Goal: Check status: Check status

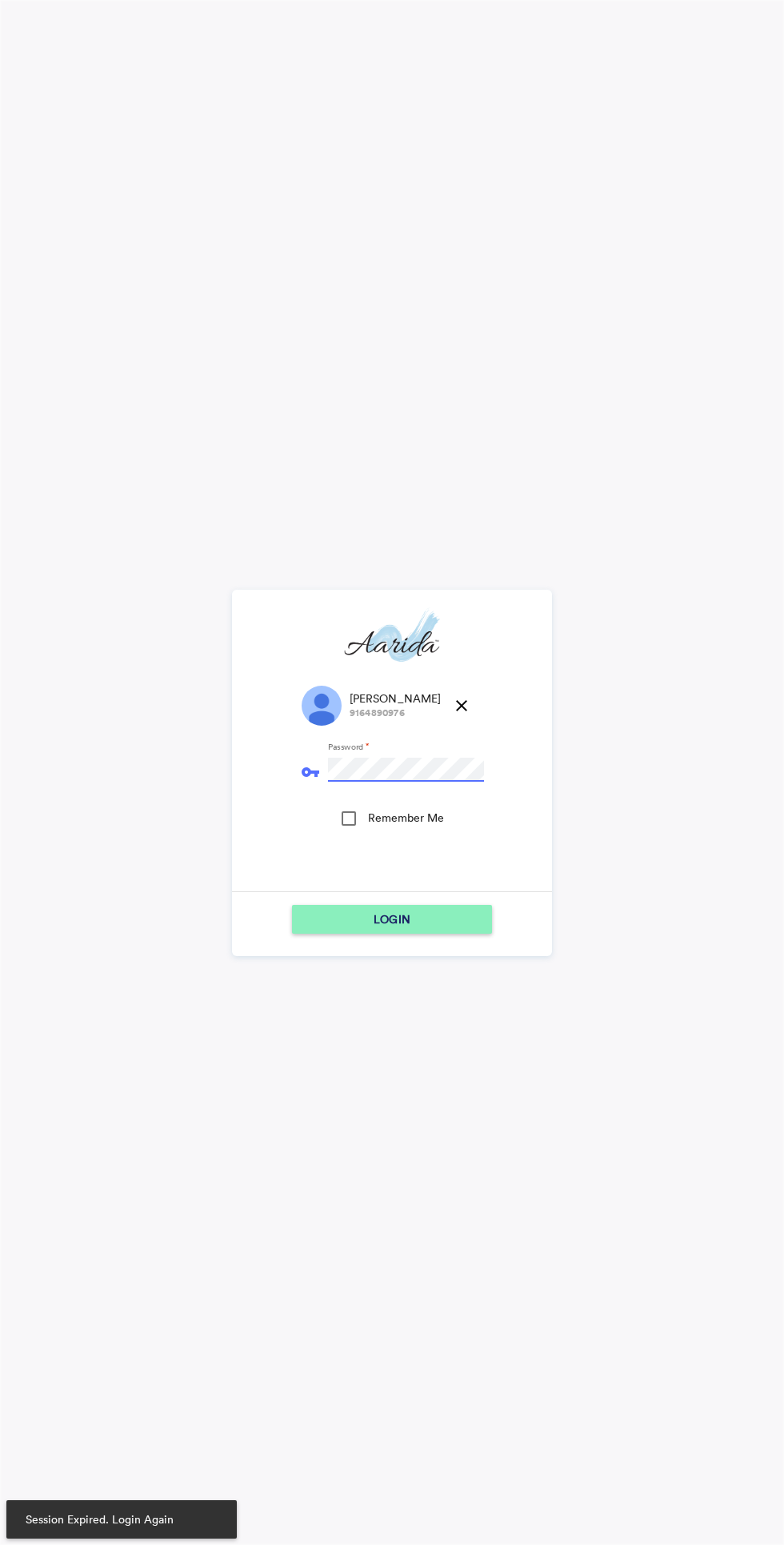
click at [348, 826] on div "Remember Me" at bounding box center [348, 818] width 15 height 15
click at [406, 910] on span "LOGIN" at bounding box center [392, 919] width 37 height 29
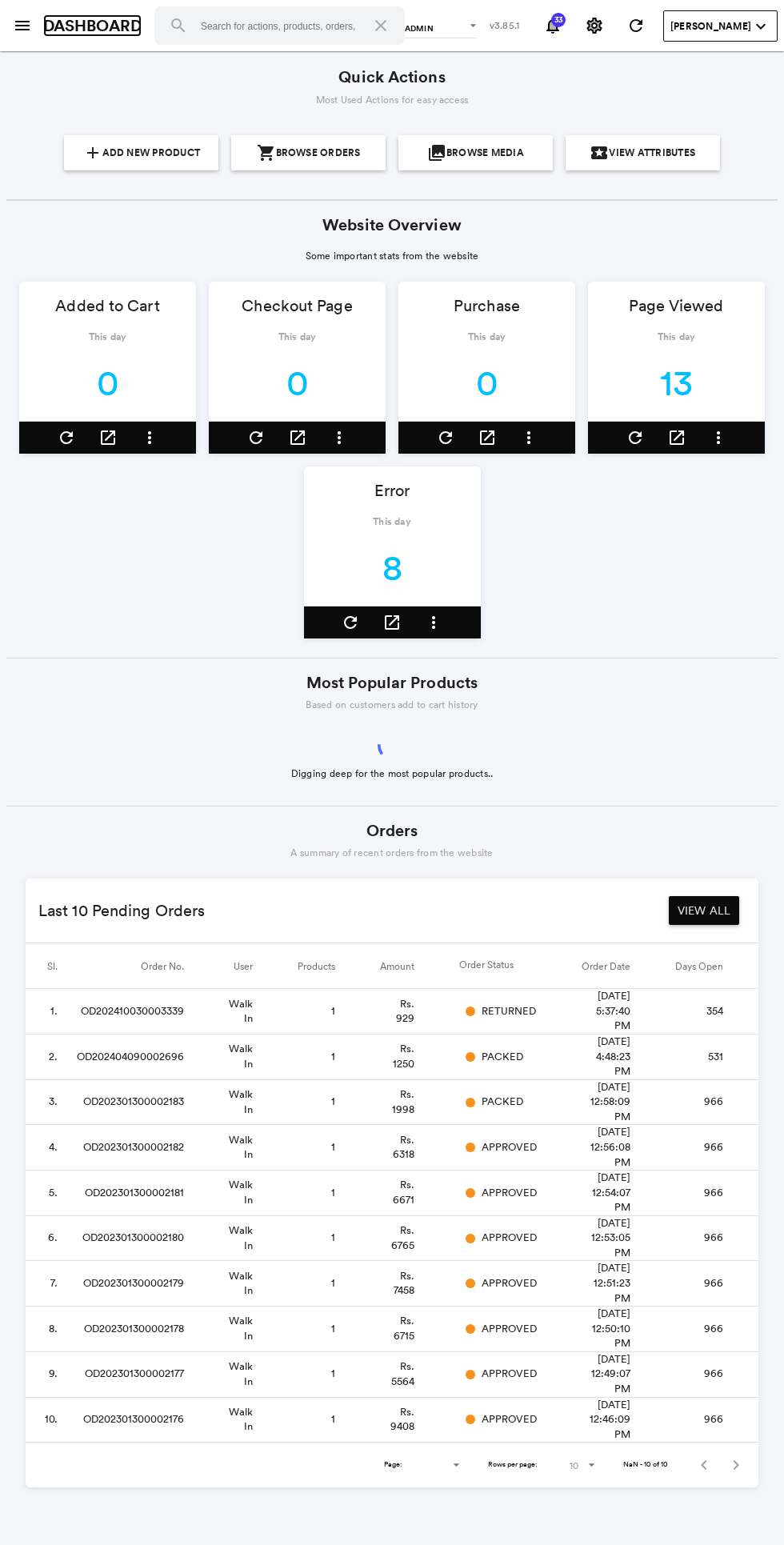
click at [53, 30] on link "DASHBOARD" at bounding box center [93, 26] width 99 height 23
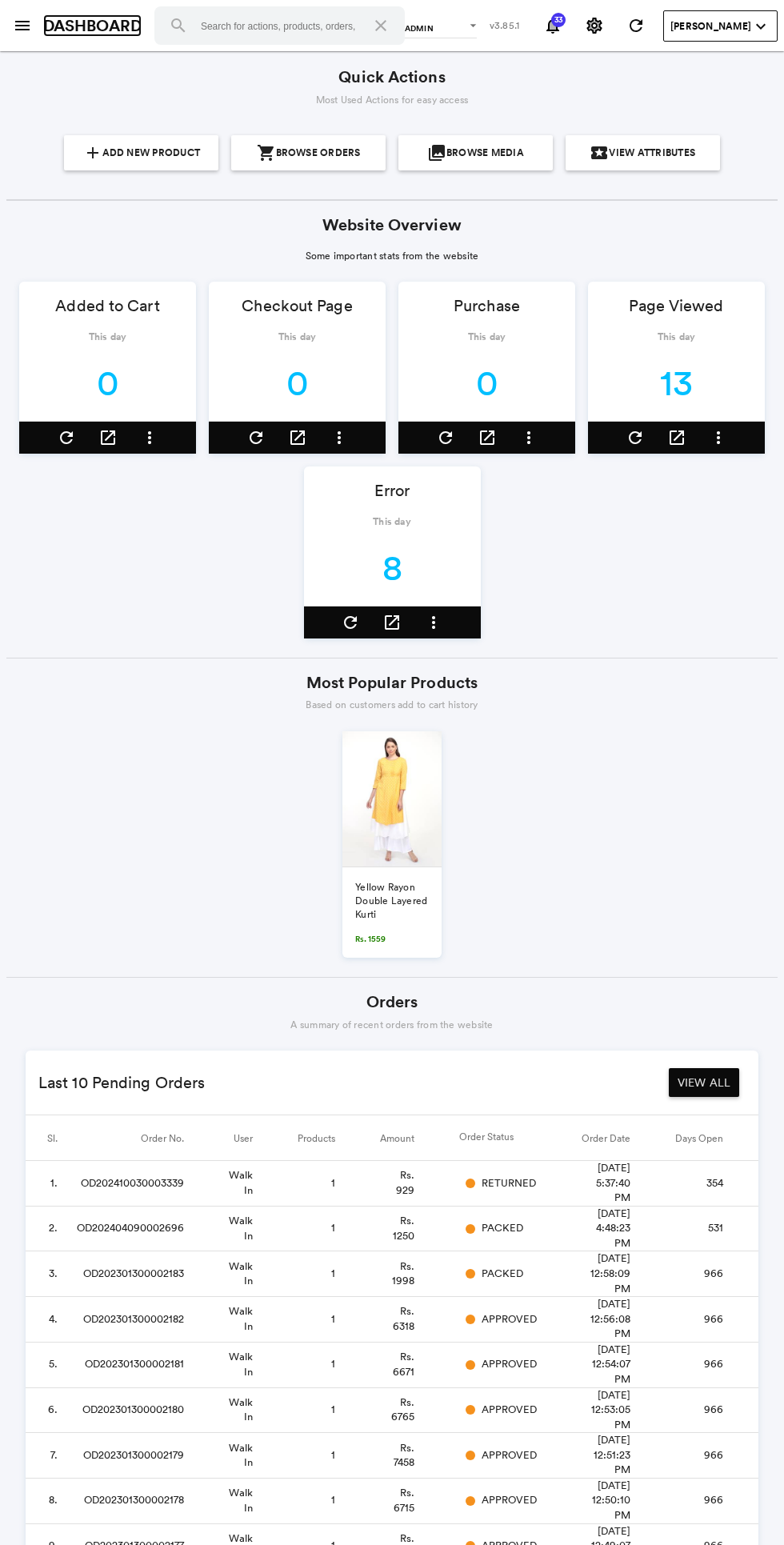
click at [51, 25] on link "DASHBOARD" at bounding box center [93, 26] width 99 height 23
click at [45, 20] on link "DASHBOARD" at bounding box center [93, 26] width 99 height 23
click at [52, 32] on link "DASHBOARD" at bounding box center [93, 26] width 99 height 23
click at [25, 24] on md-icon "menu" at bounding box center [22, 26] width 19 height 19
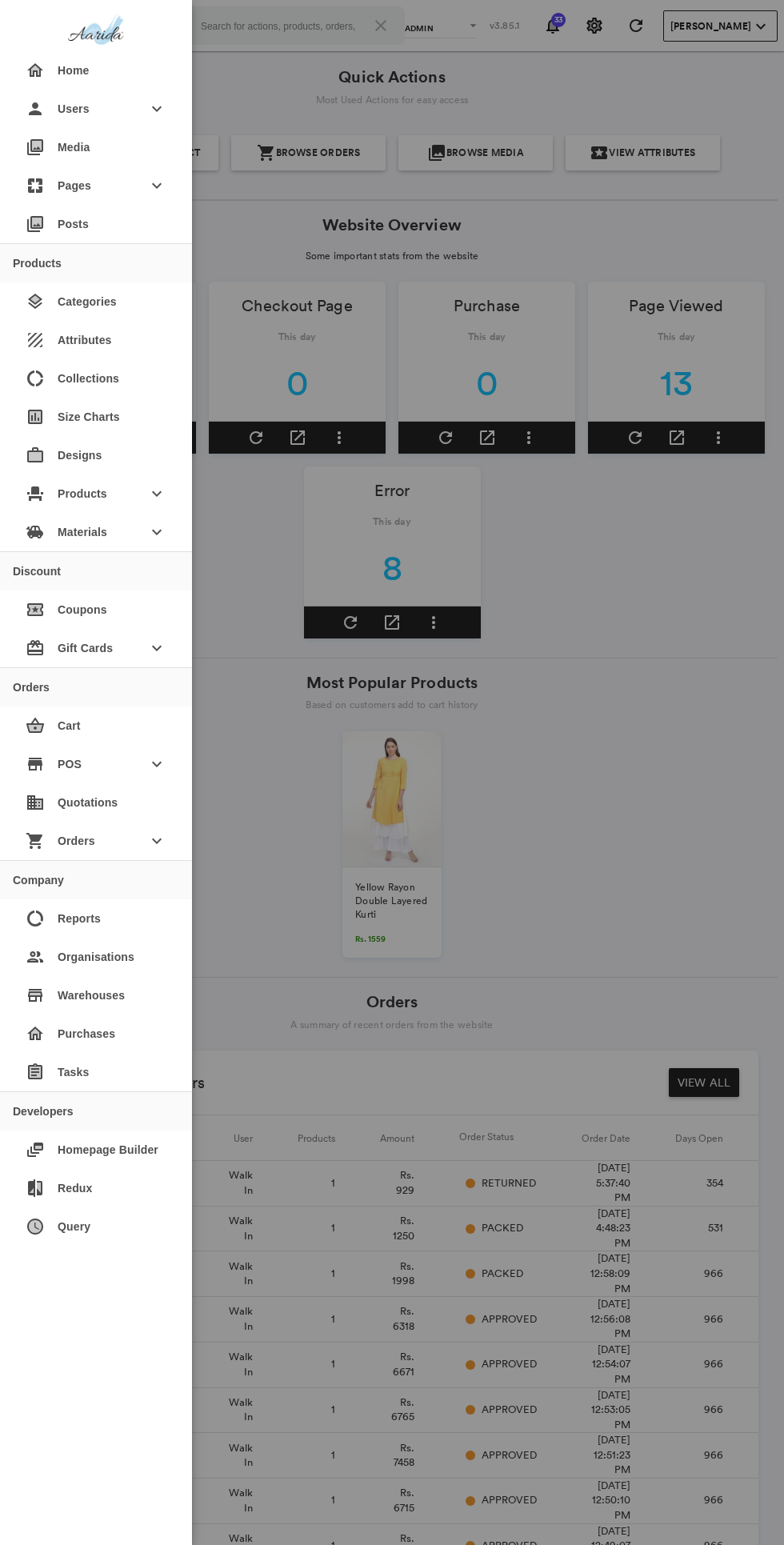
click at [135, 493] on div "event_seat Products keyboard_arrow_down" at bounding box center [96, 493] width 167 height 39
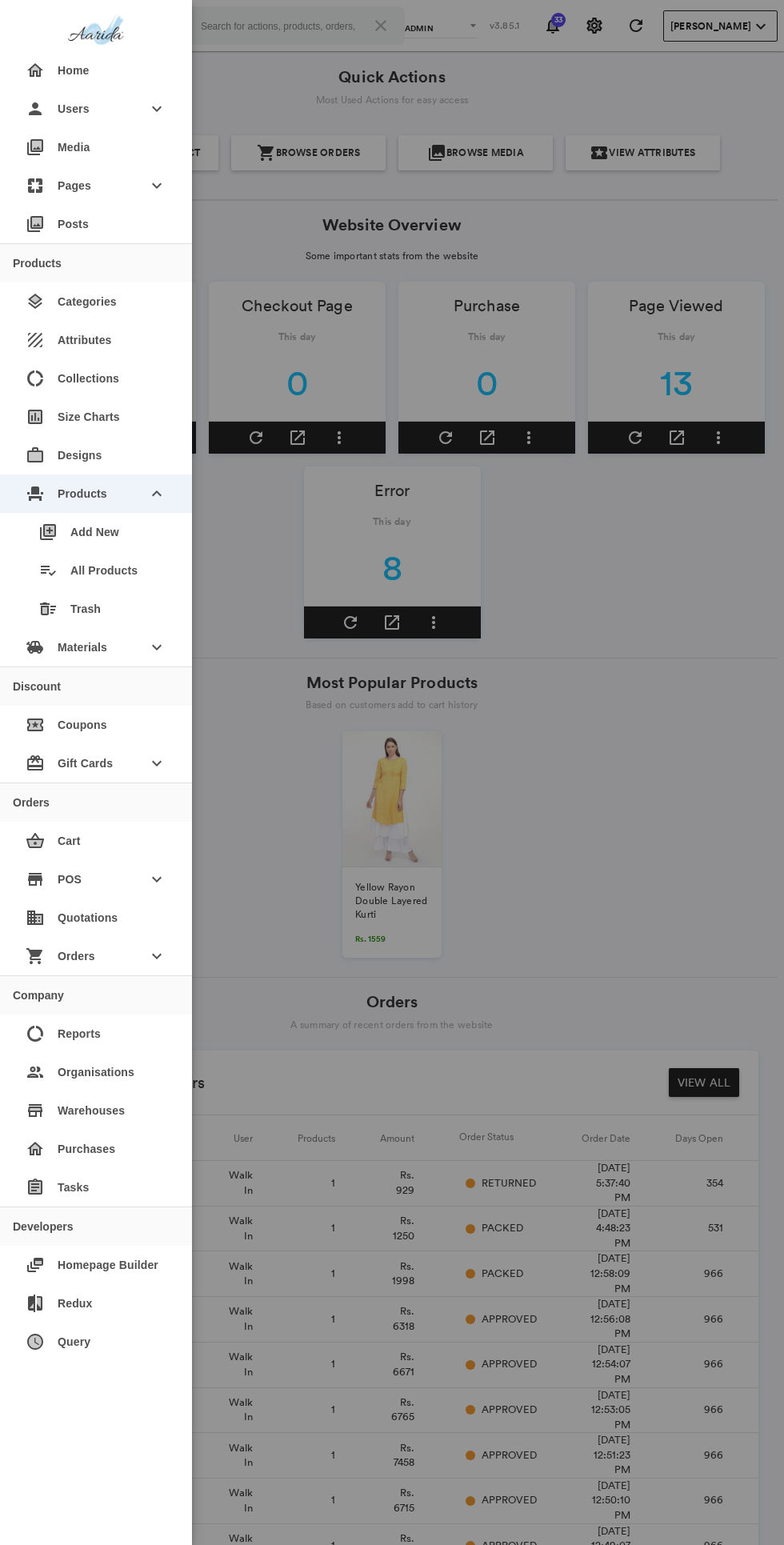
click at [142, 570] on div "playlist_add_check All Products" at bounding box center [102, 571] width 153 height 39
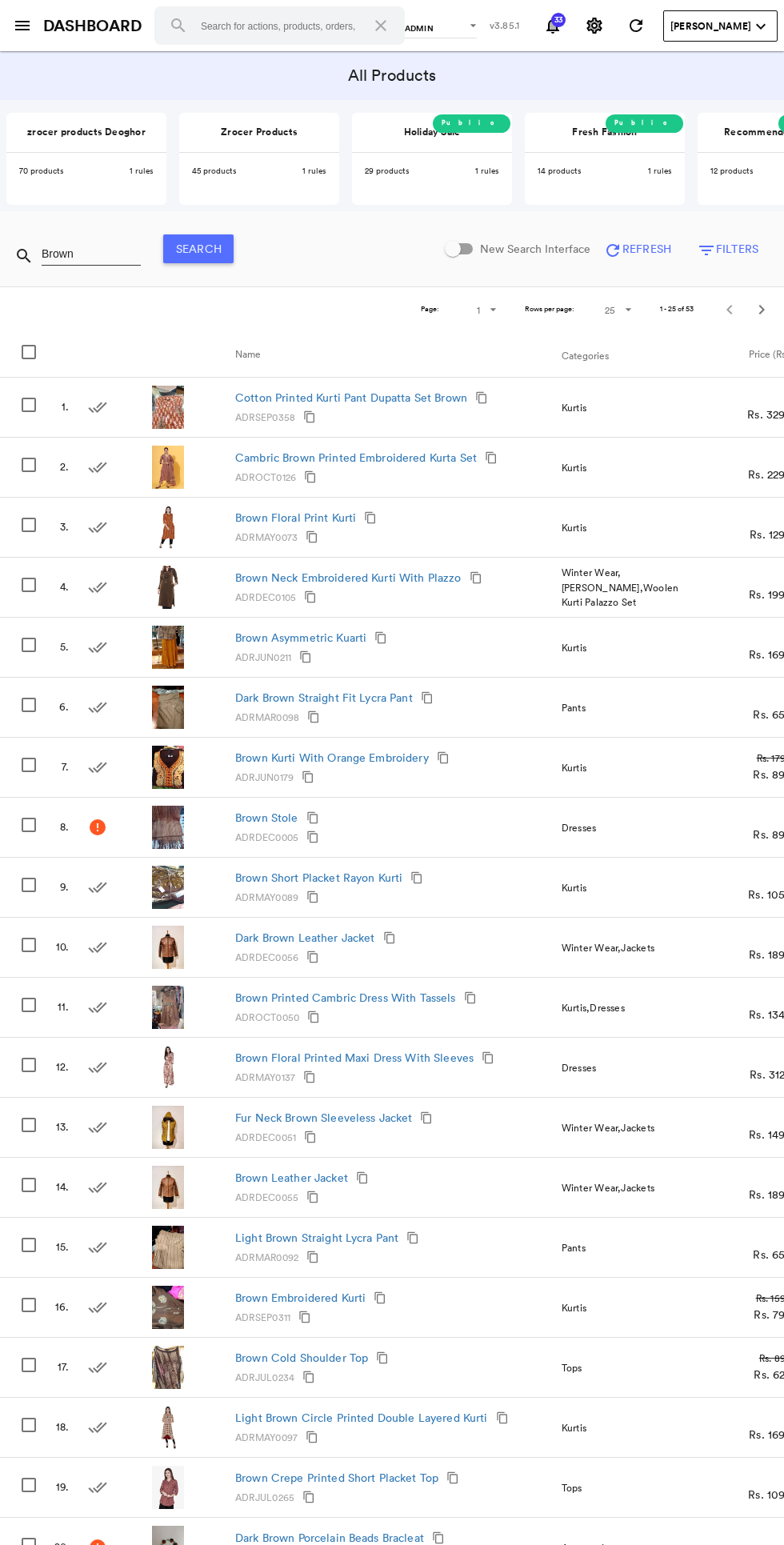
click at [634, 253] on span "Refresh" at bounding box center [646, 248] width 48 height 15
click at [728, 246] on span "Filters" at bounding box center [737, 248] width 43 height 15
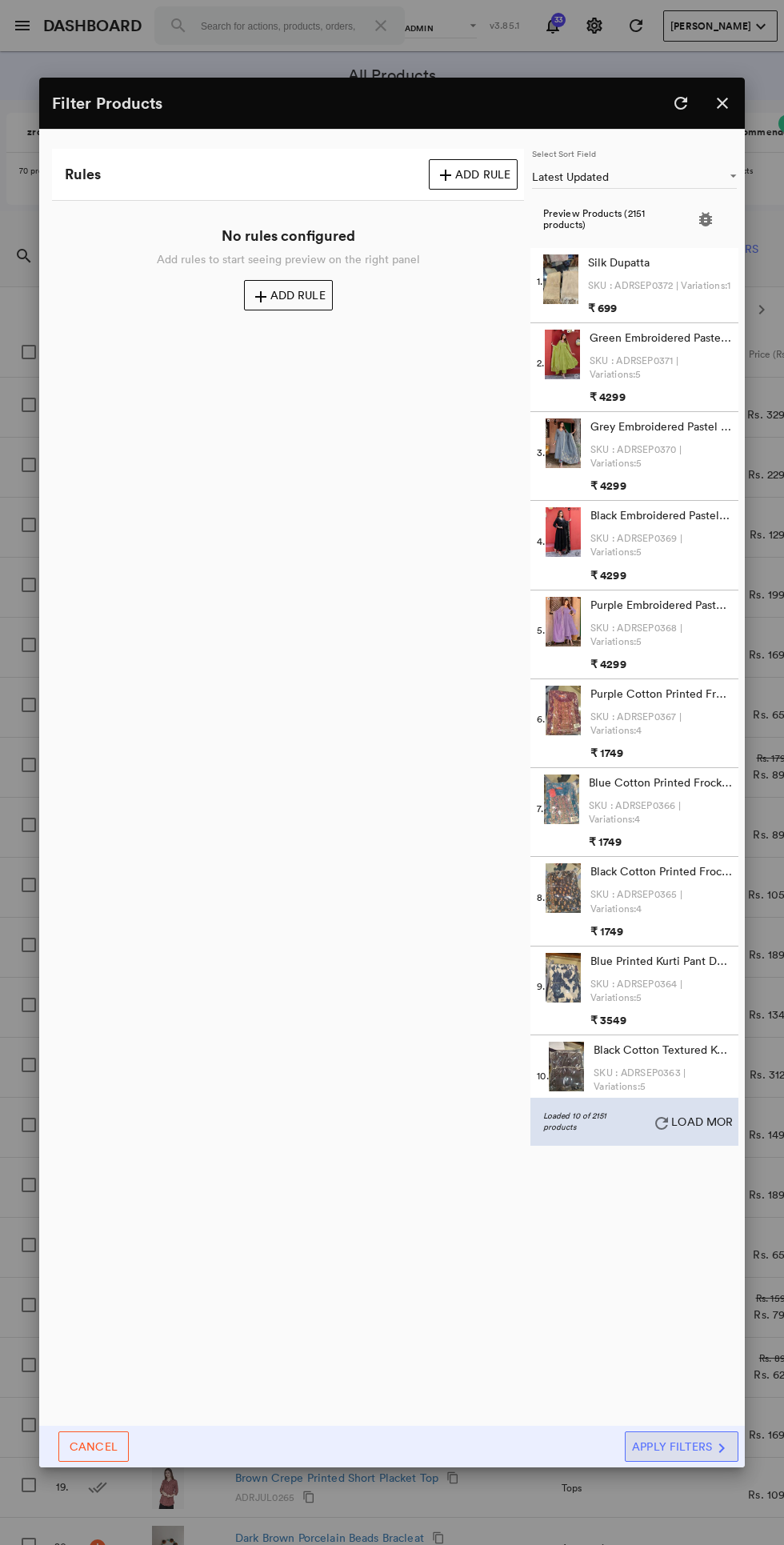
click at [721, 94] on md-icon "close" at bounding box center [722, 104] width 19 height 19
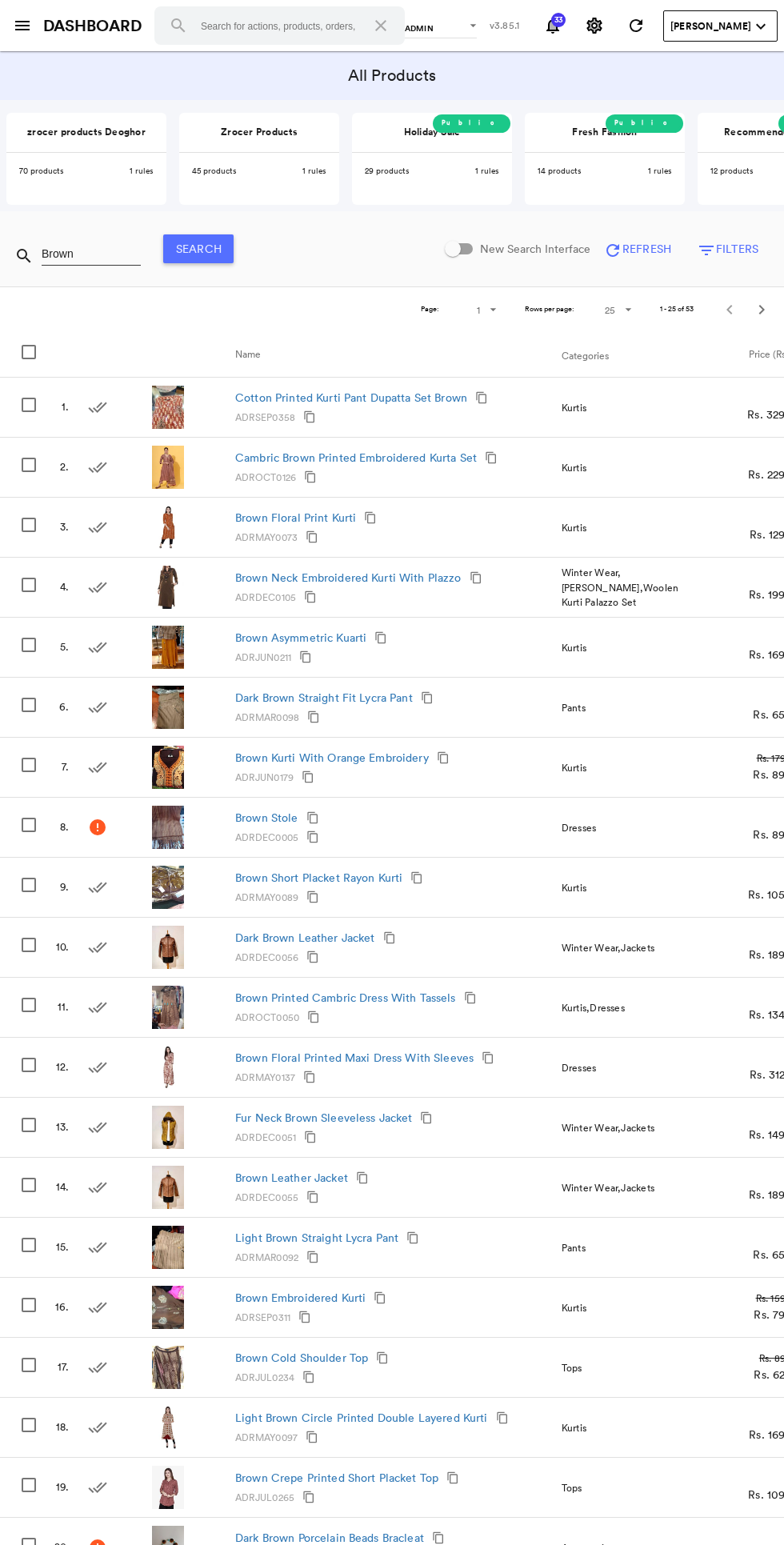
click at [130, 249] on input "Brown" at bounding box center [91, 253] width 99 height 24
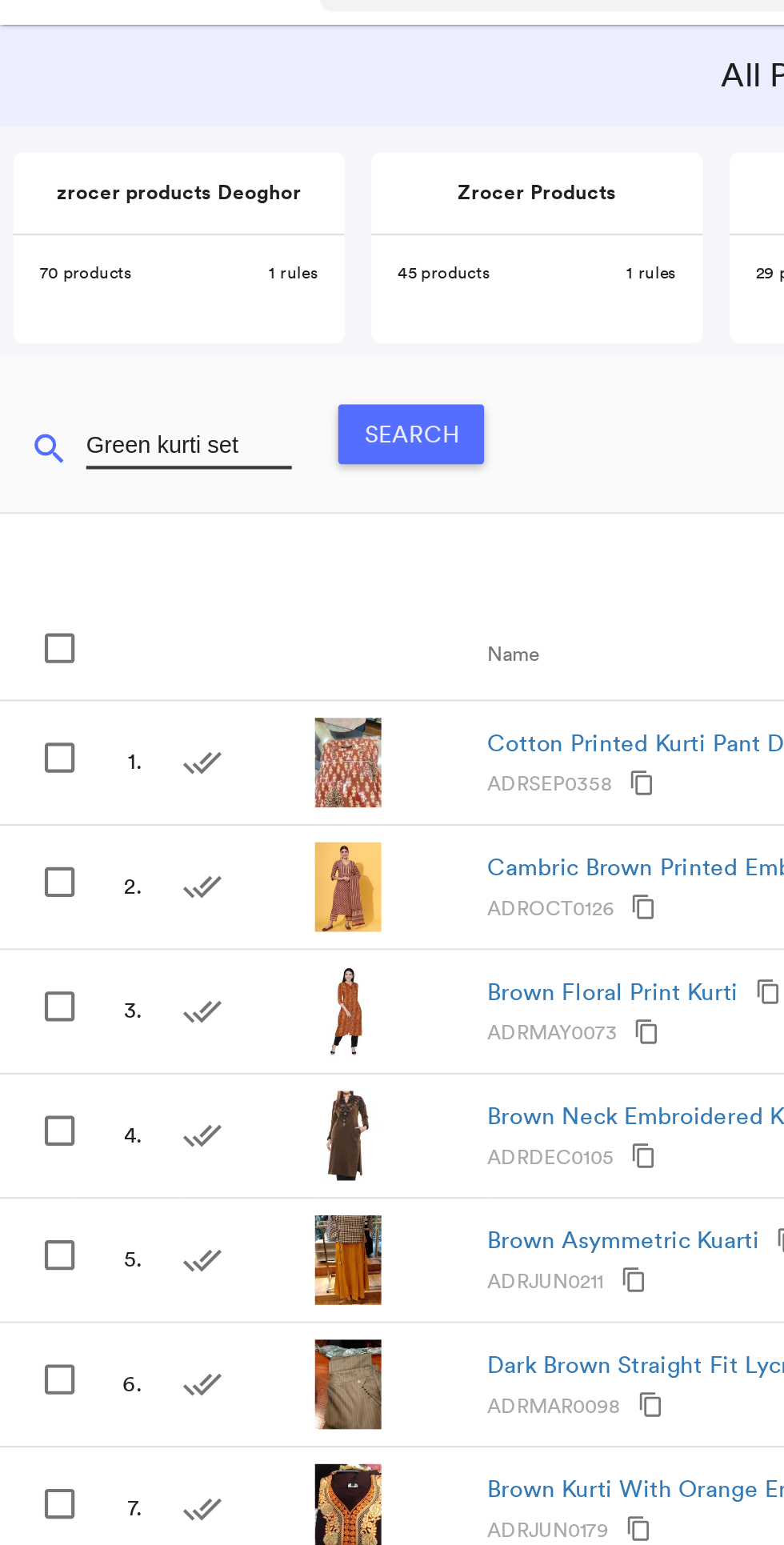
type input "Green kurti set"
click at [199, 249] on button "Search" at bounding box center [198, 249] width 71 height 29
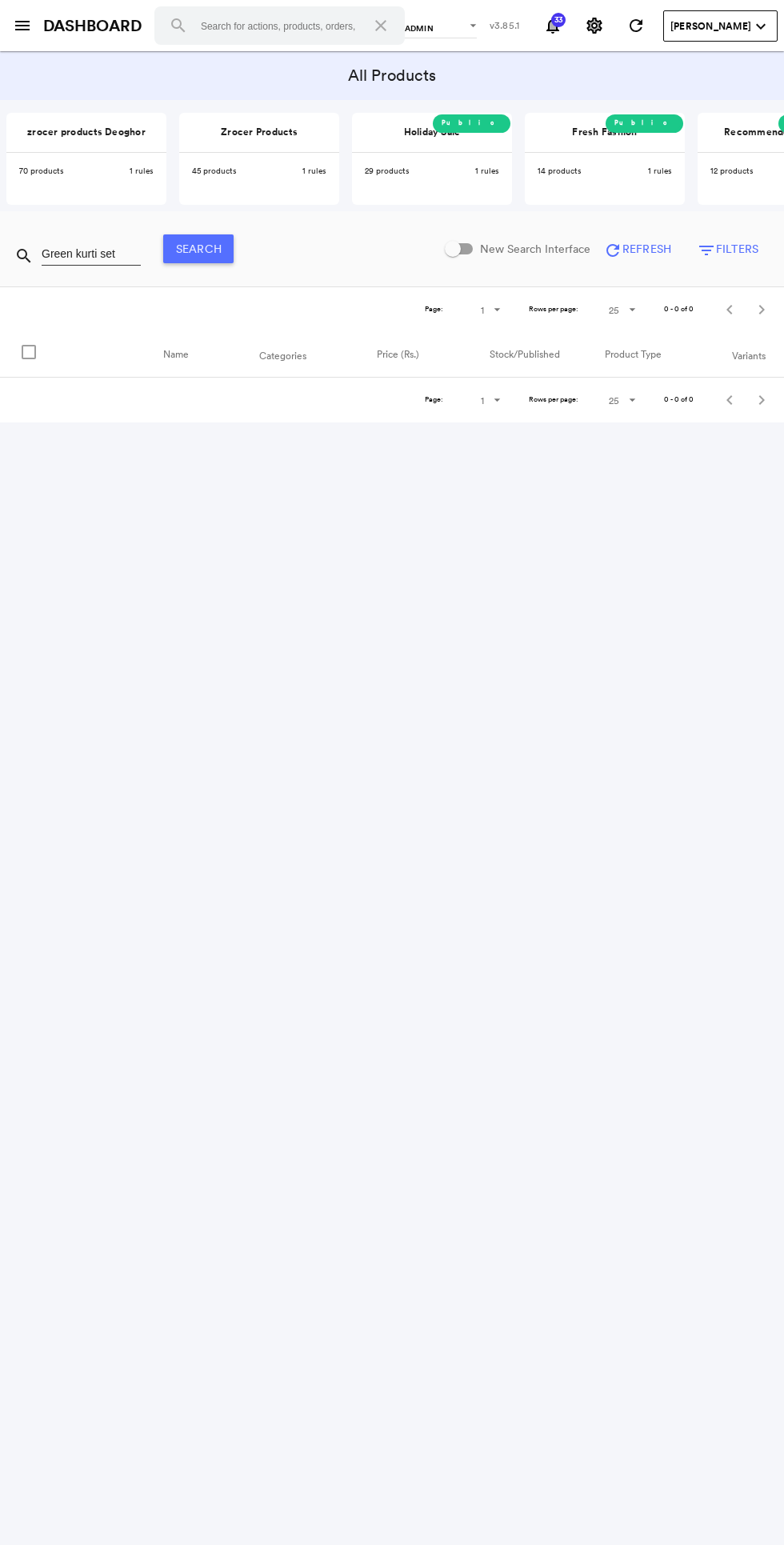
click at [114, 252] on input "Green kurti set" at bounding box center [91, 253] width 99 height 24
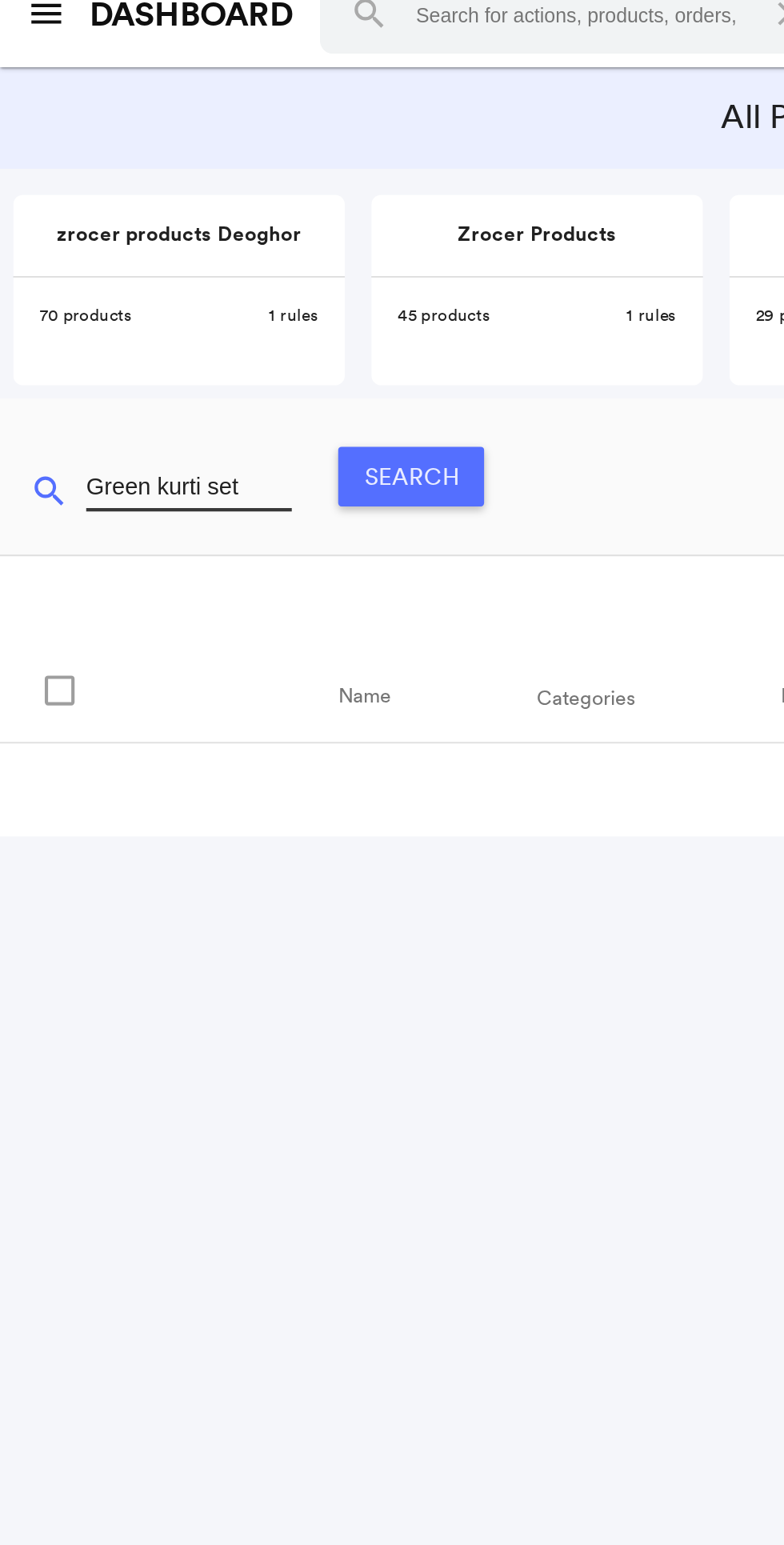
click at [118, 258] on input "Green kurti set" at bounding box center [91, 253] width 99 height 24
click at [121, 256] on input "Green kurti set" at bounding box center [91, 253] width 99 height 24
click at [51, 256] on input "Green kurti set" at bounding box center [91, 253] width 99 height 24
click at [126, 246] on input "Green kurti set" at bounding box center [91, 253] width 99 height 24
click at [305, 271] on div at bounding box center [342, 248] width 204 height 49
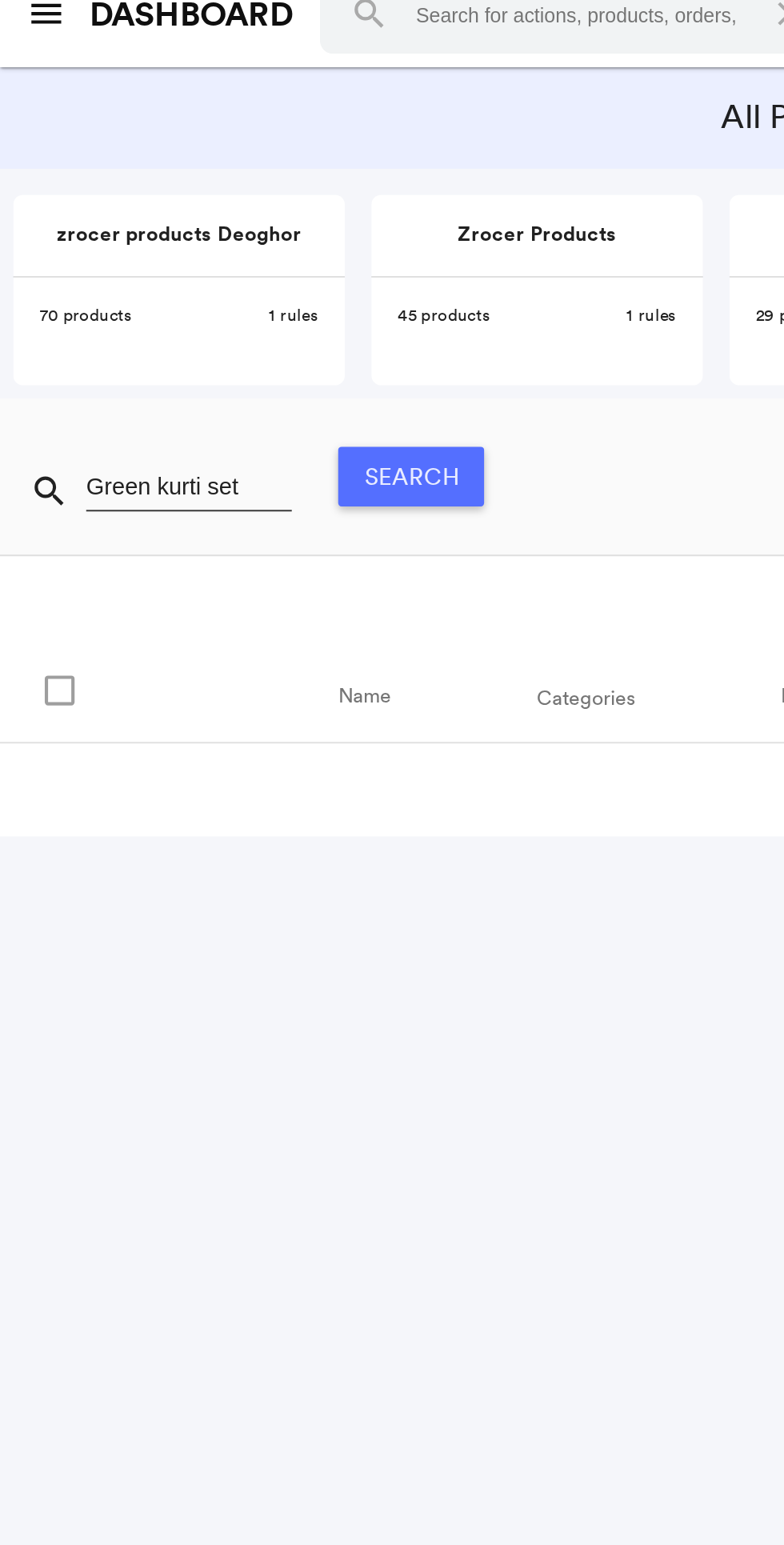
click at [131, 256] on input "Green kurti set" at bounding box center [91, 253] width 99 height 24
type input "Green"
click at [216, 246] on button "Search" at bounding box center [198, 249] width 71 height 29
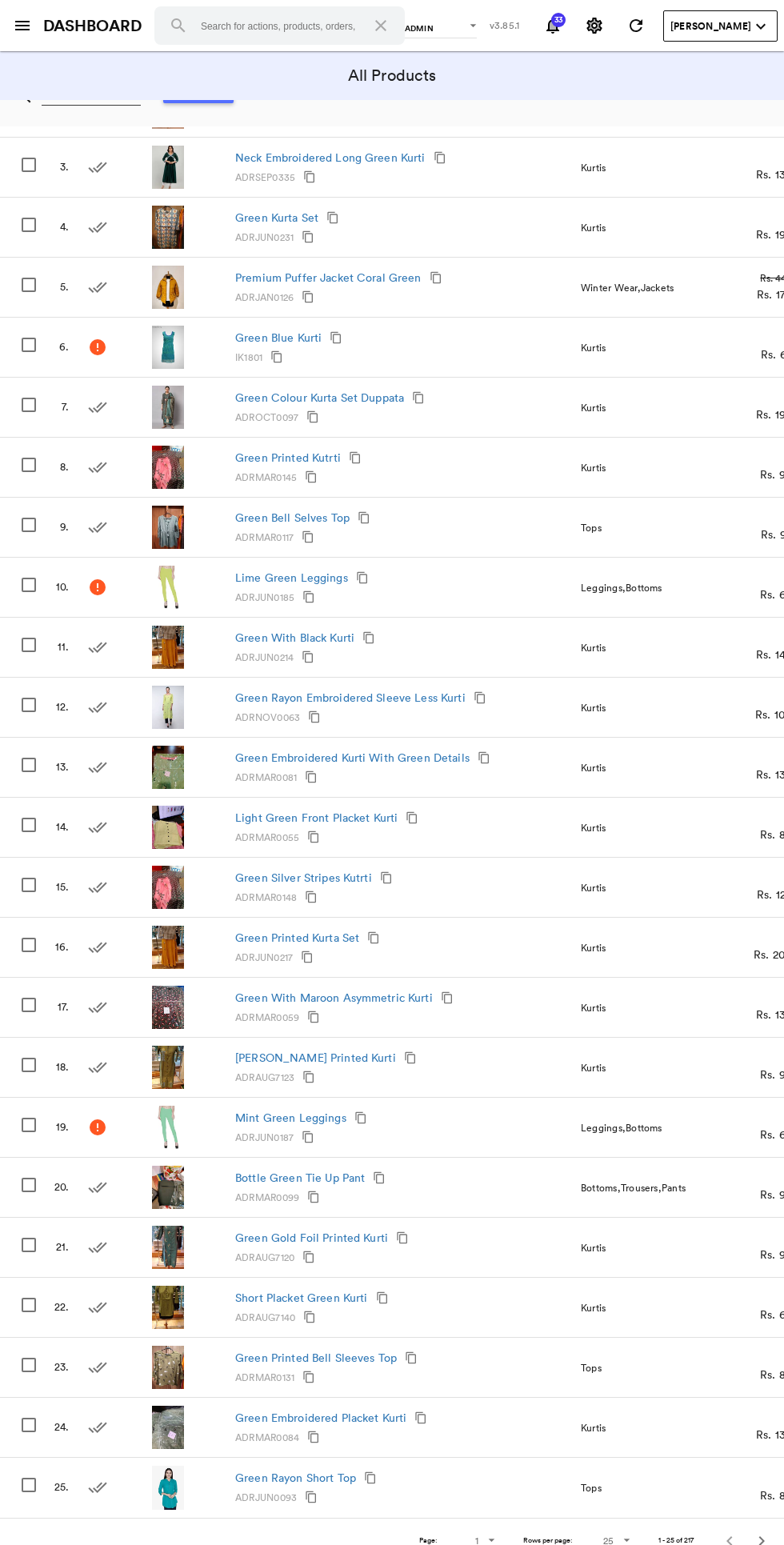
scroll to position [377, 0]
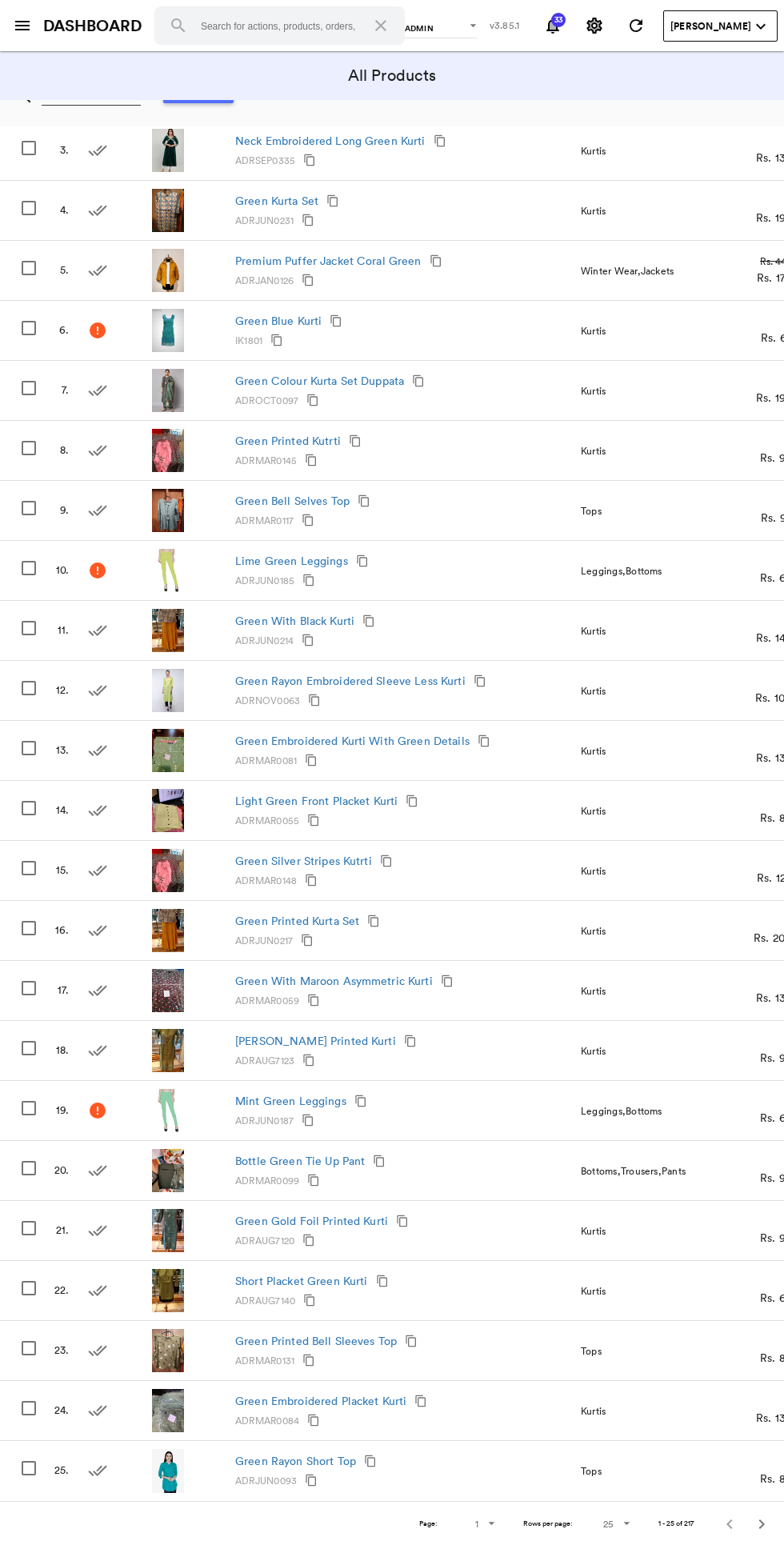
click at [618, 1527] on span "Rows" at bounding box center [623, 1524] width 19 height 19
click at [643, 1522] on md-option "All" at bounding box center [643, 1518] width 109 height 39
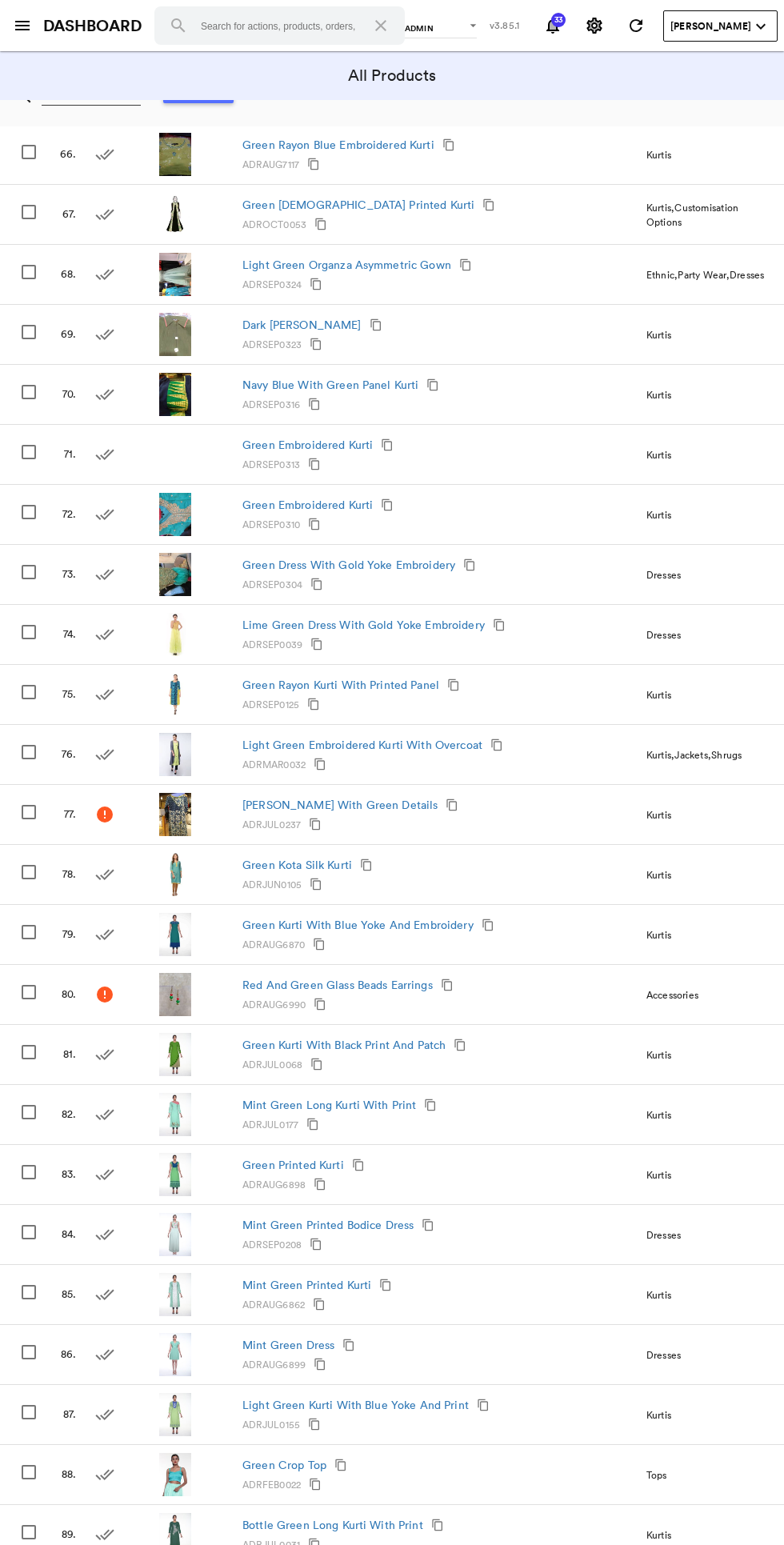
scroll to position [11895, 0]
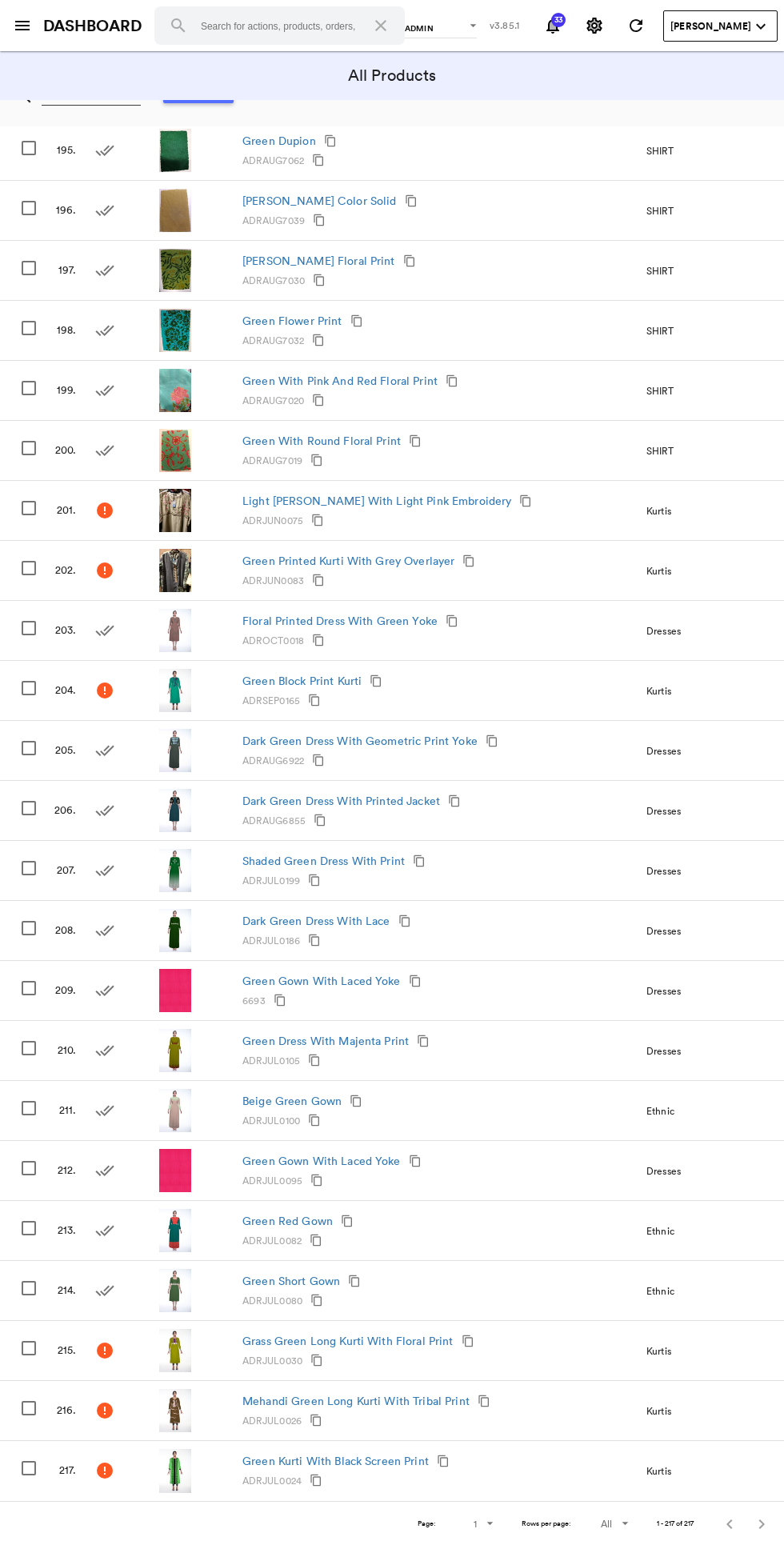
click at [223, 1540] on md-table-pagination "Page: 1 1 Rows per page: All 1 - 217 of 217" at bounding box center [392, 1523] width 784 height 46
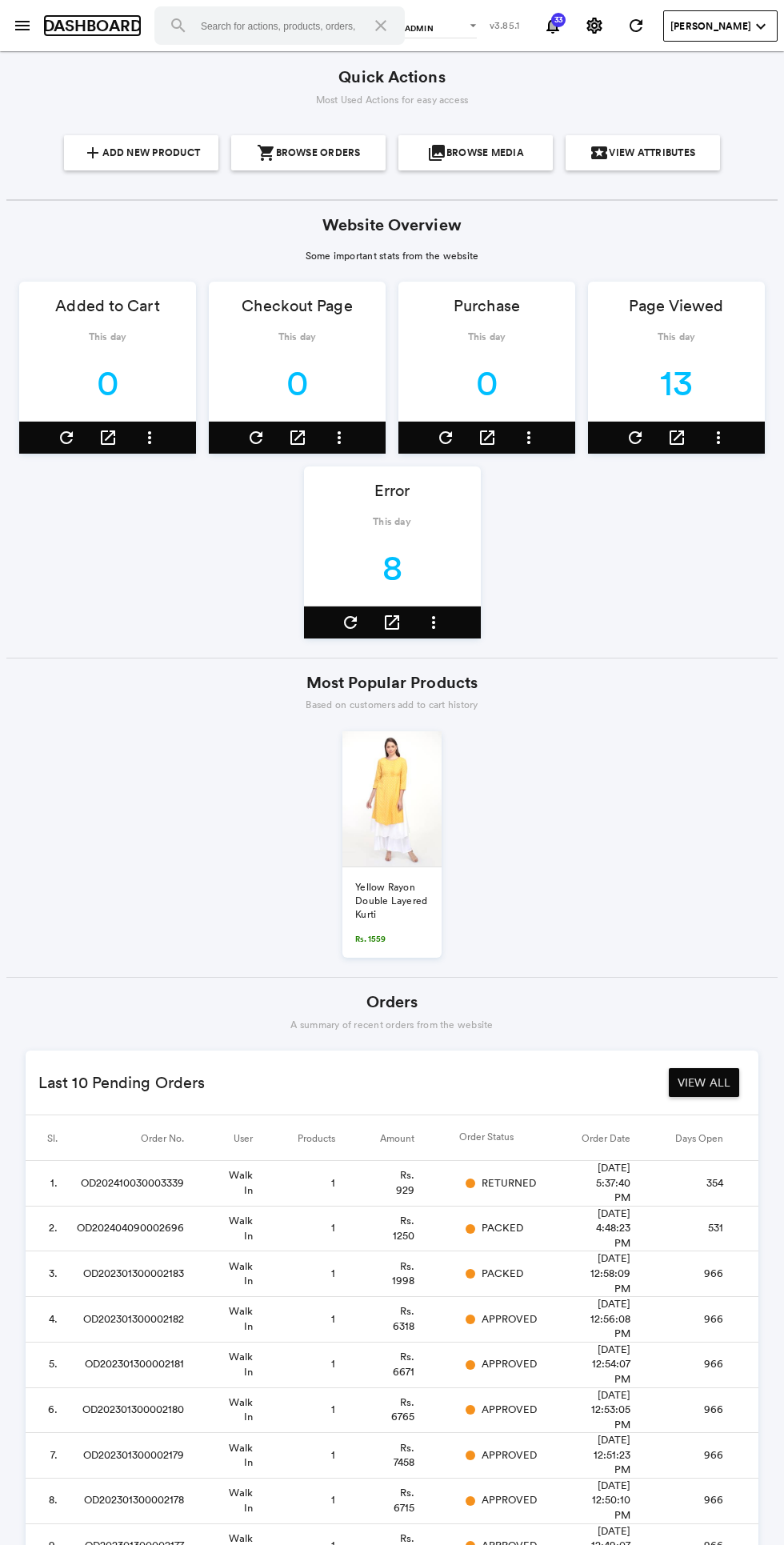
click at [47, 30] on link "DASHBOARD" at bounding box center [93, 26] width 99 height 23
click at [32, 16] on button "menu" at bounding box center [22, 25] width 32 height 32
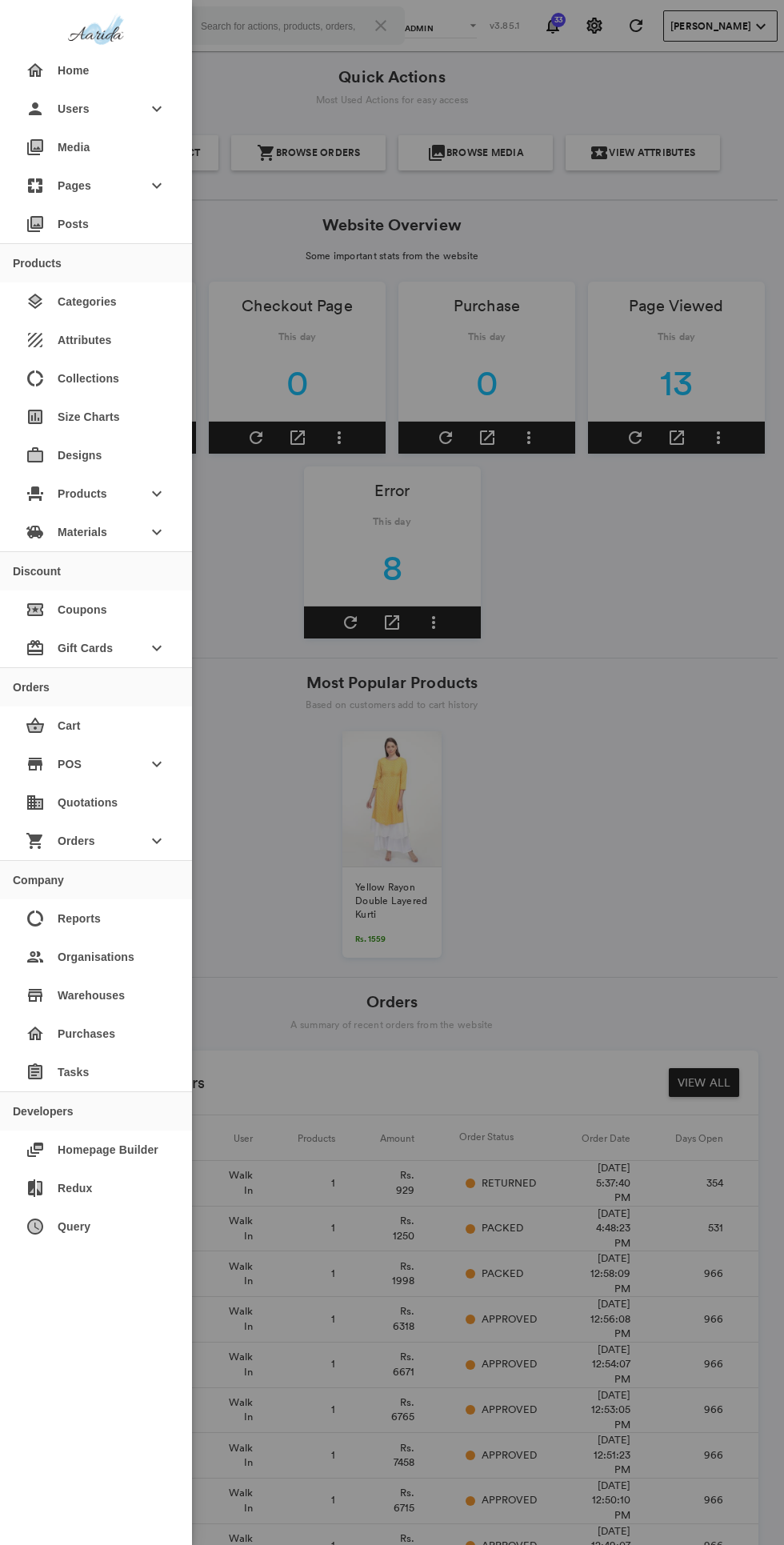
click at [122, 844] on span "Orders" at bounding box center [95, 840] width 77 height 29
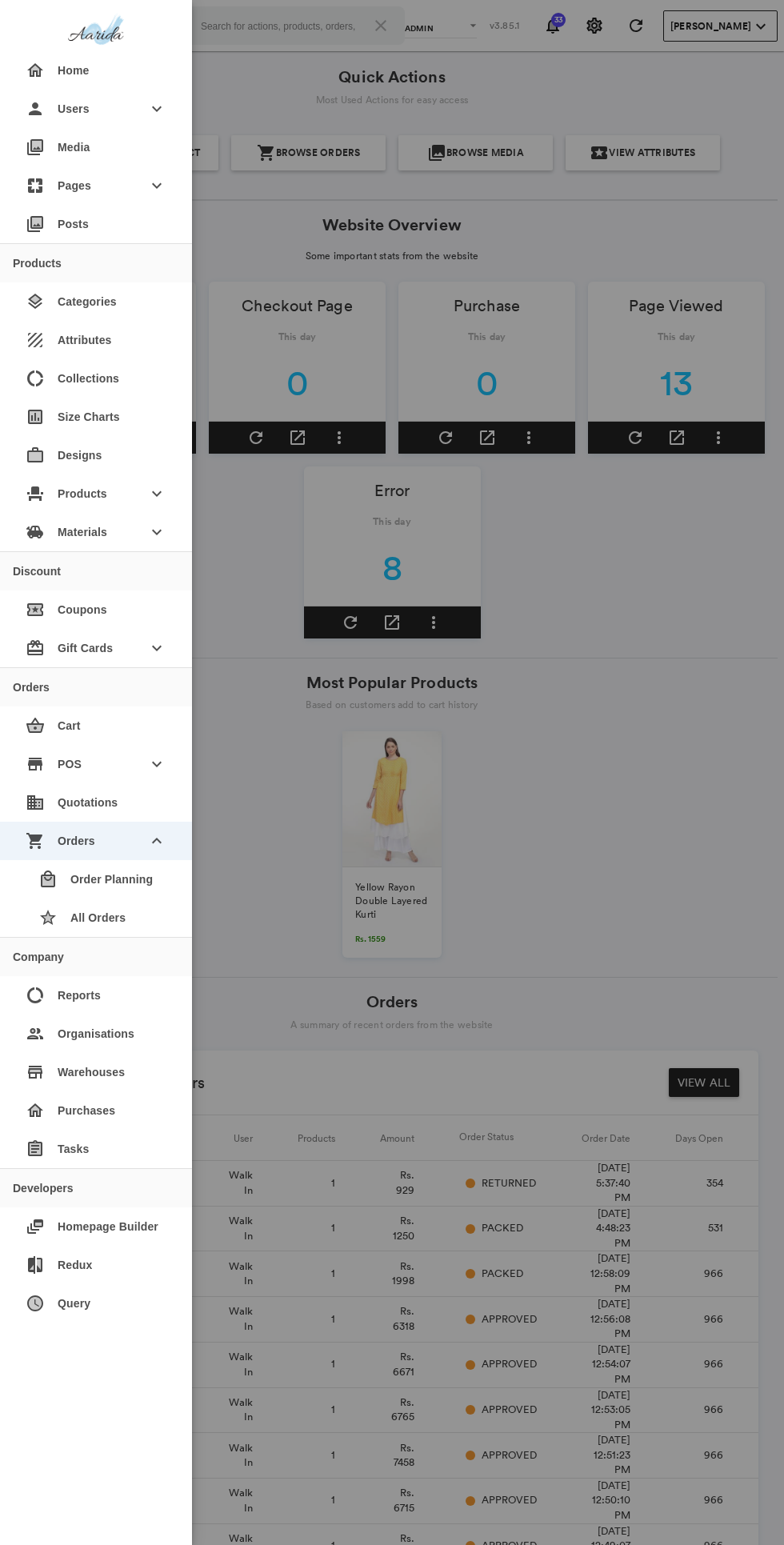
click at [141, 918] on div "star All Orders" at bounding box center [102, 918] width 153 height 39
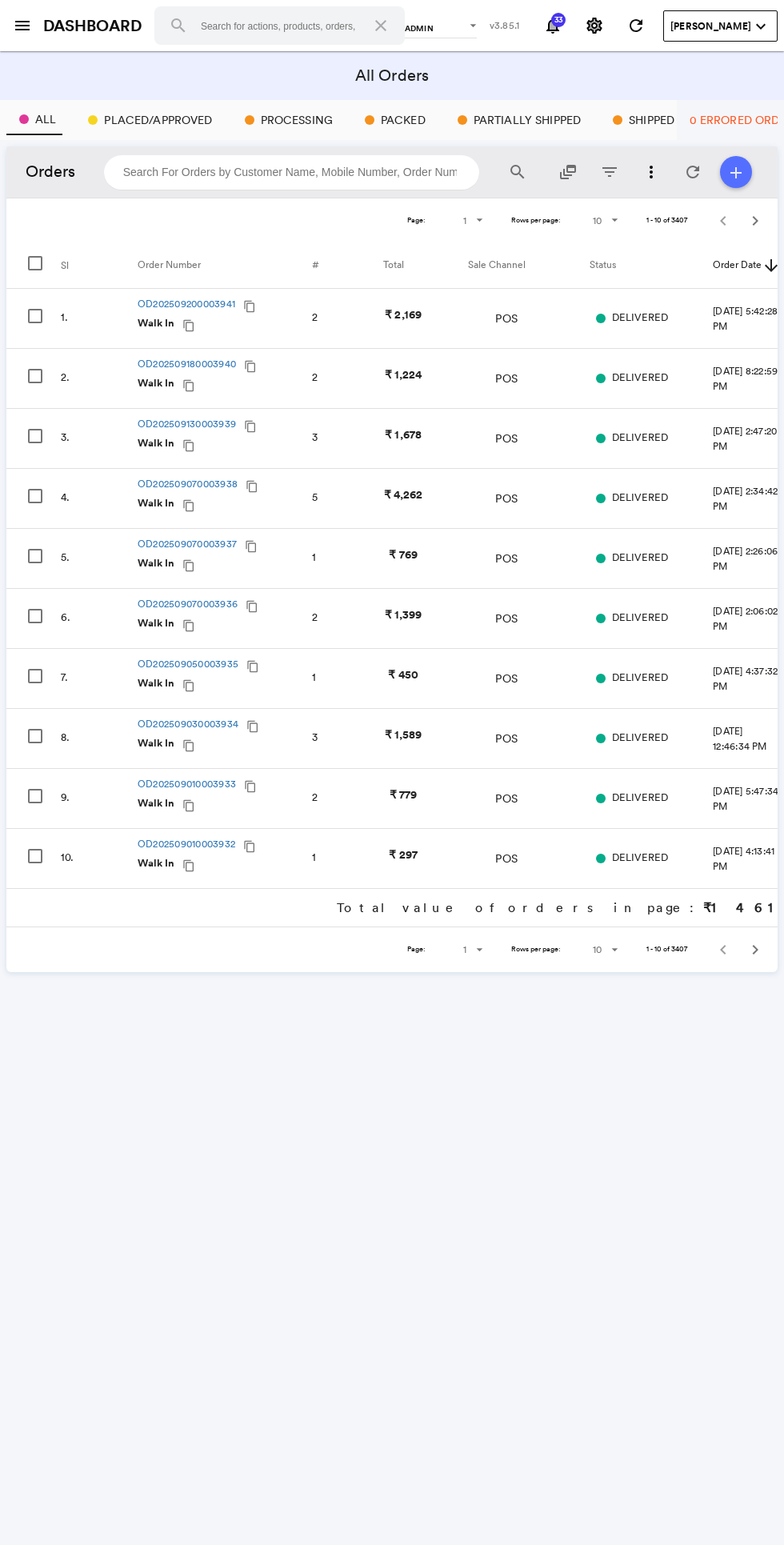
click at [345, 167] on input "search" at bounding box center [292, 173] width 376 height 35
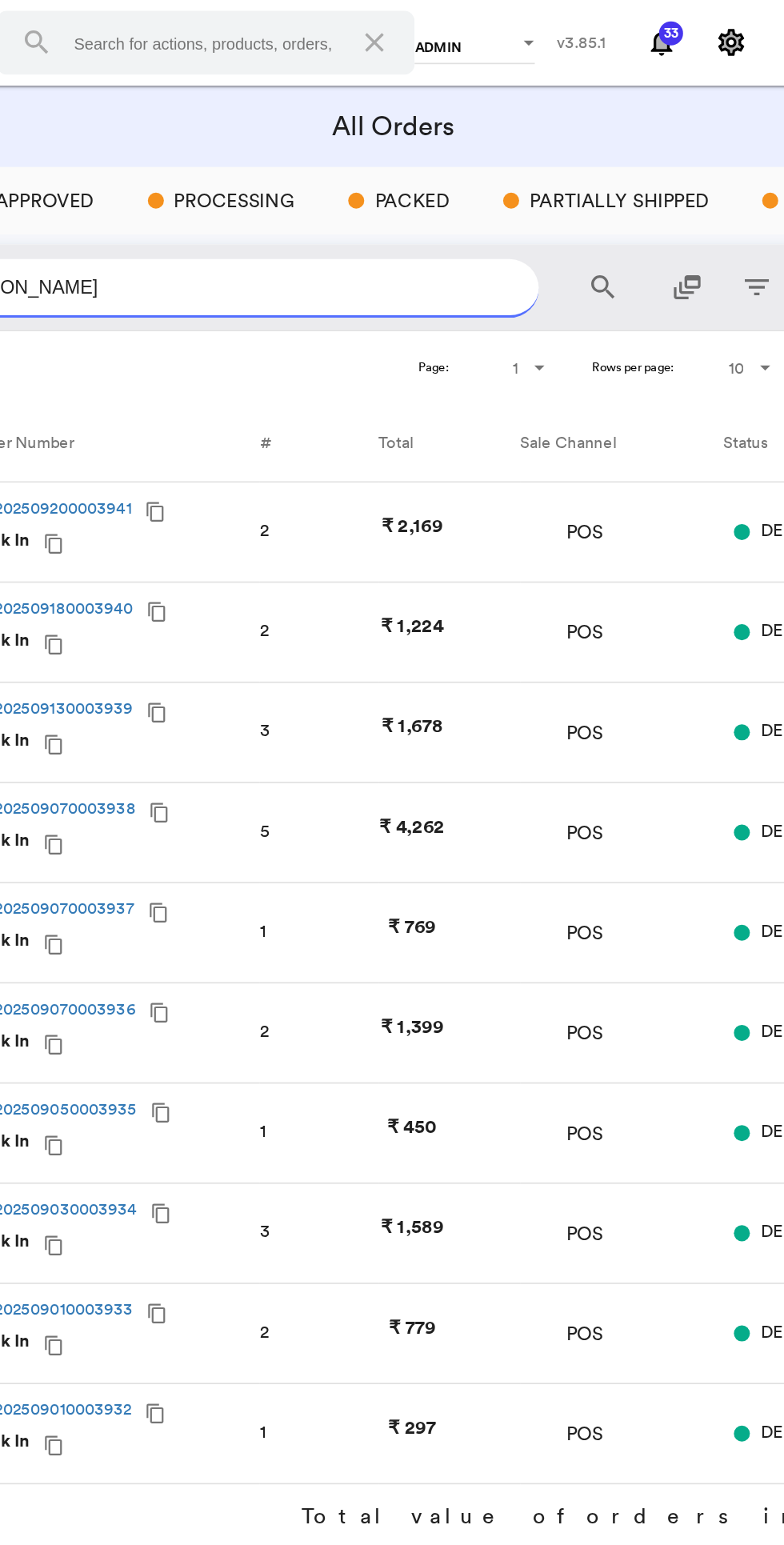
type input "[PERSON_NAME]"
click at [523, 165] on md-icon "search" at bounding box center [517, 173] width 19 height 19
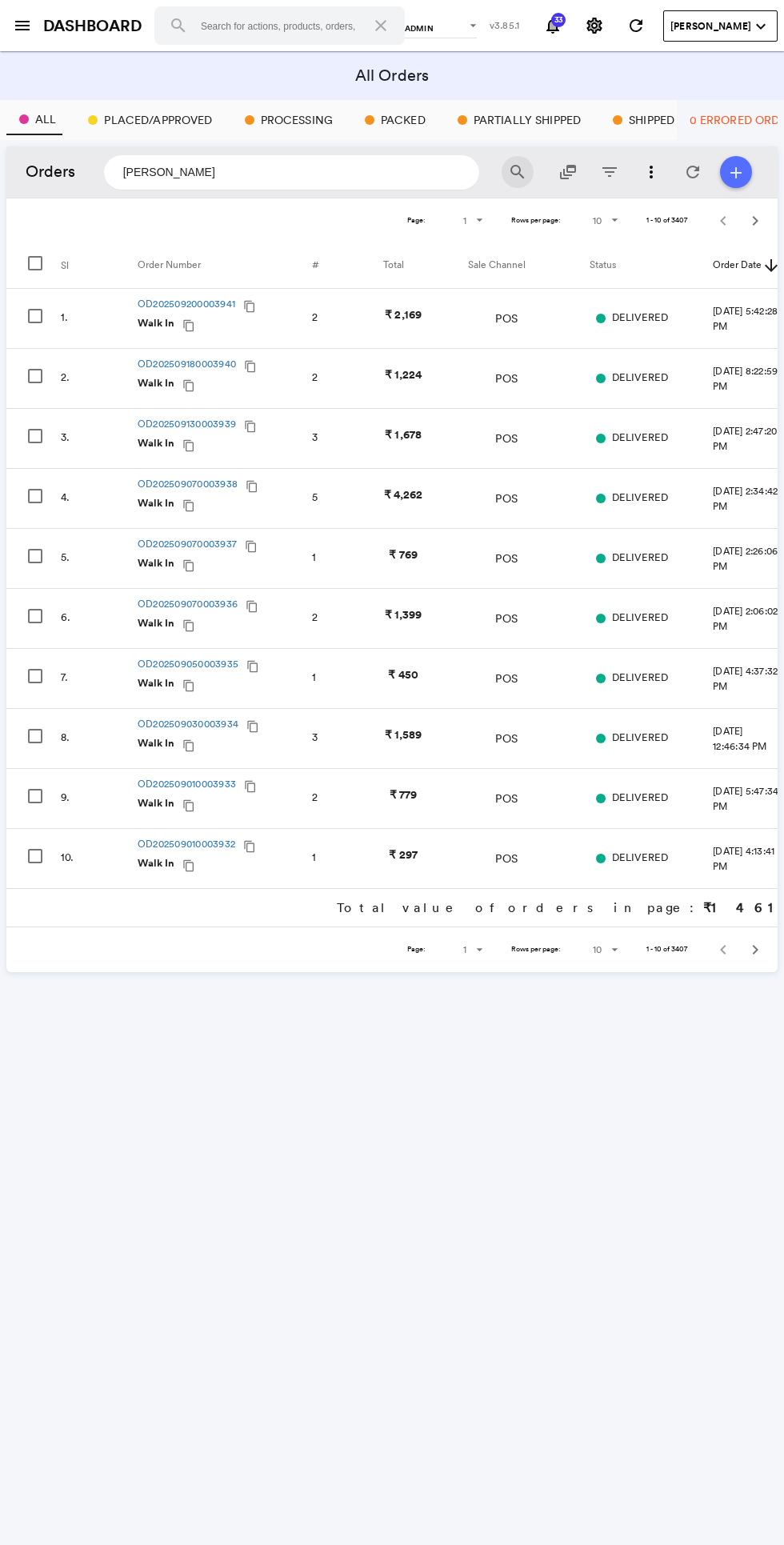
click at [518, 169] on md-icon "search" at bounding box center [517, 173] width 19 height 19
click at [516, 174] on md-icon "search" at bounding box center [517, 173] width 19 height 19
click at [513, 172] on md-icon "search" at bounding box center [517, 173] width 19 height 19
click at [517, 173] on md-icon "search" at bounding box center [517, 173] width 19 height 19
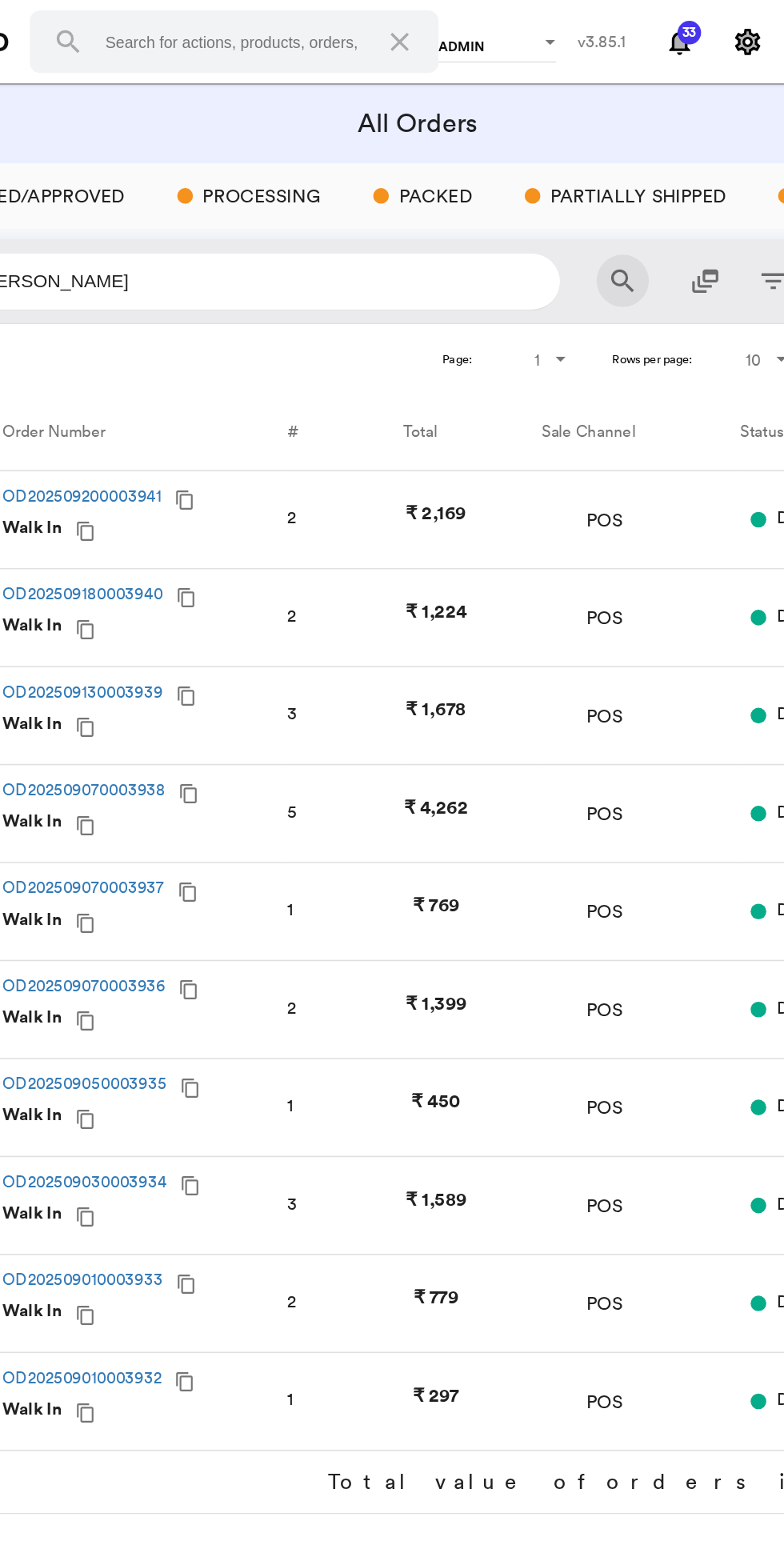
click at [510, 176] on md-icon "search" at bounding box center [517, 173] width 19 height 19
click at [519, 164] on md-icon "search" at bounding box center [517, 173] width 19 height 19
click at [510, 176] on md-icon "search" at bounding box center [517, 173] width 19 height 19
click at [341, 177] on input "[PERSON_NAME]" at bounding box center [292, 173] width 376 height 35
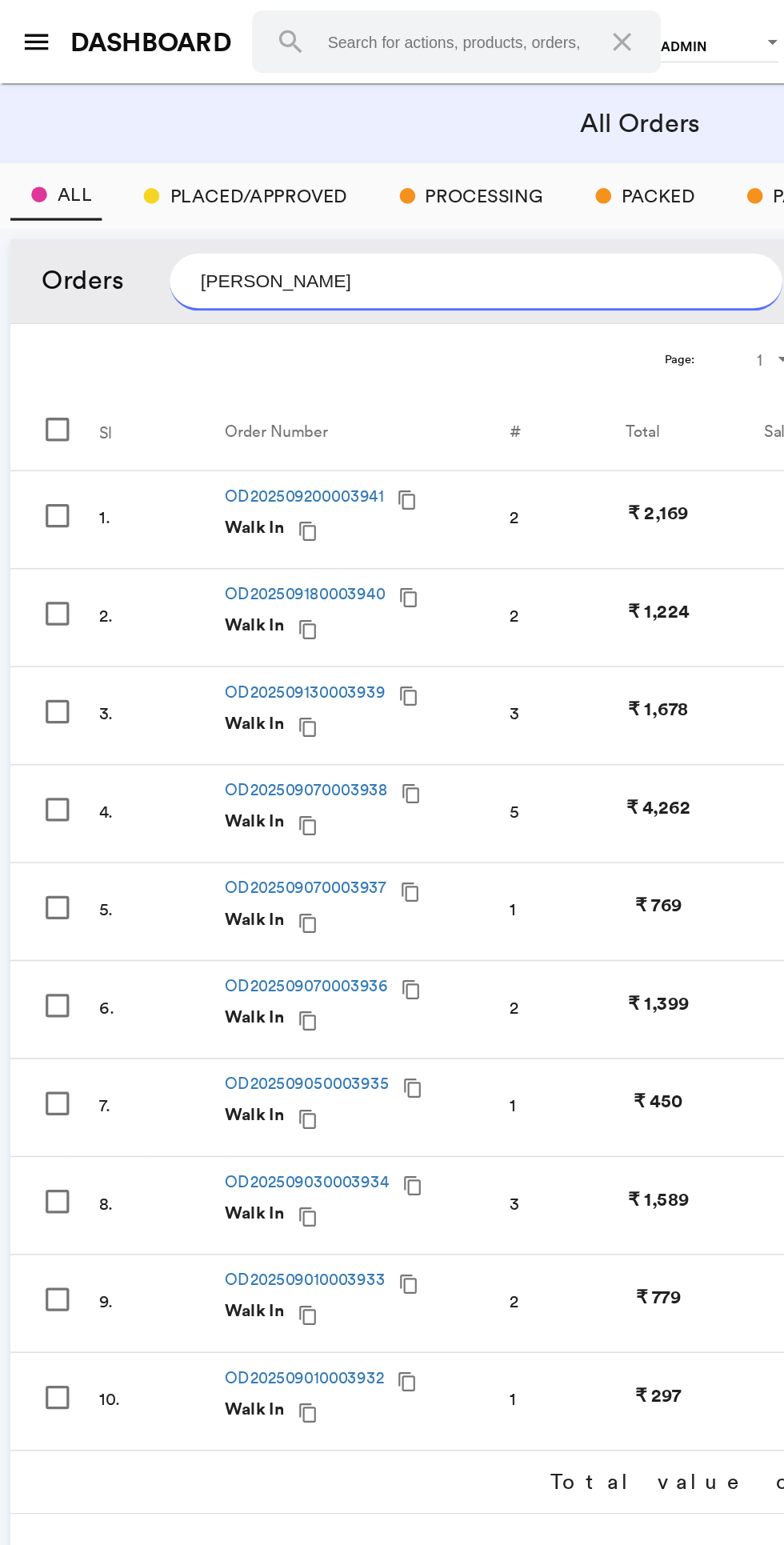
click at [501, 156] on button "search" at bounding box center [517, 172] width 32 height 32
click at [318, 172] on input "[PERSON_NAME]" at bounding box center [292, 173] width 376 height 35
click at [392, 173] on input "[PERSON_NAME]" at bounding box center [292, 173] width 376 height 35
click at [404, 189] on input "[PERSON_NAME]" at bounding box center [292, 173] width 376 height 35
click at [25, 25] on md-icon "menu" at bounding box center [22, 26] width 19 height 19
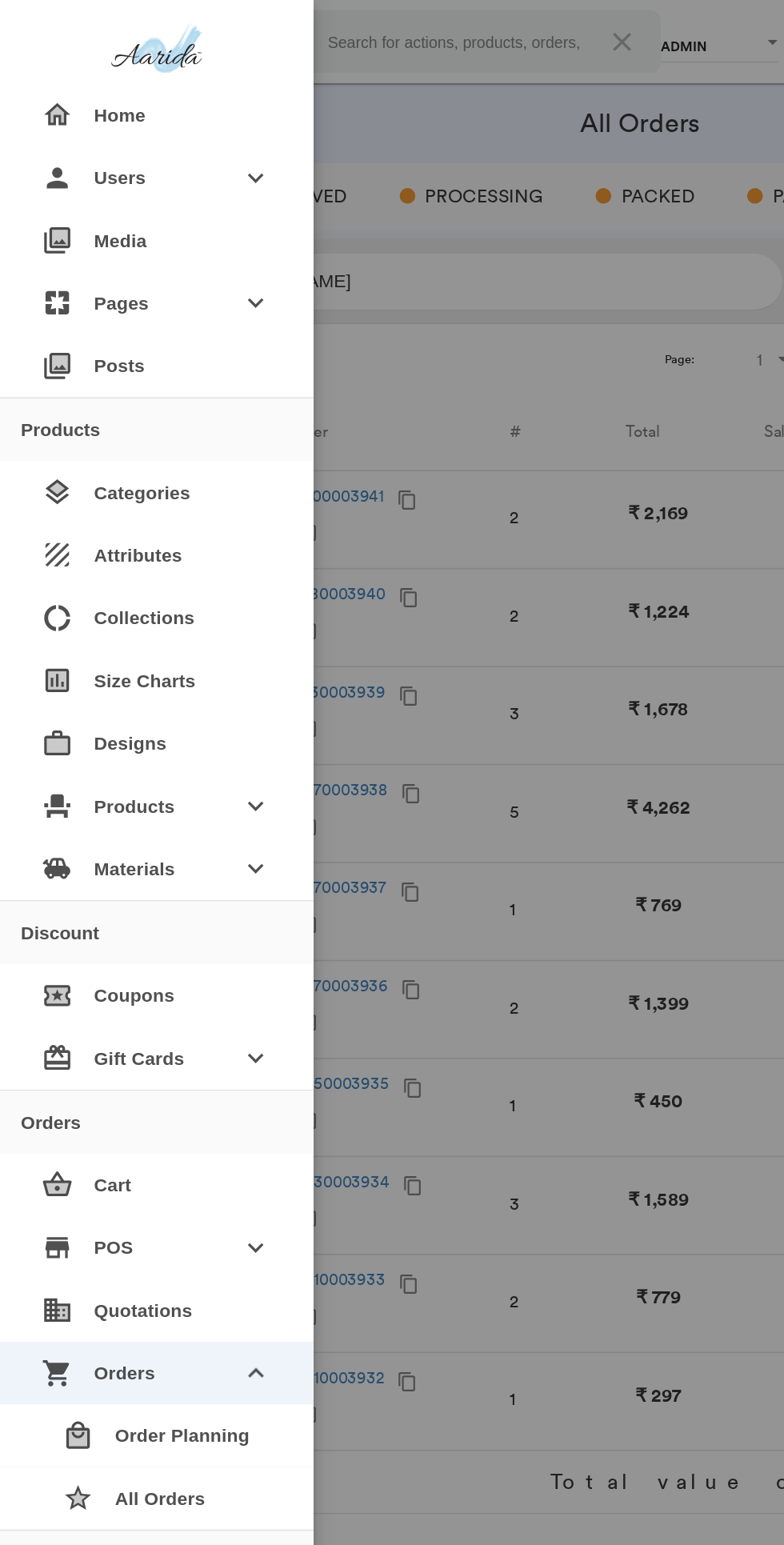
click at [298, 36] on md-backdrop at bounding box center [392, 772] width 784 height 1545
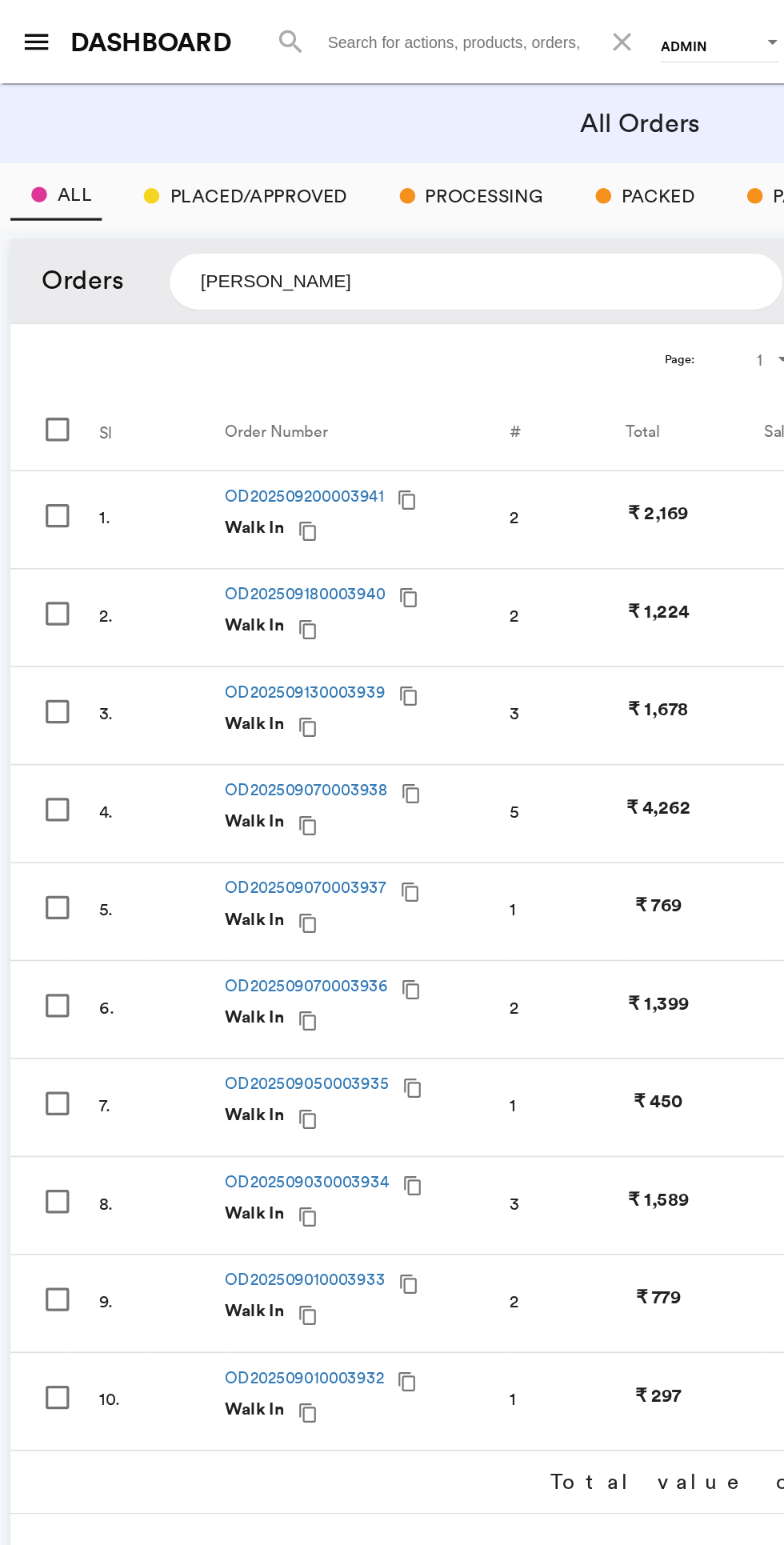
click at [281, 30] on input at bounding box center [279, 26] width 250 height 39
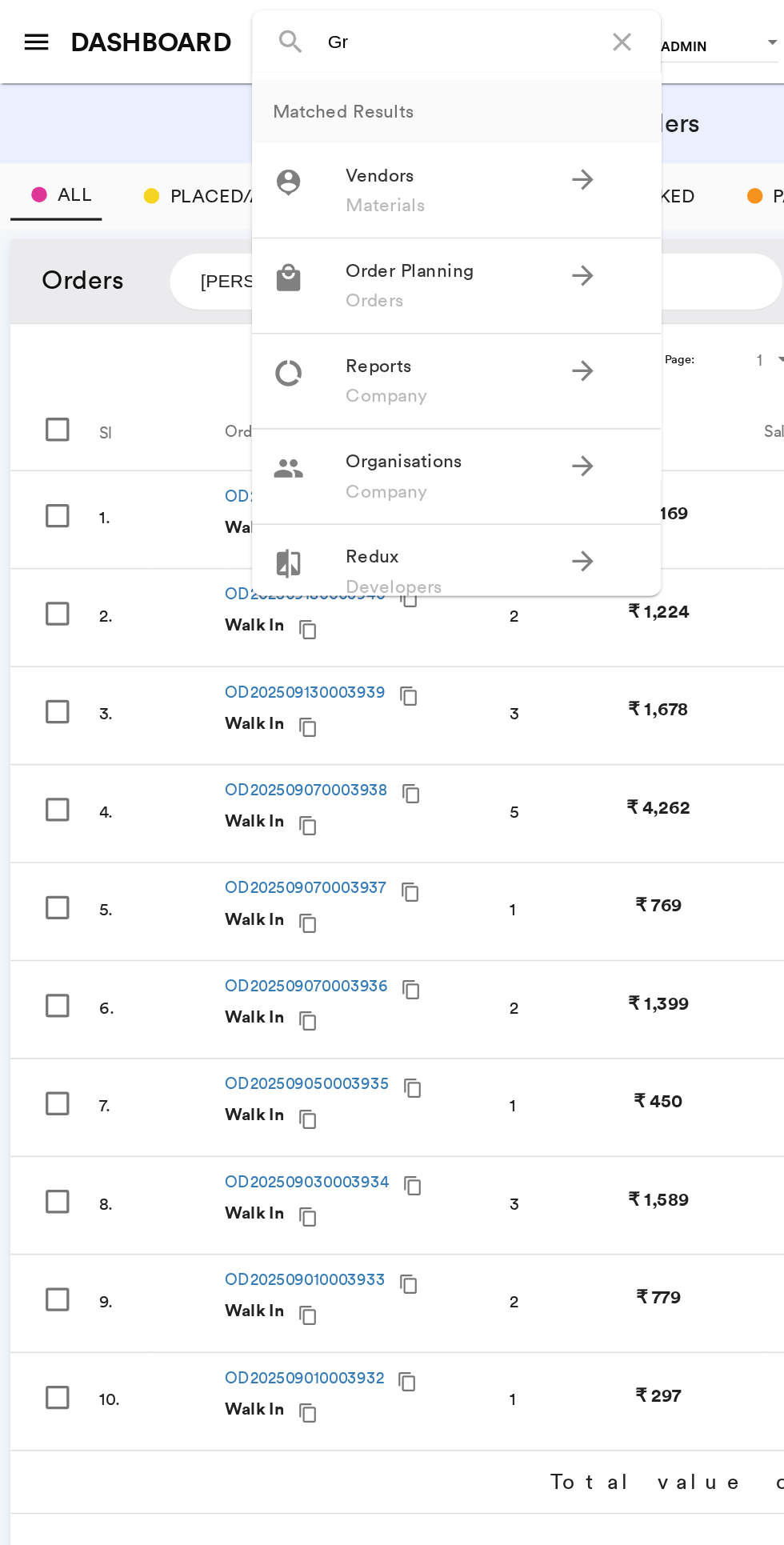
type input "G"
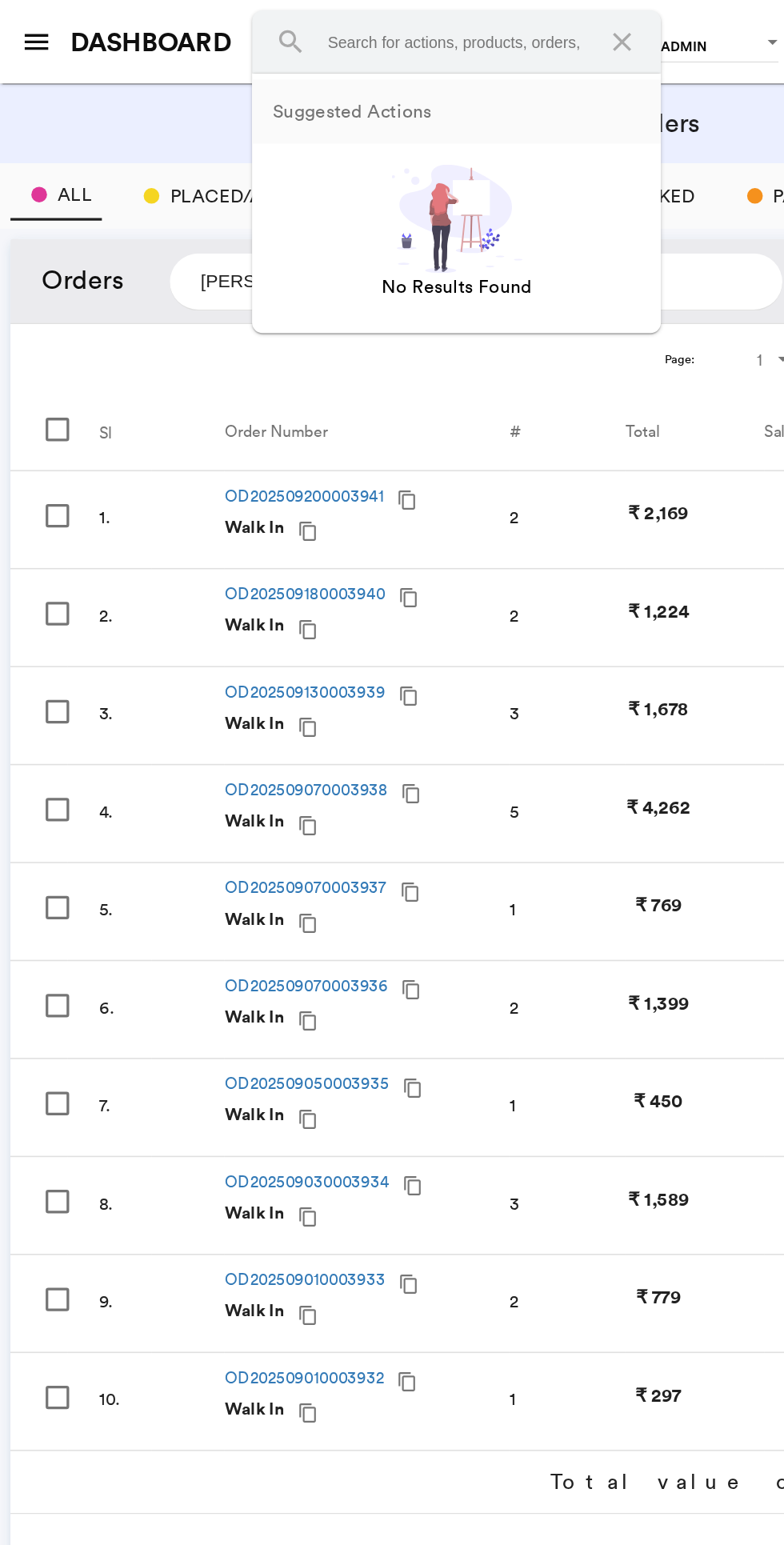
click at [25, 25] on md-icon "menu" at bounding box center [22, 26] width 19 height 19
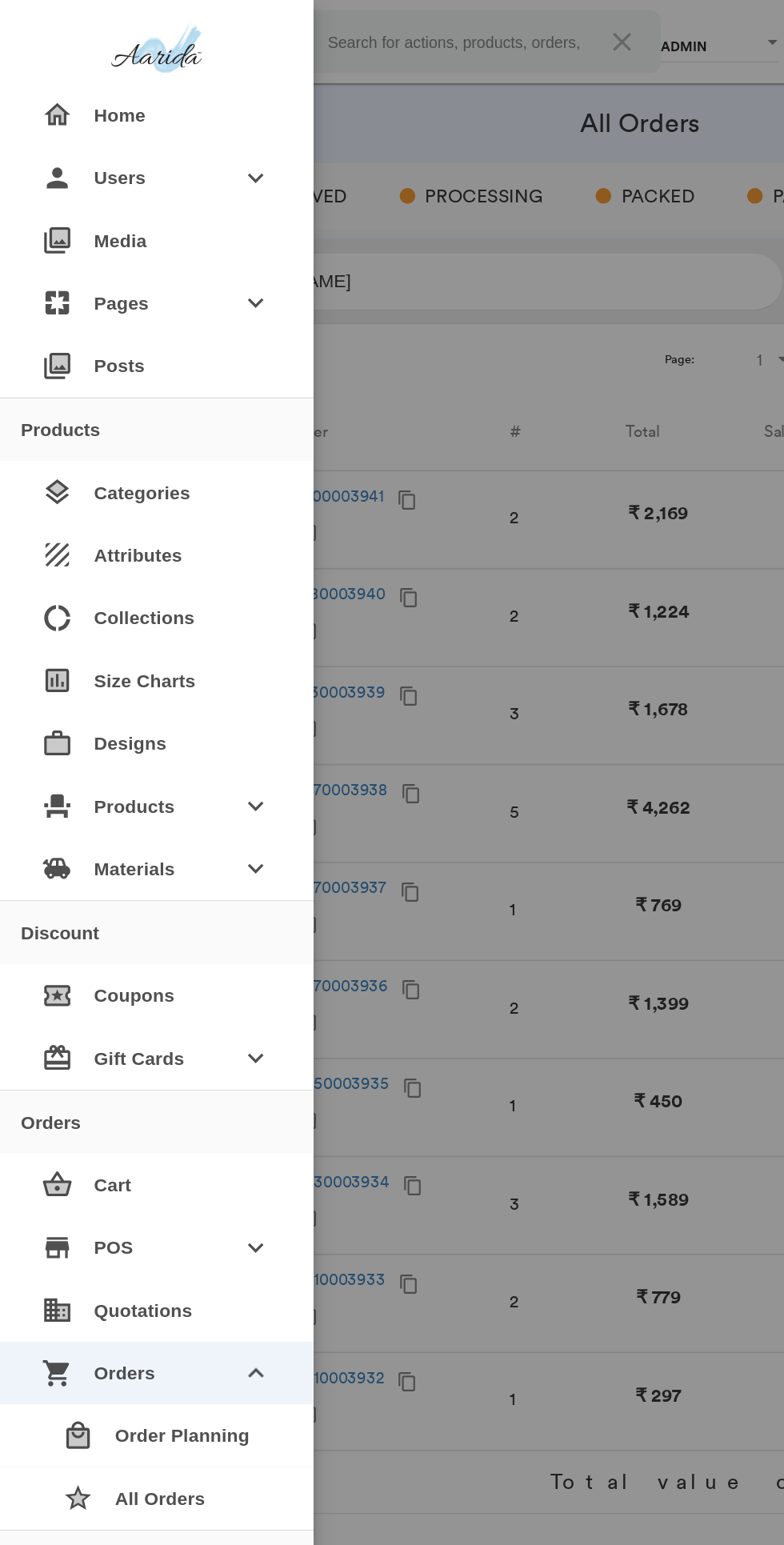
click at [131, 493] on span "Products" at bounding box center [95, 493] width 77 height 29
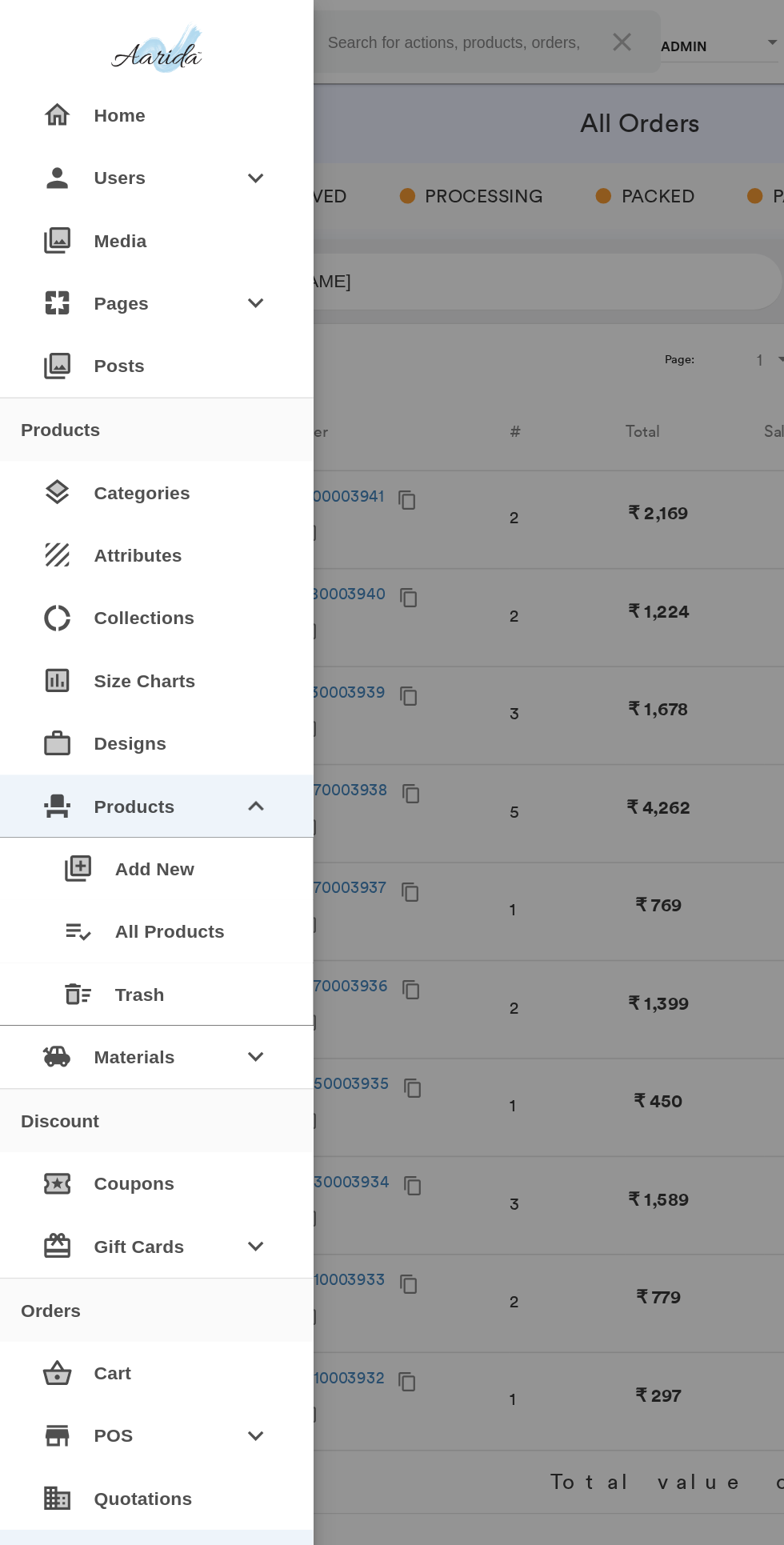
click at [130, 570] on div "playlist_add_check All Products" at bounding box center [102, 571] width 153 height 39
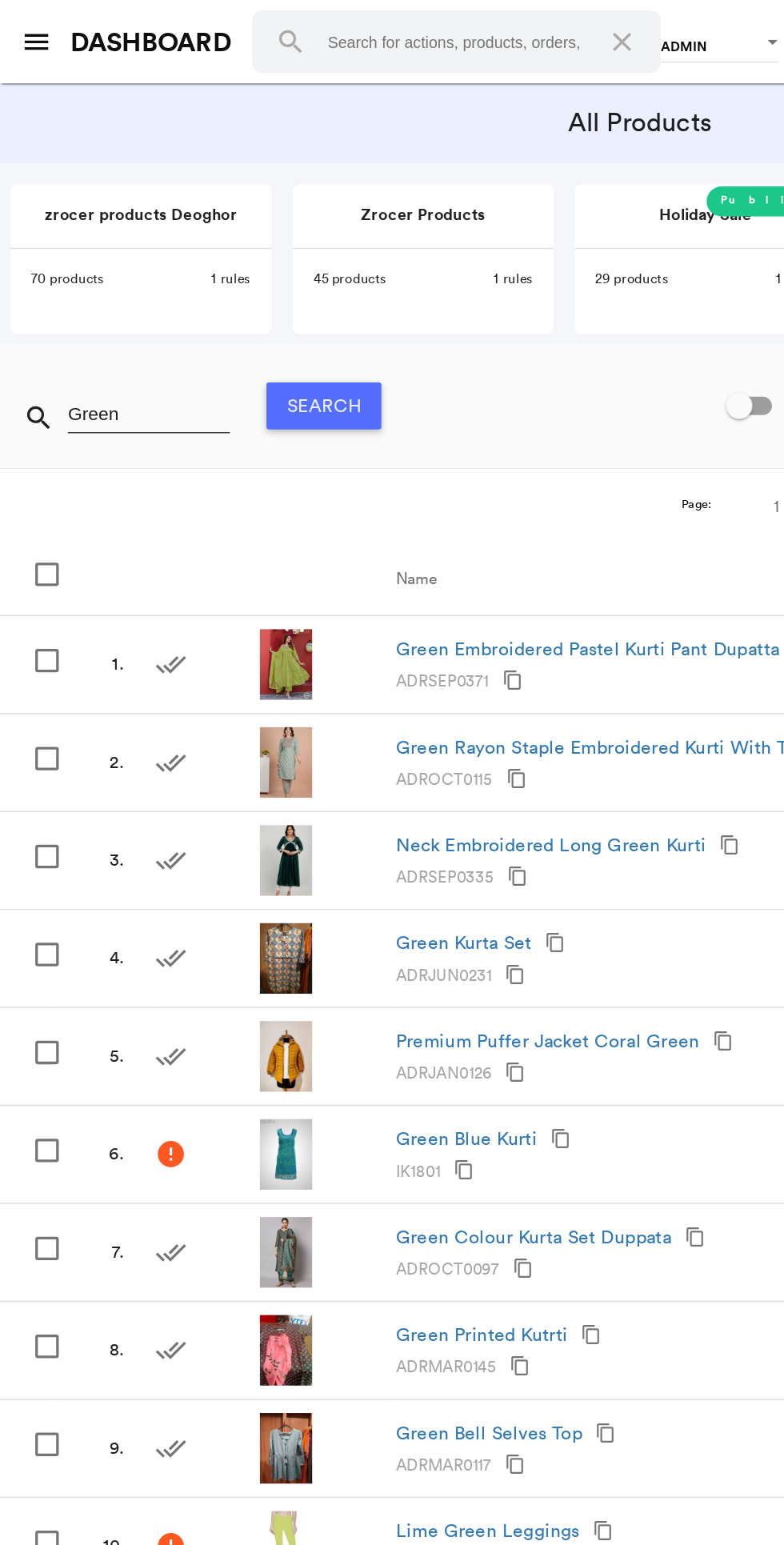
click at [183, 585] on img at bounding box center [174, 586] width 32 height 44
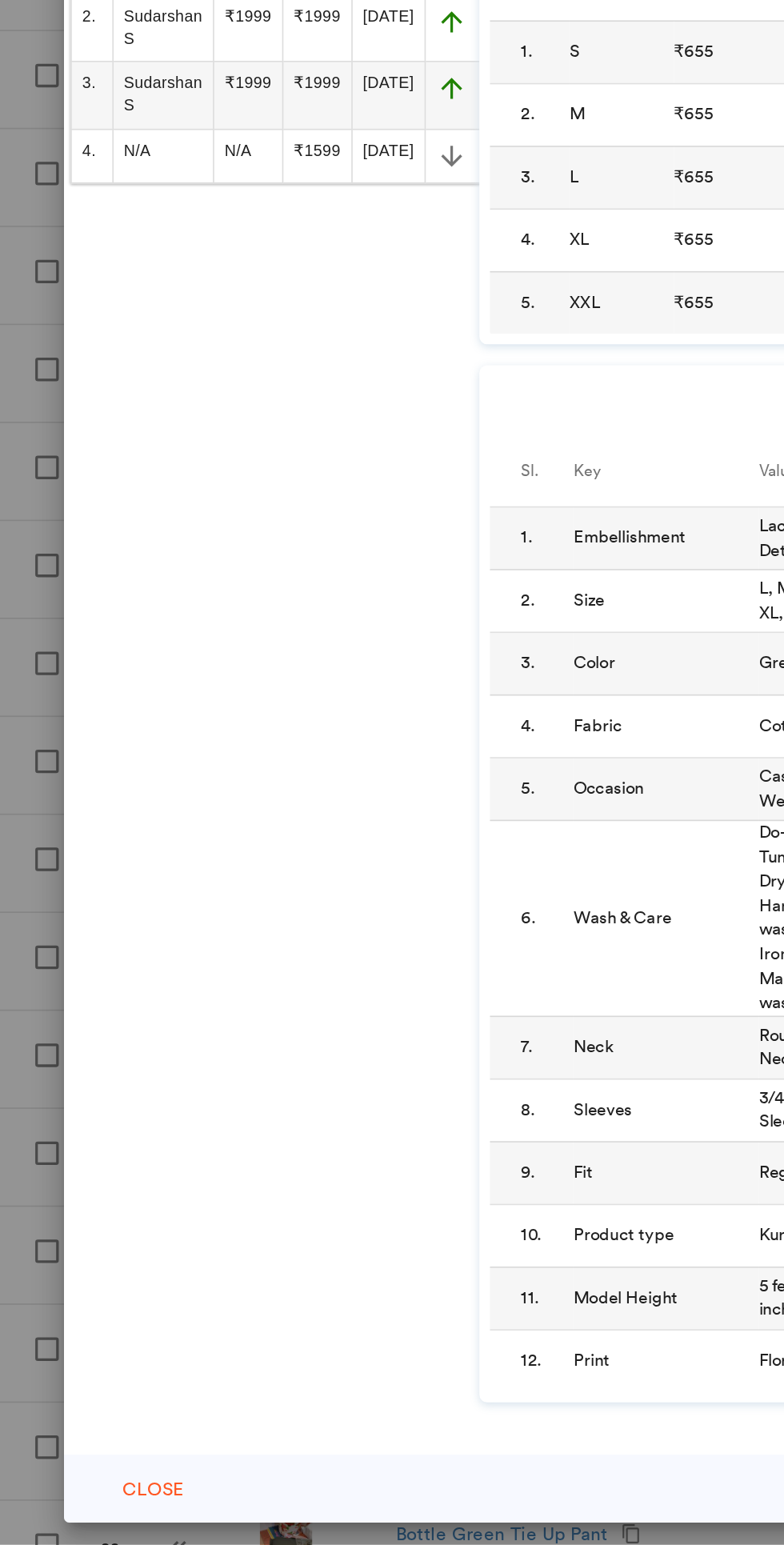
scroll to position [0, 204]
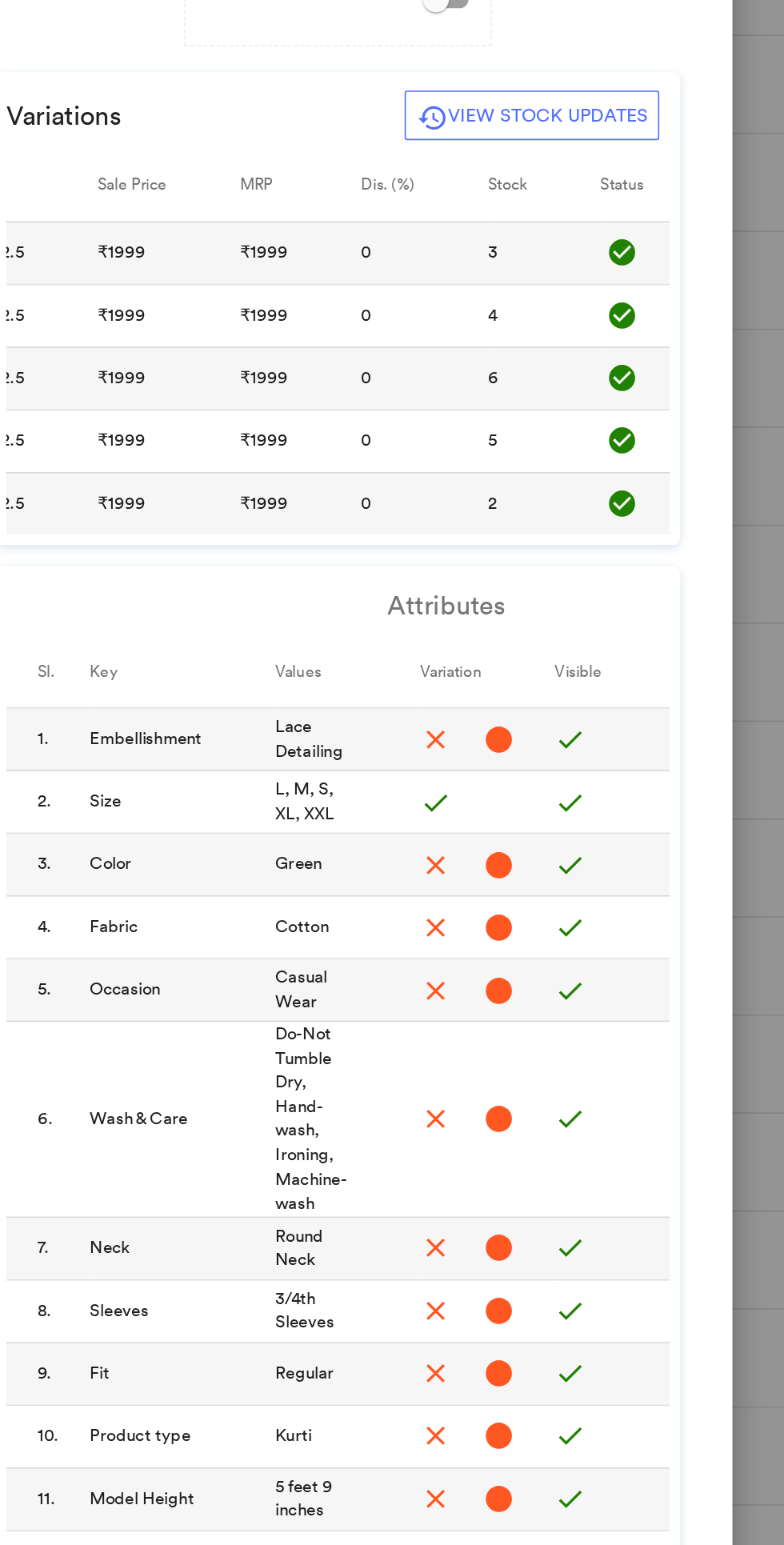
click at [666, 547] on button "history View Stock Updates" at bounding box center [621, 546] width 156 height 30
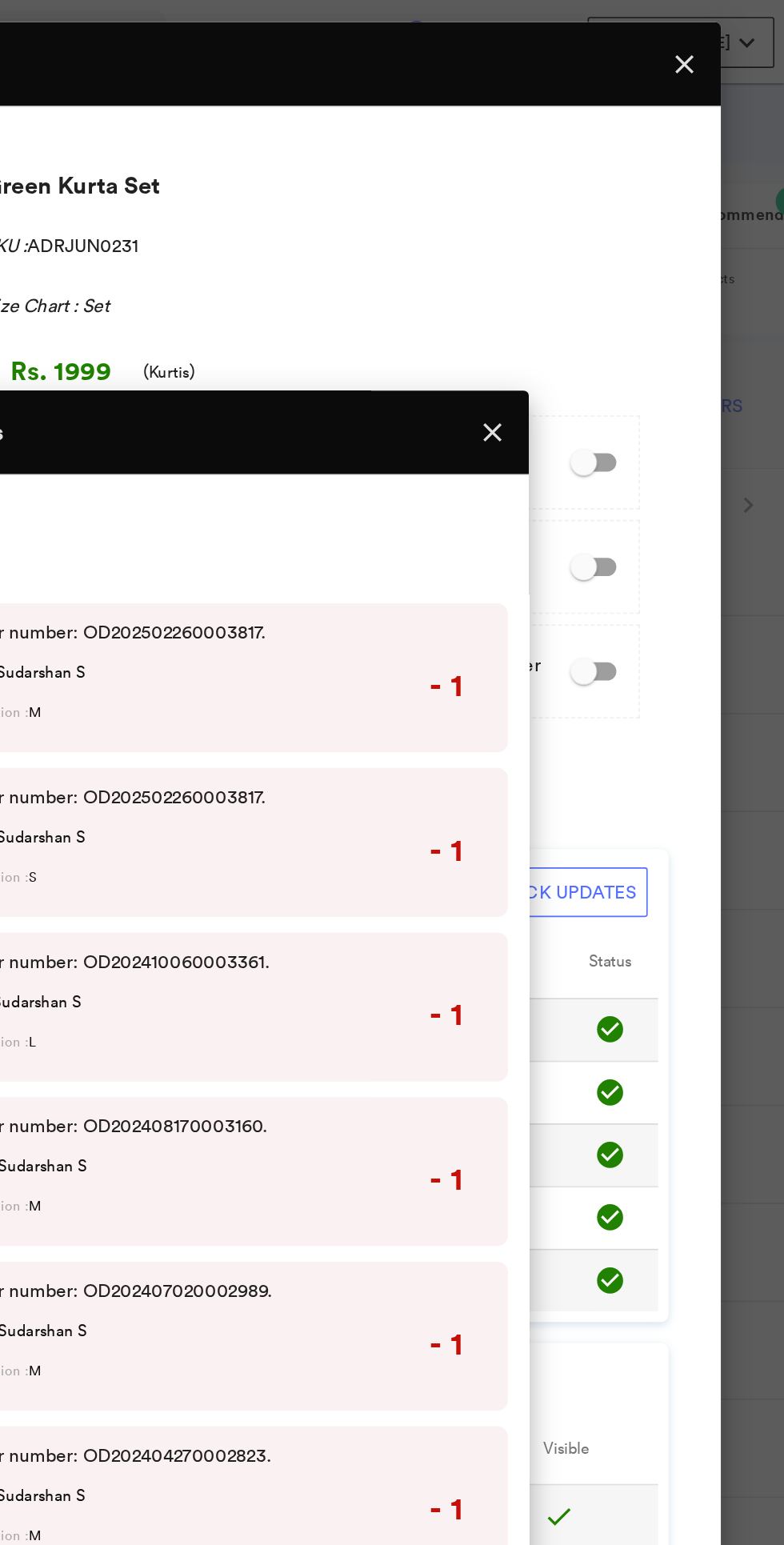
click at [602, 276] on button "close" at bounding box center [604, 265] width 32 height 32
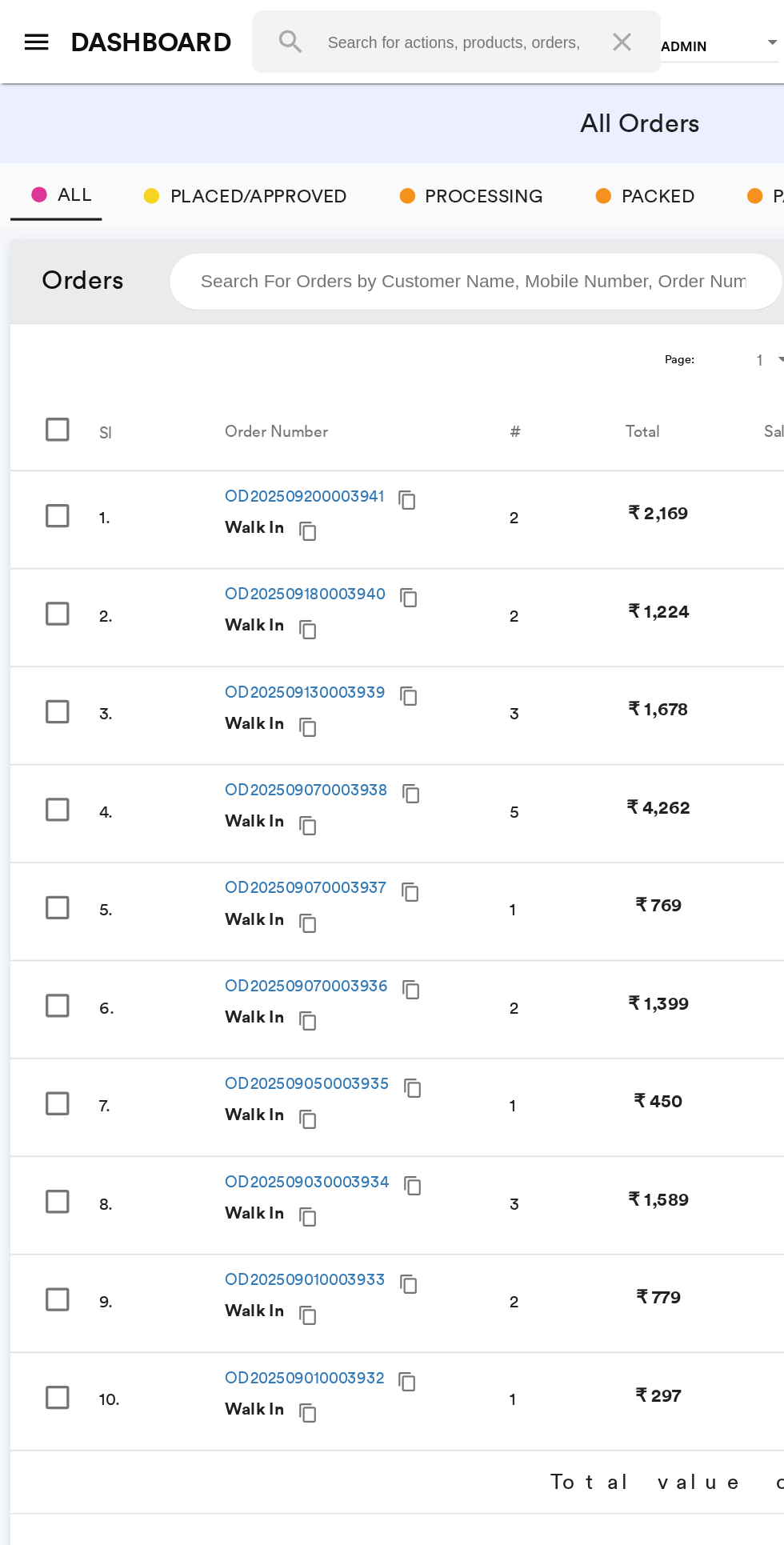
click at [28, 16] on md-icon "menu" at bounding box center [22, 26] width 19 height 19
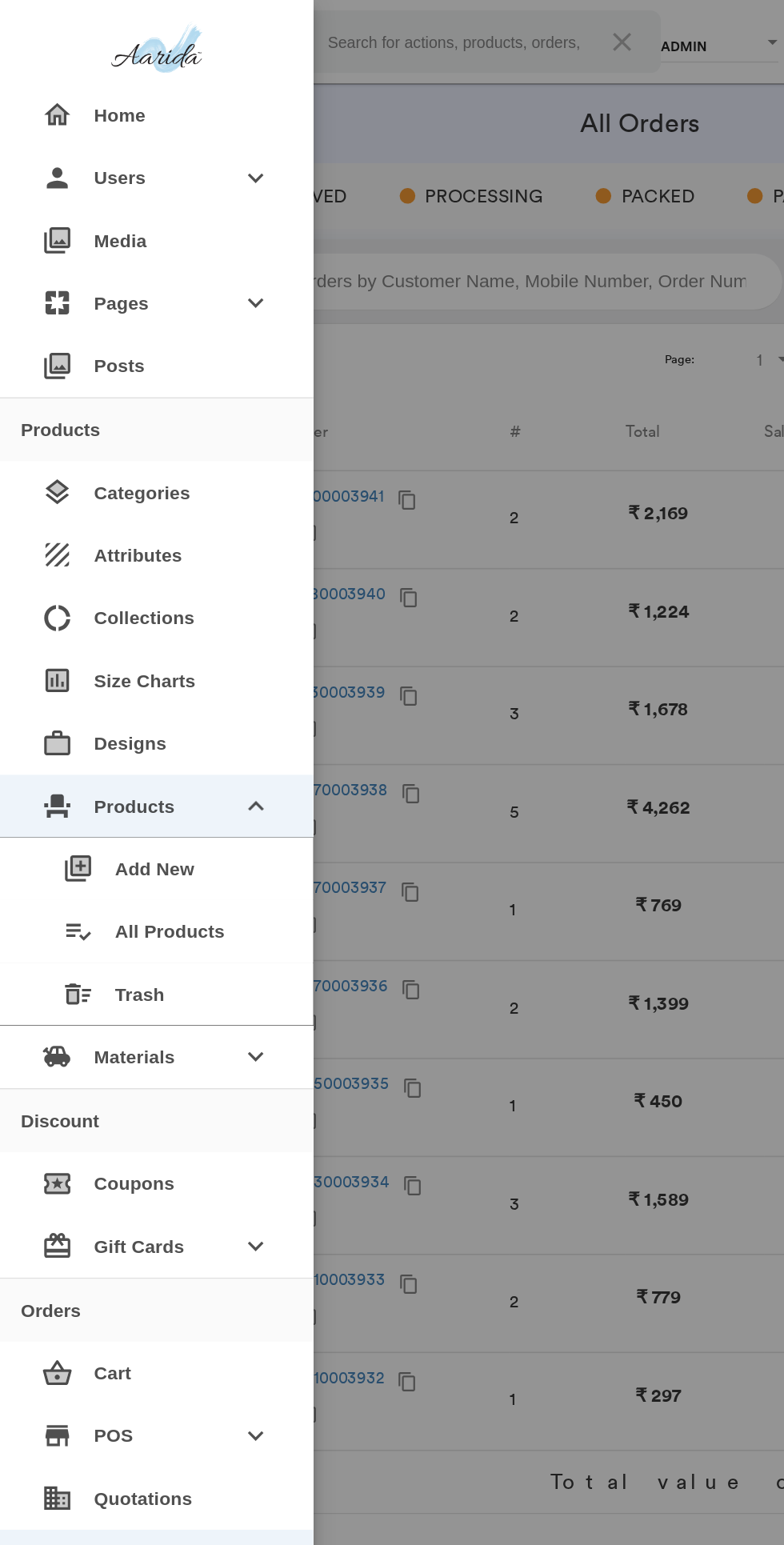
click at [121, 570] on div "playlist_add_check All Products" at bounding box center [102, 571] width 153 height 39
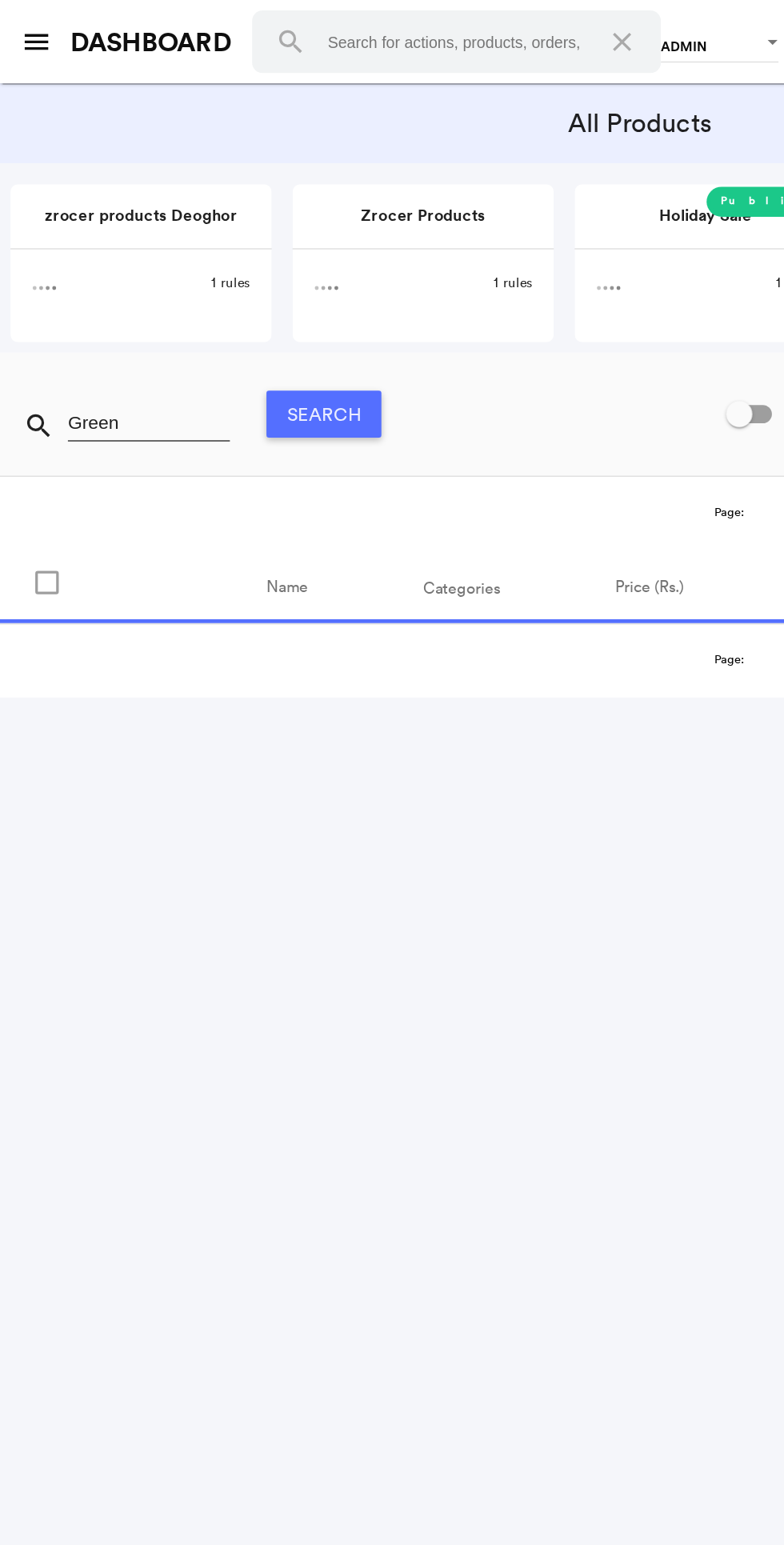
click at [36, 16] on div "menu DASHBOARD search close admin admin hr marketing designer shop-manager mode…" at bounding box center [392, 25] width 784 height 51
click at [28, 22] on md-icon "menu" at bounding box center [22, 26] width 19 height 19
click at [0, 0] on div at bounding box center [0, 0] width 0 height 0
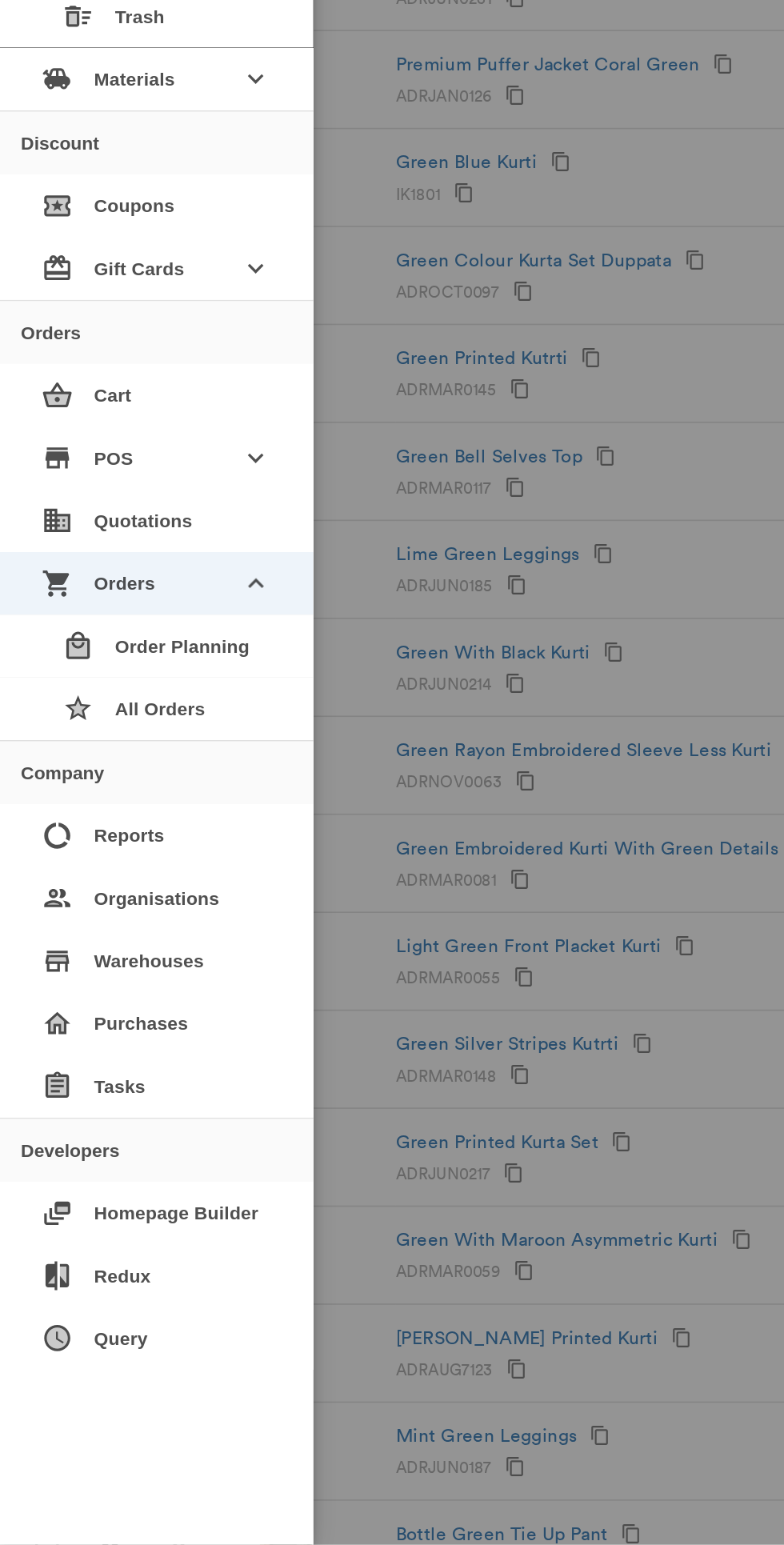
click at [121, 1040] on div "star All Orders" at bounding box center [102, 1033] width 153 height 39
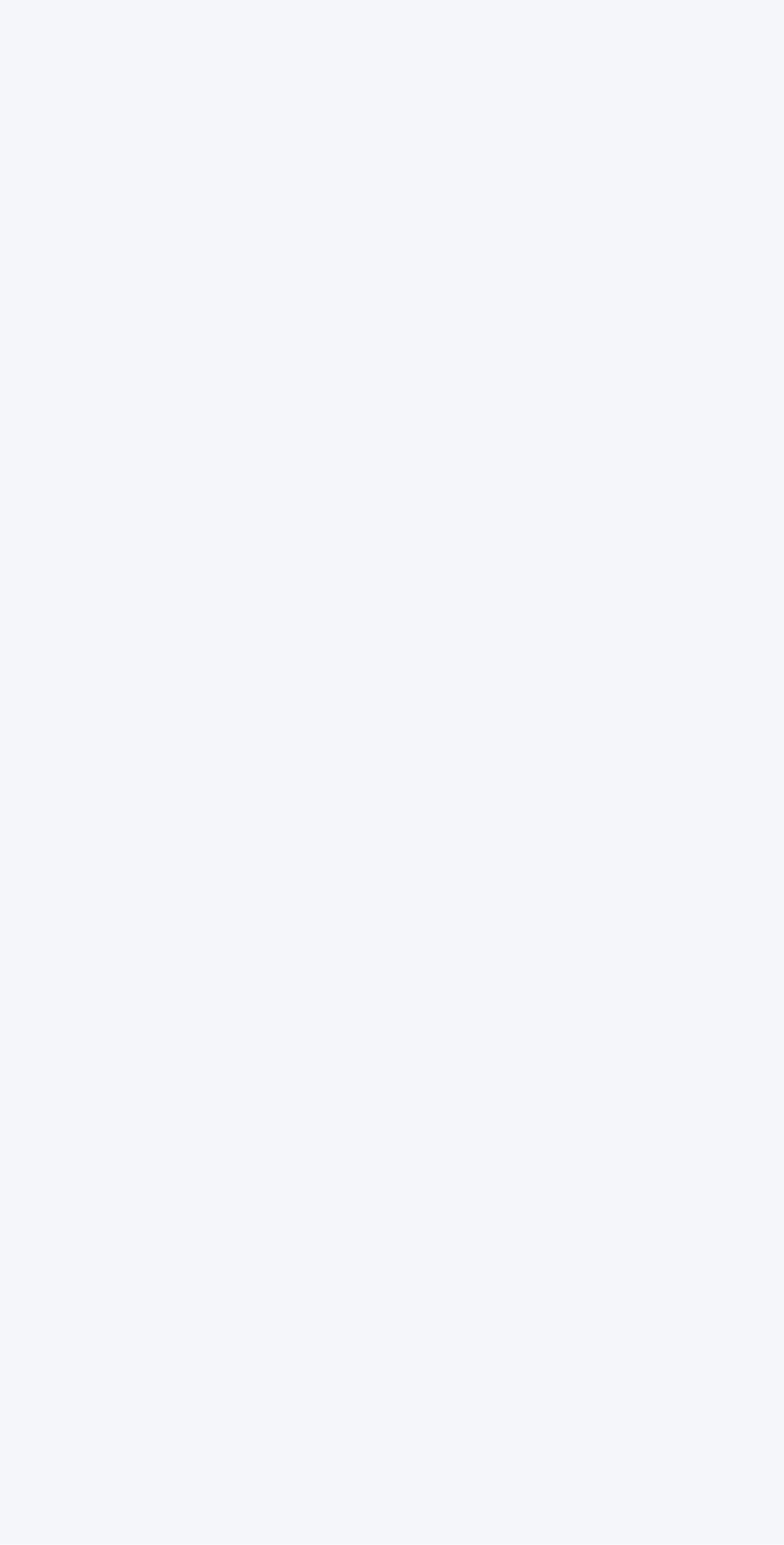
click at [93, 1027] on md-content "All Orders All Placed/Approved Processing Packed Partially Shipped Shipped Deli…" at bounding box center [392, 798] width 784 height 1494
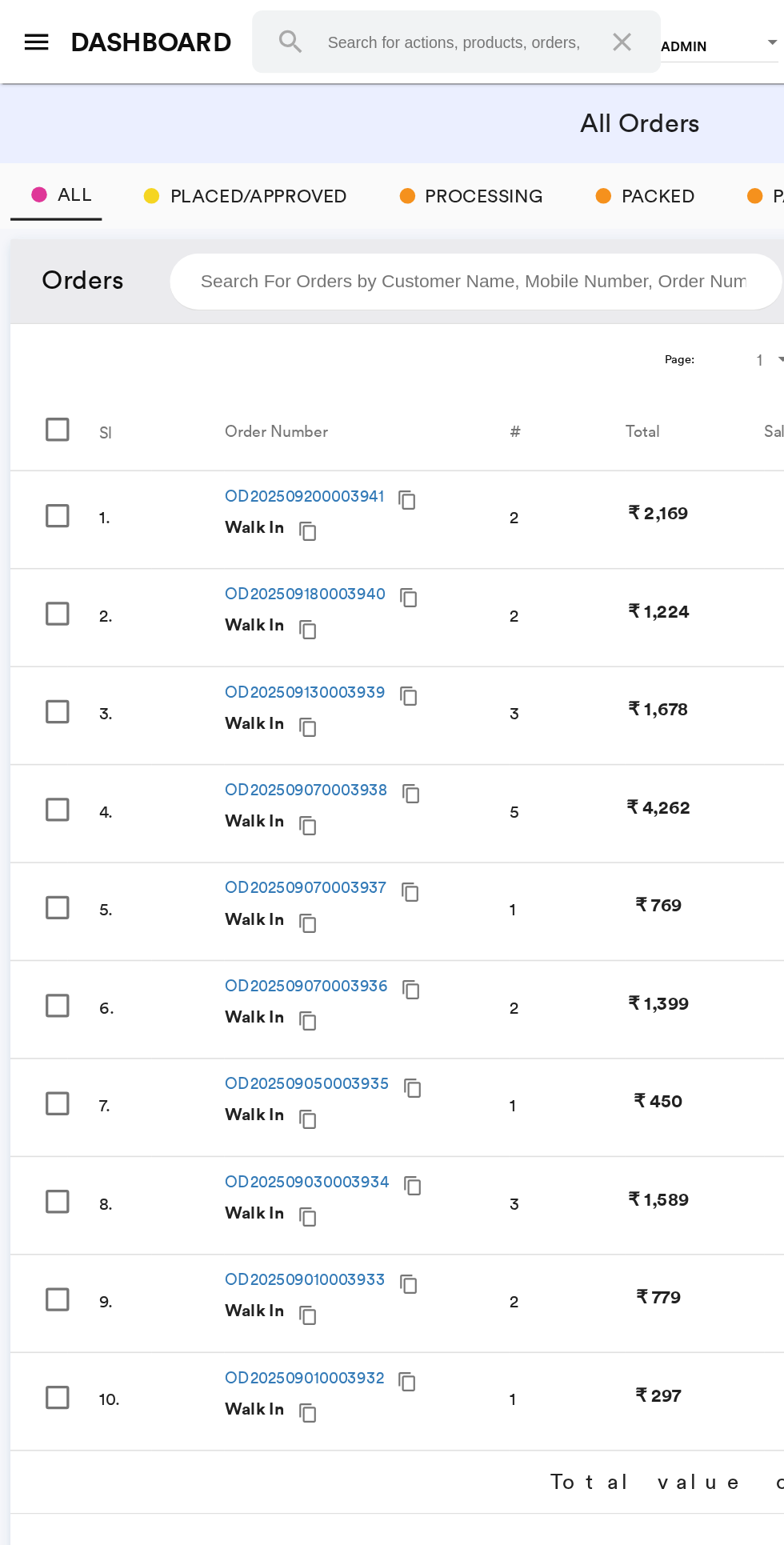
click at [253, 169] on input "search" at bounding box center [292, 173] width 376 height 35
paste input "ADRJUN0231"
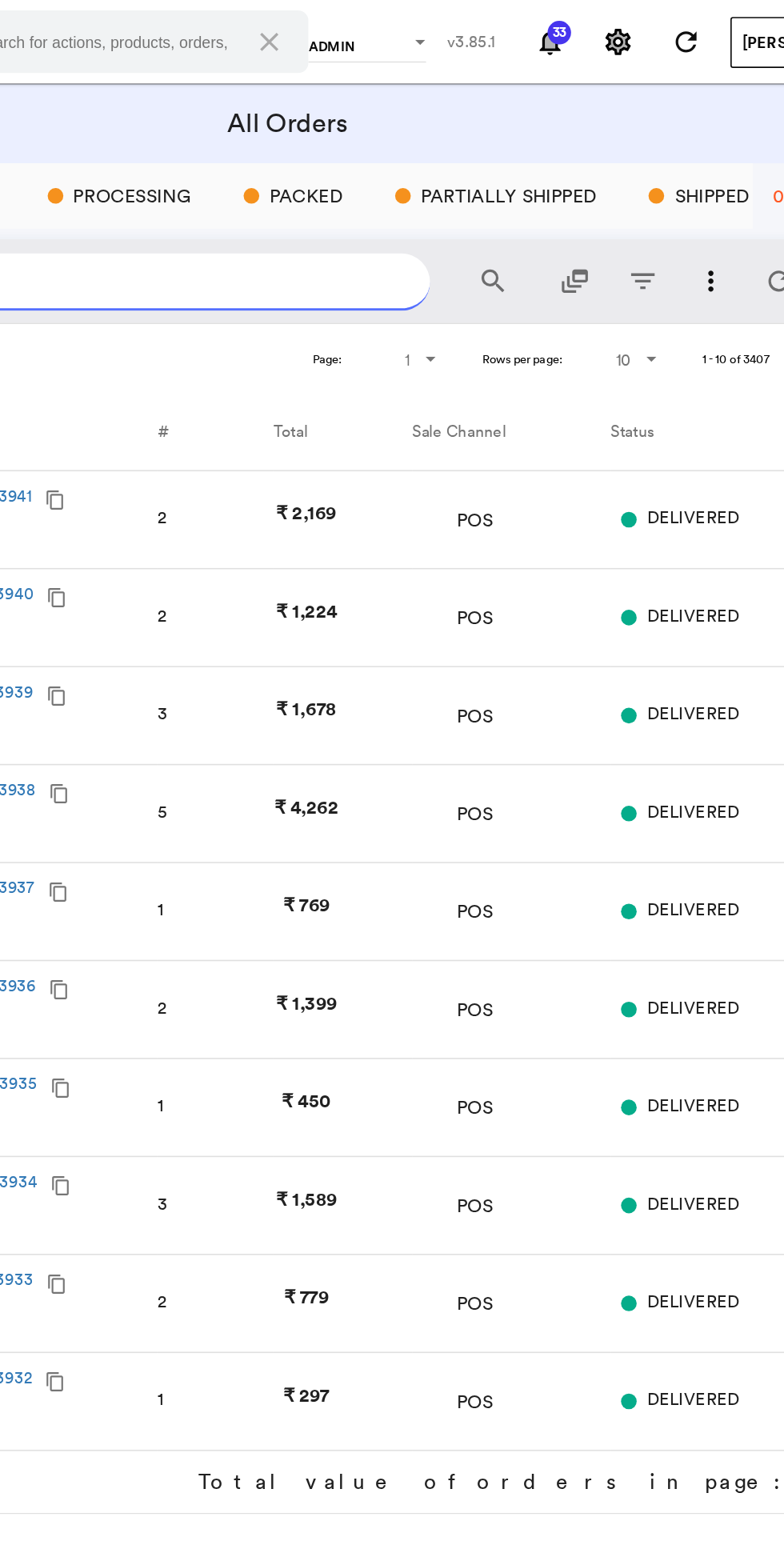
type input "ADRJUN0231"
click at [514, 170] on md-icon "search" at bounding box center [517, 173] width 19 height 19
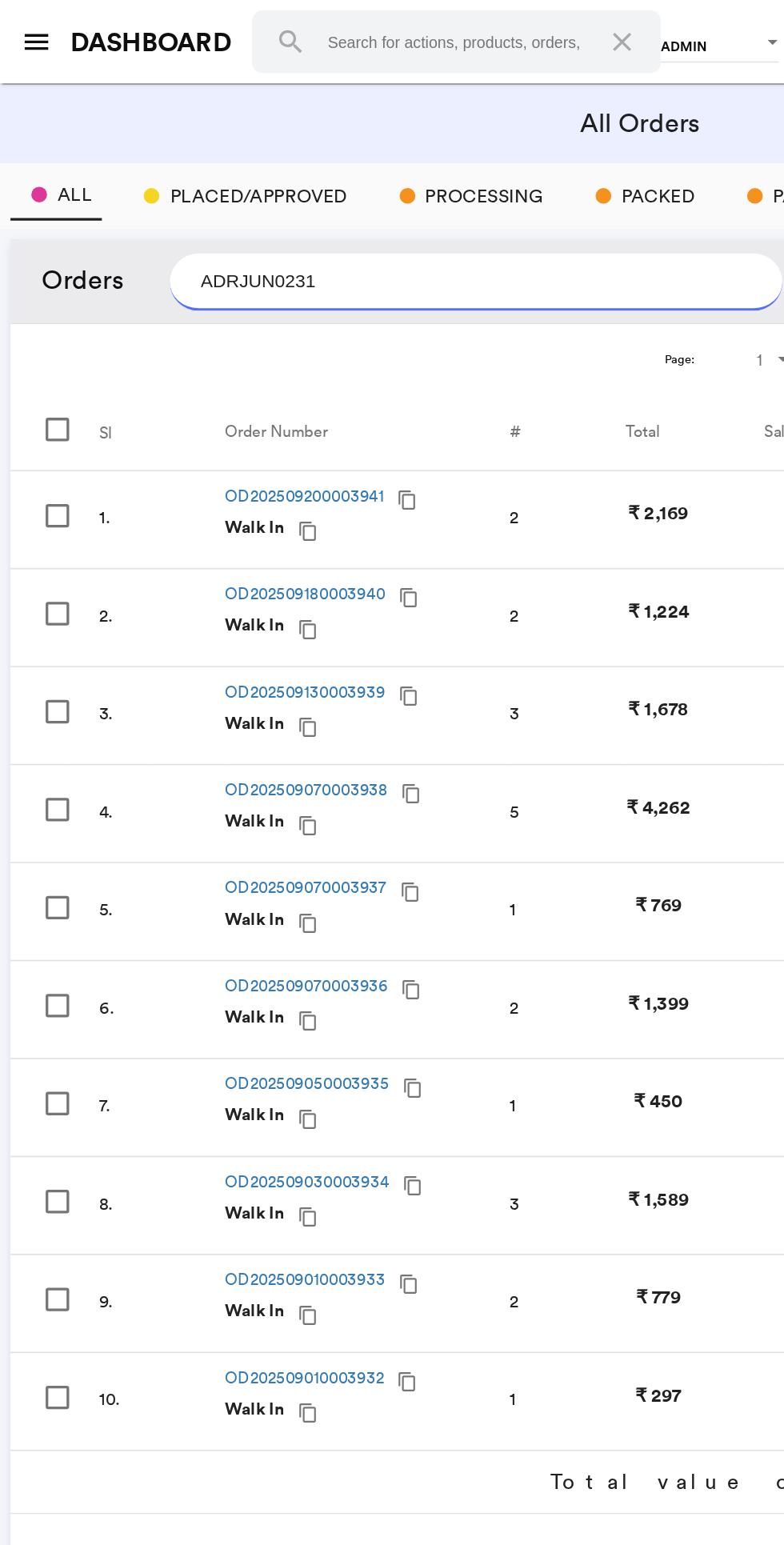
click at [274, 172] on input "ADRJUN0231" at bounding box center [292, 173] width 376 height 35
click at [501, 156] on button "search" at bounding box center [517, 172] width 32 height 32
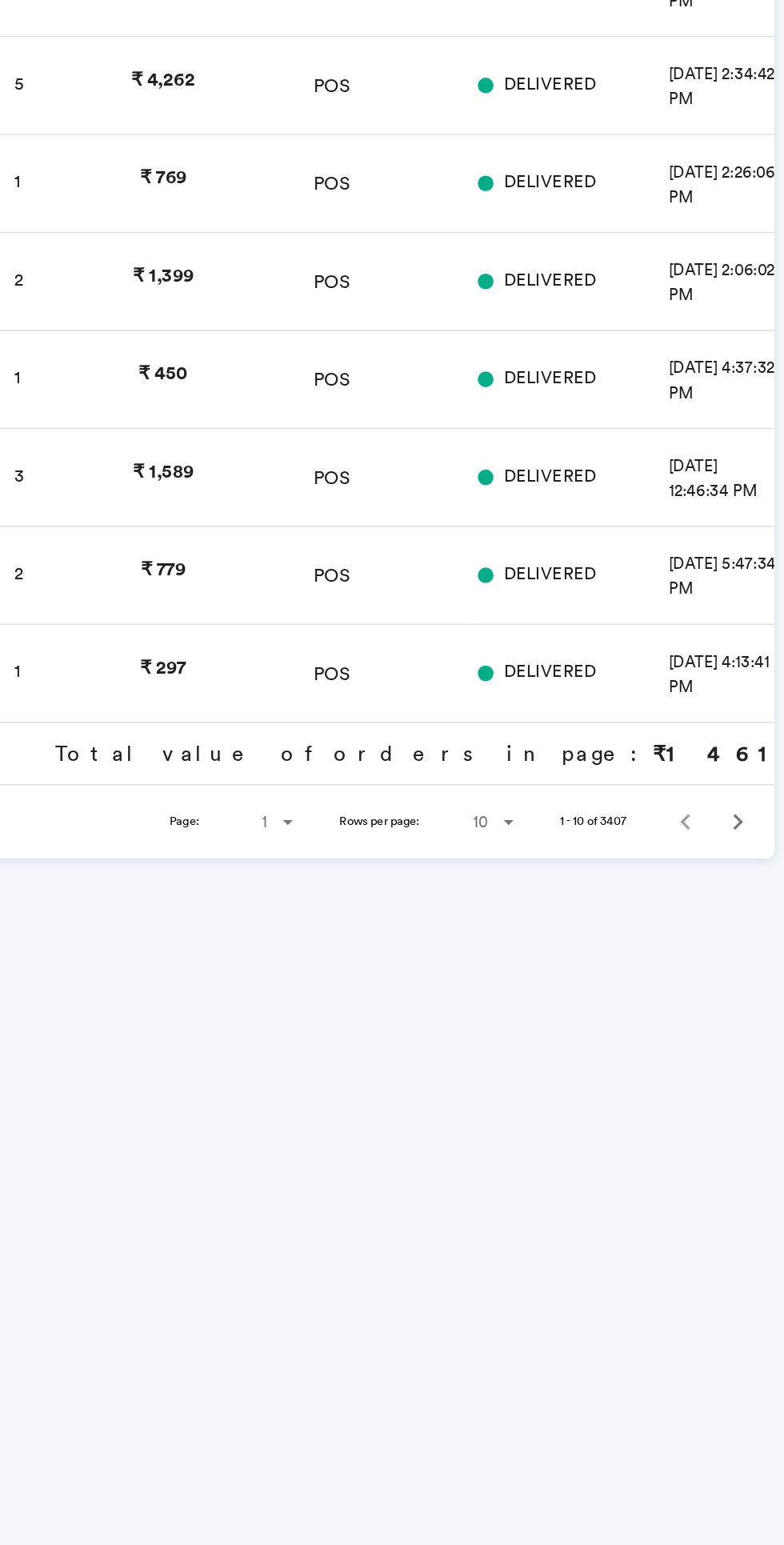
click at [612, 945] on span "Rows" at bounding box center [612, 950] width 19 height 19
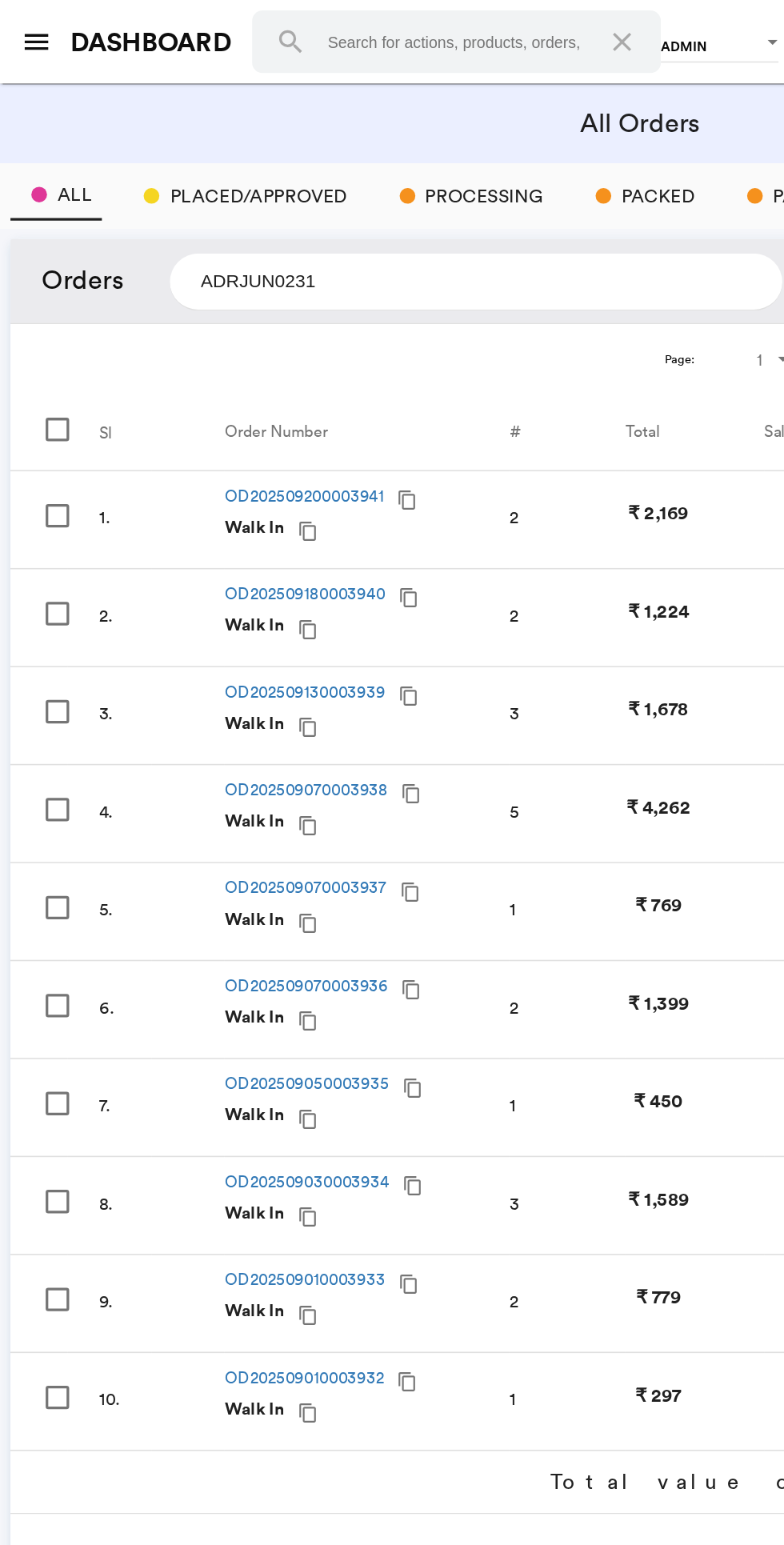
click at [220, 179] on md-backdrop at bounding box center [392, 772] width 784 height 1545
click at [168, 169] on input "ADRJUN0231" at bounding box center [292, 173] width 376 height 35
click at [501, 156] on button "search" at bounding box center [517, 172] width 32 height 32
click at [275, 175] on input "ADRJUN0231" at bounding box center [292, 173] width 376 height 35
click at [372, 172] on input "ADRJUN0231" at bounding box center [292, 173] width 376 height 35
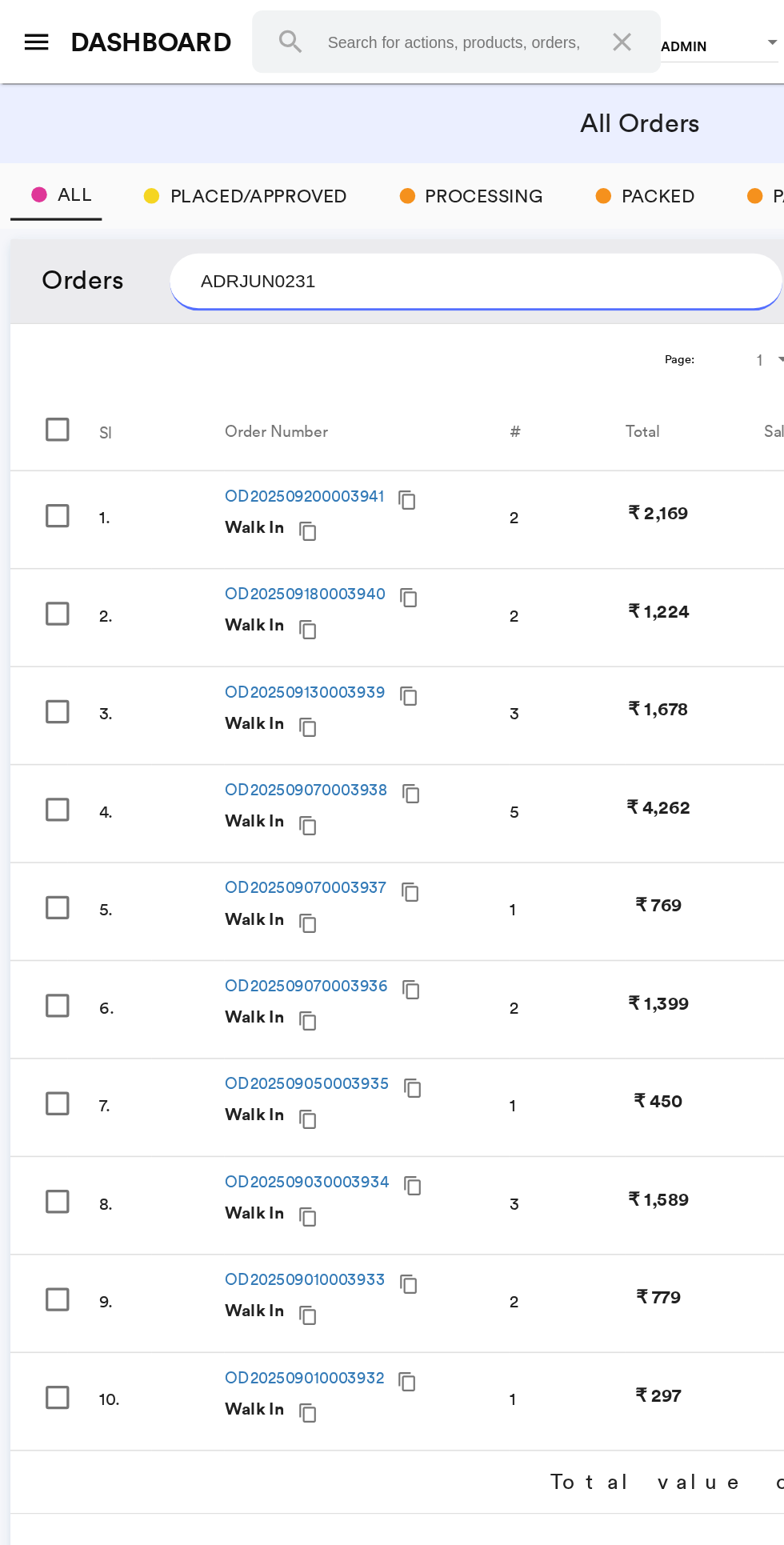
click at [349, 168] on input "ADRJUN0231" at bounding box center [292, 173] width 376 height 35
click at [195, 172] on input "ADRJUN0231" at bounding box center [292, 173] width 376 height 35
click at [172, 172] on input "ADRJUN0231" at bounding box center [292, 173] width 376 height 35
click at [263, 176] on input "ADRJUN0231" at bounding box center [292, 173] width 376 height 35
click at [281, 249] on th "Order Number" at bounding box center [225, 266] width 174 height 45
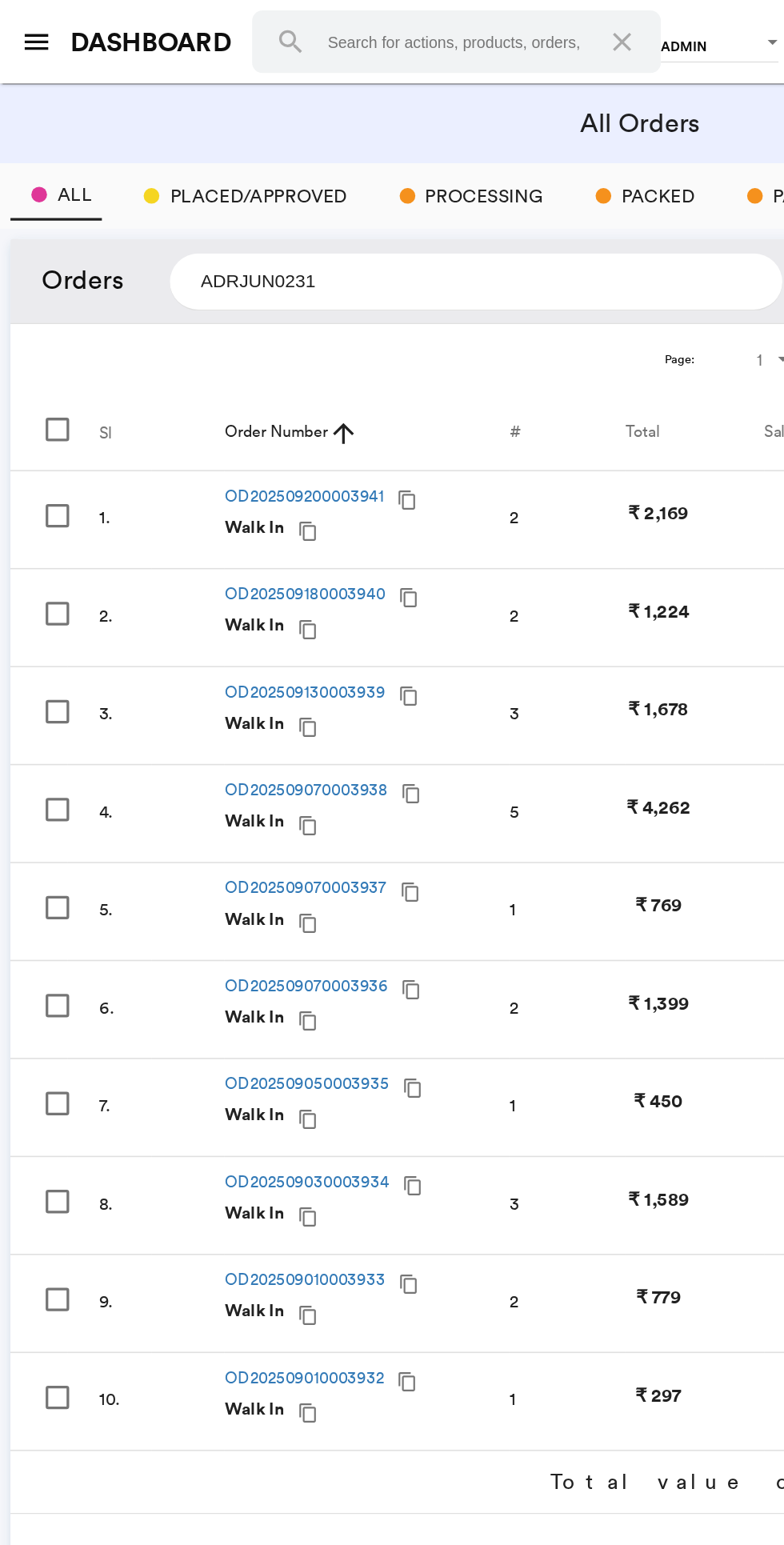
click at [298, 167] on input "ADRJUN0231" at bounding box center [292, 173] width 376 height 35
click at [501, 156] on button "search" at bounding box center [517, 172] width 32 height 32
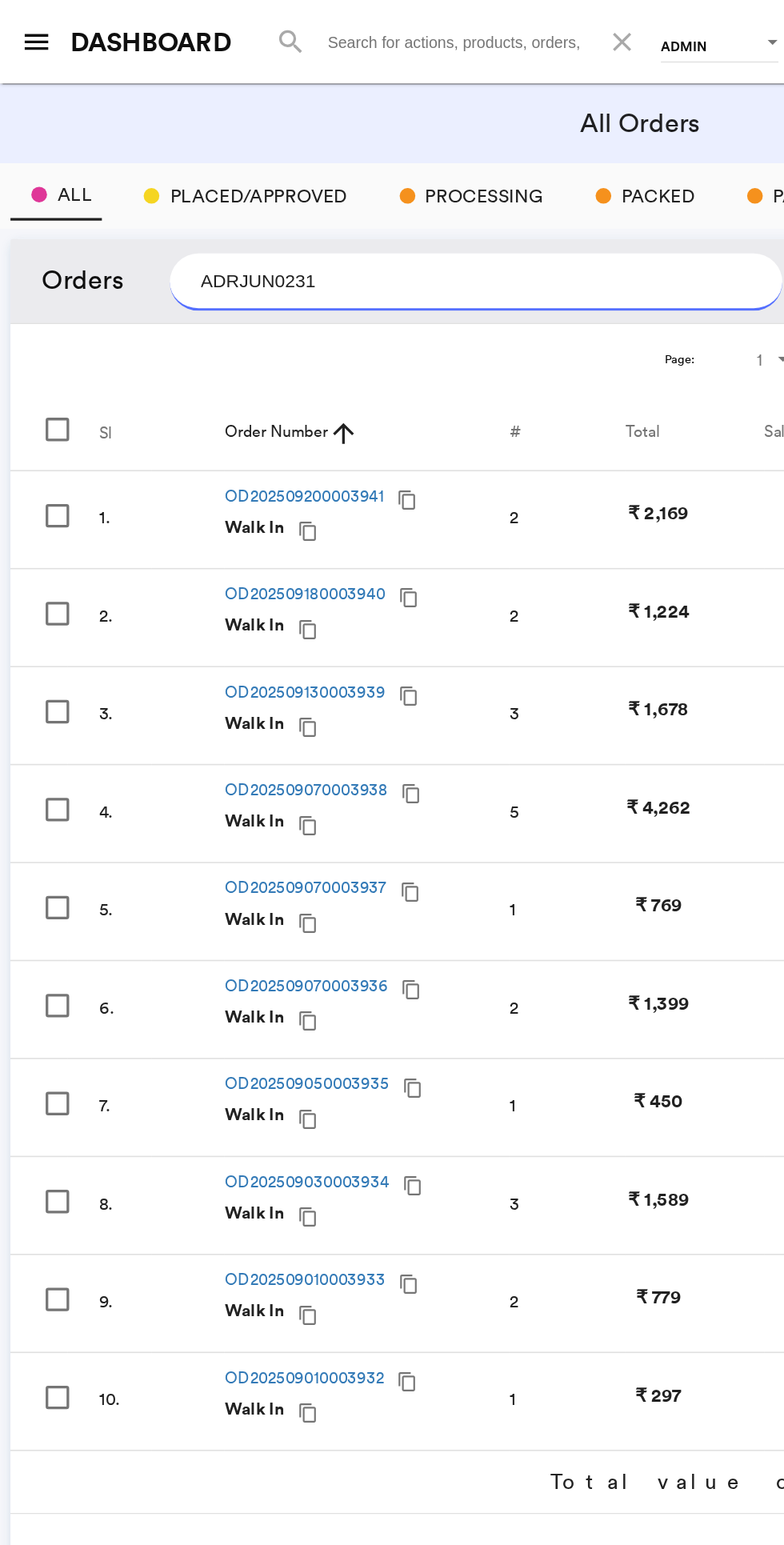
click at [284, 24] on input at bounding box center [279, 26] width 250 height 39
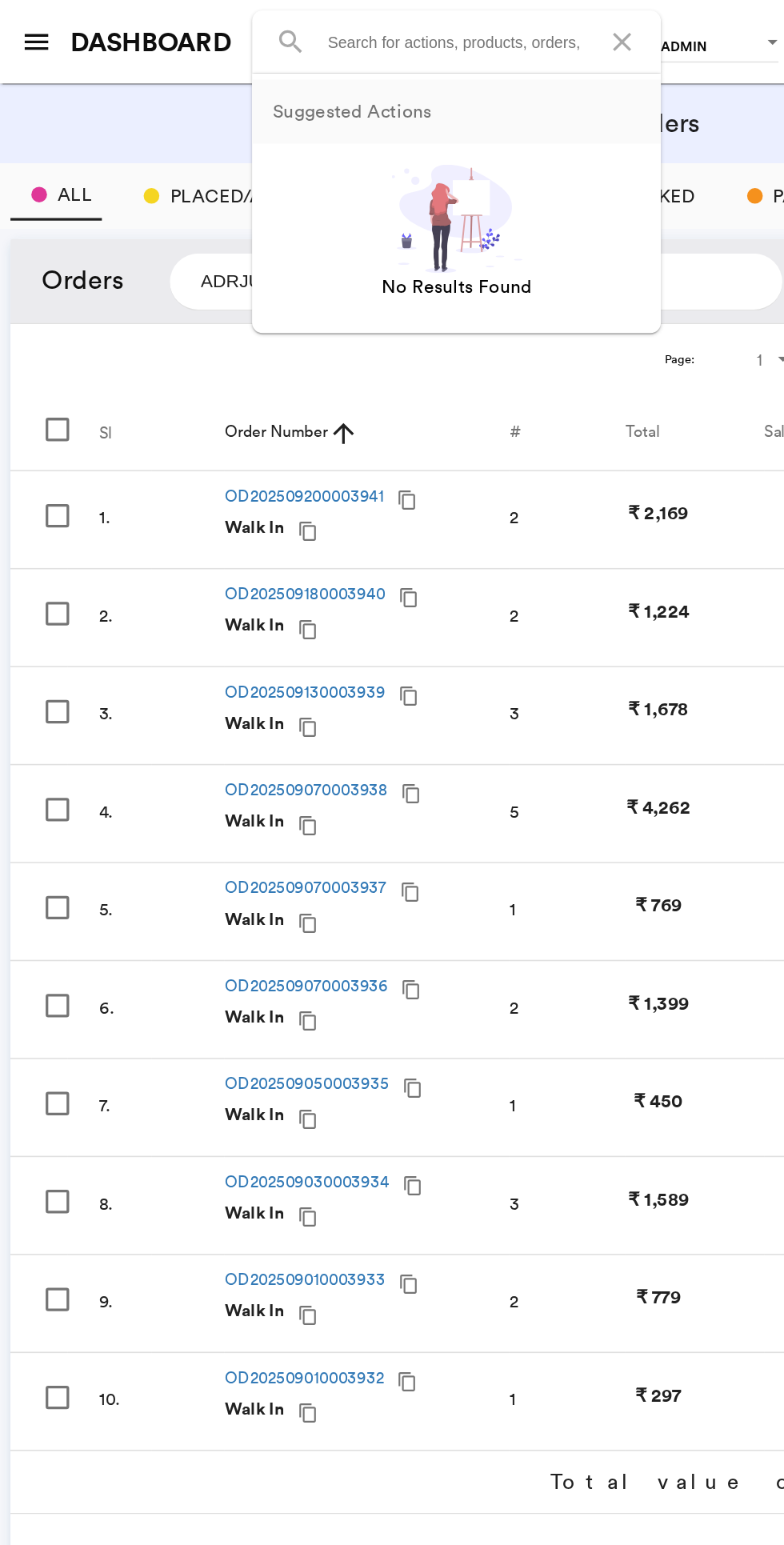
paste input "ADRJUN0231"
type input "ADRJUN0231"
click at [98, 78] on div "All Orders" at bounding box center [392, 76] width 758 height 23
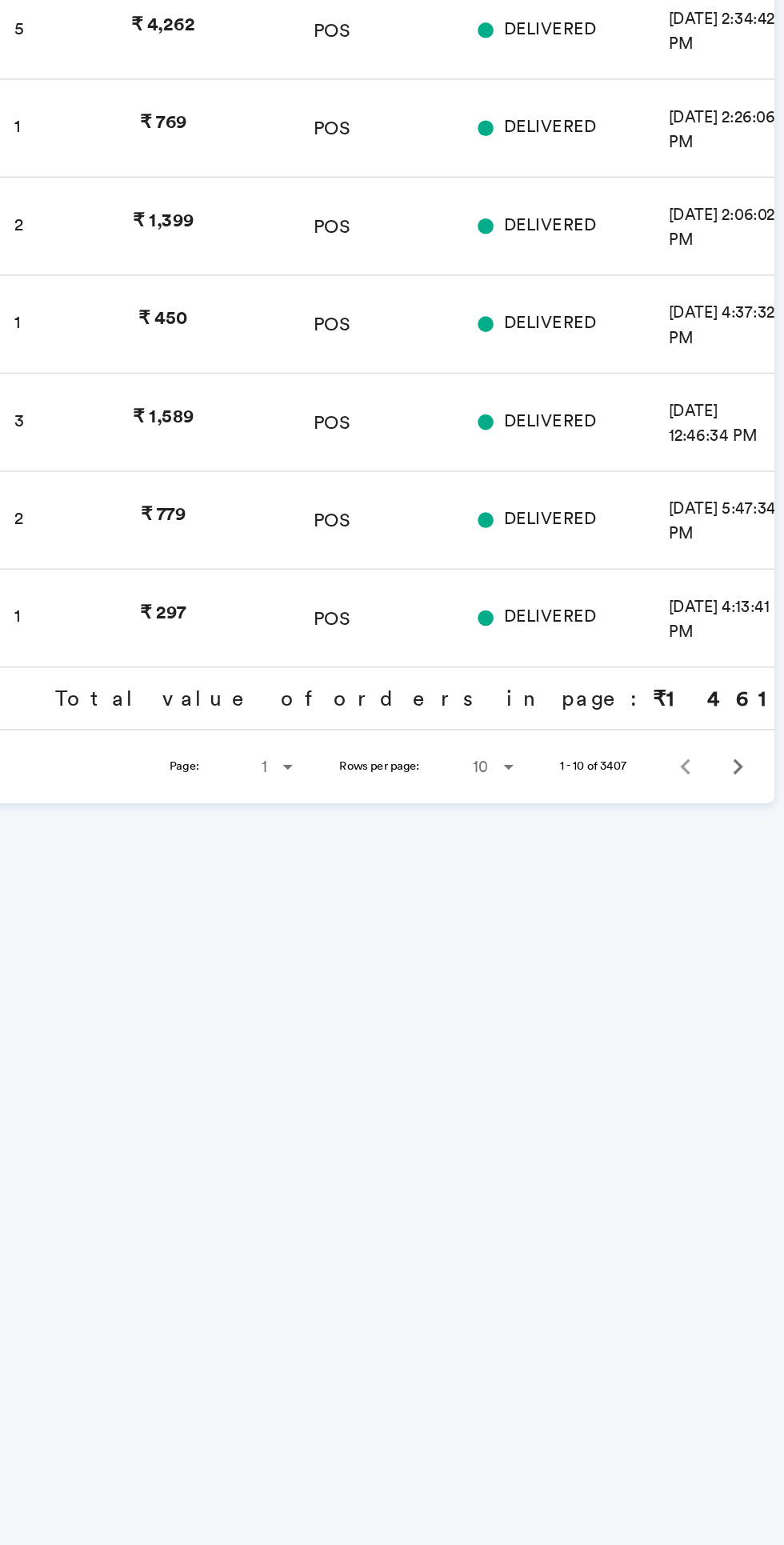
click at [754, 958] on md-icon "Next" at bounding box center [755, 950] width 19 height 19
click at [747, 940] on md-icon "Next" at bounding box center [755, 950] width 19 height 19
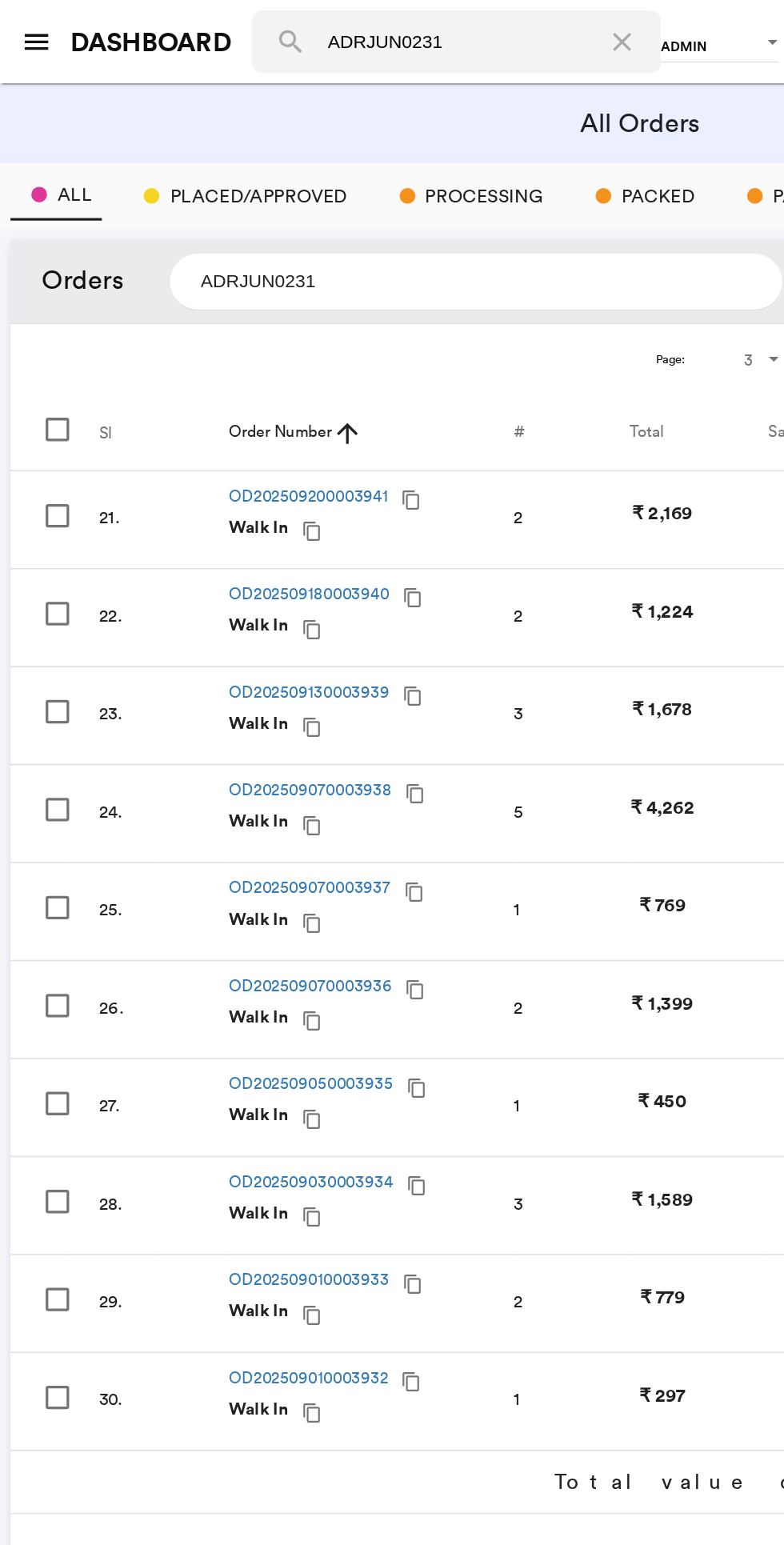
click at [268, 171] on input "ADRJUN0231" at bounding box center [292, 173] width 376 height 35
type input "Swati"
click at [501, 156] on button "search" at bounding box center [517, 172] width 32 height 32
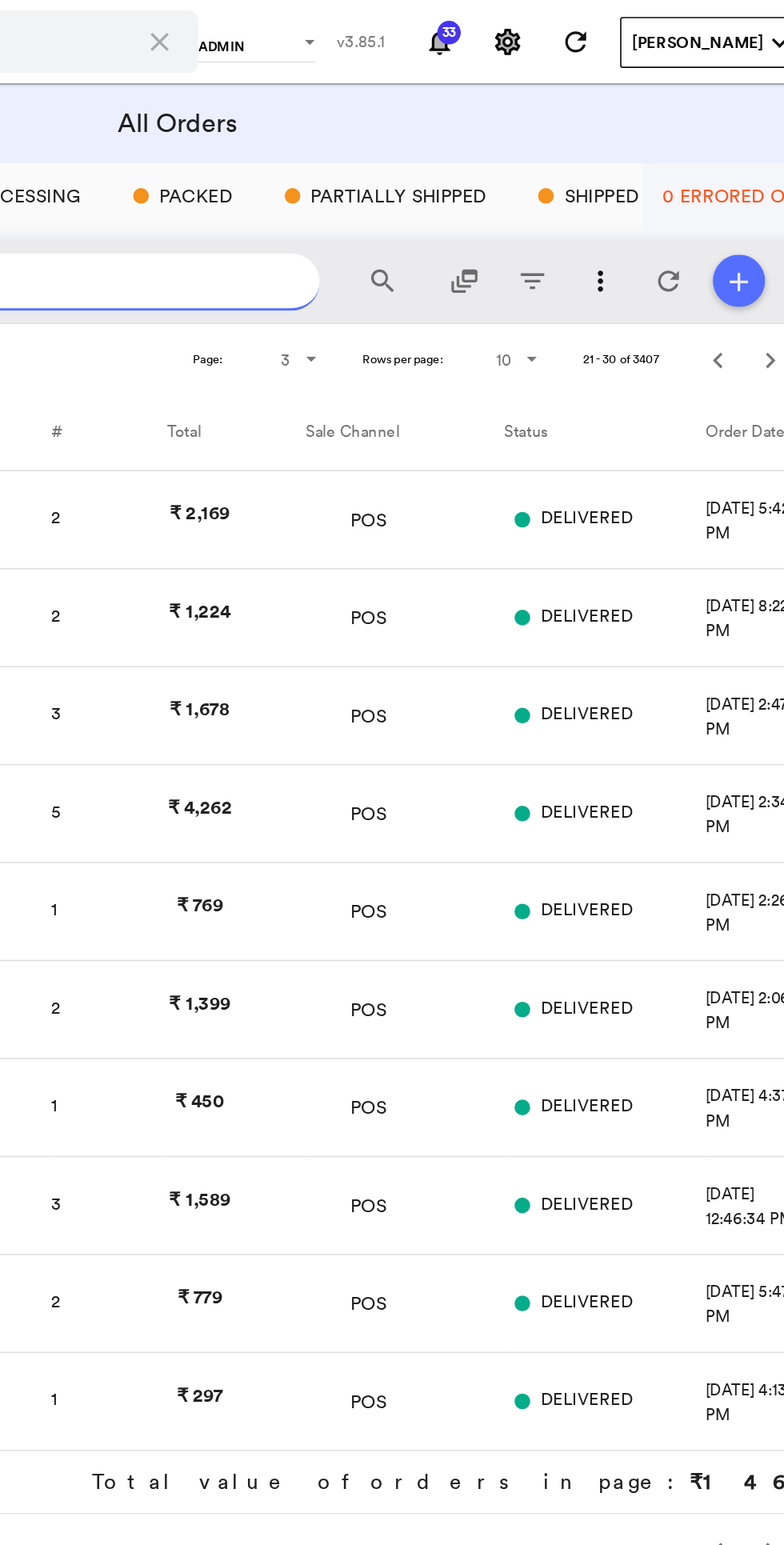
click at [512, 163] on md-icon "search" at bounding box center [517, 173] width 19 height 19
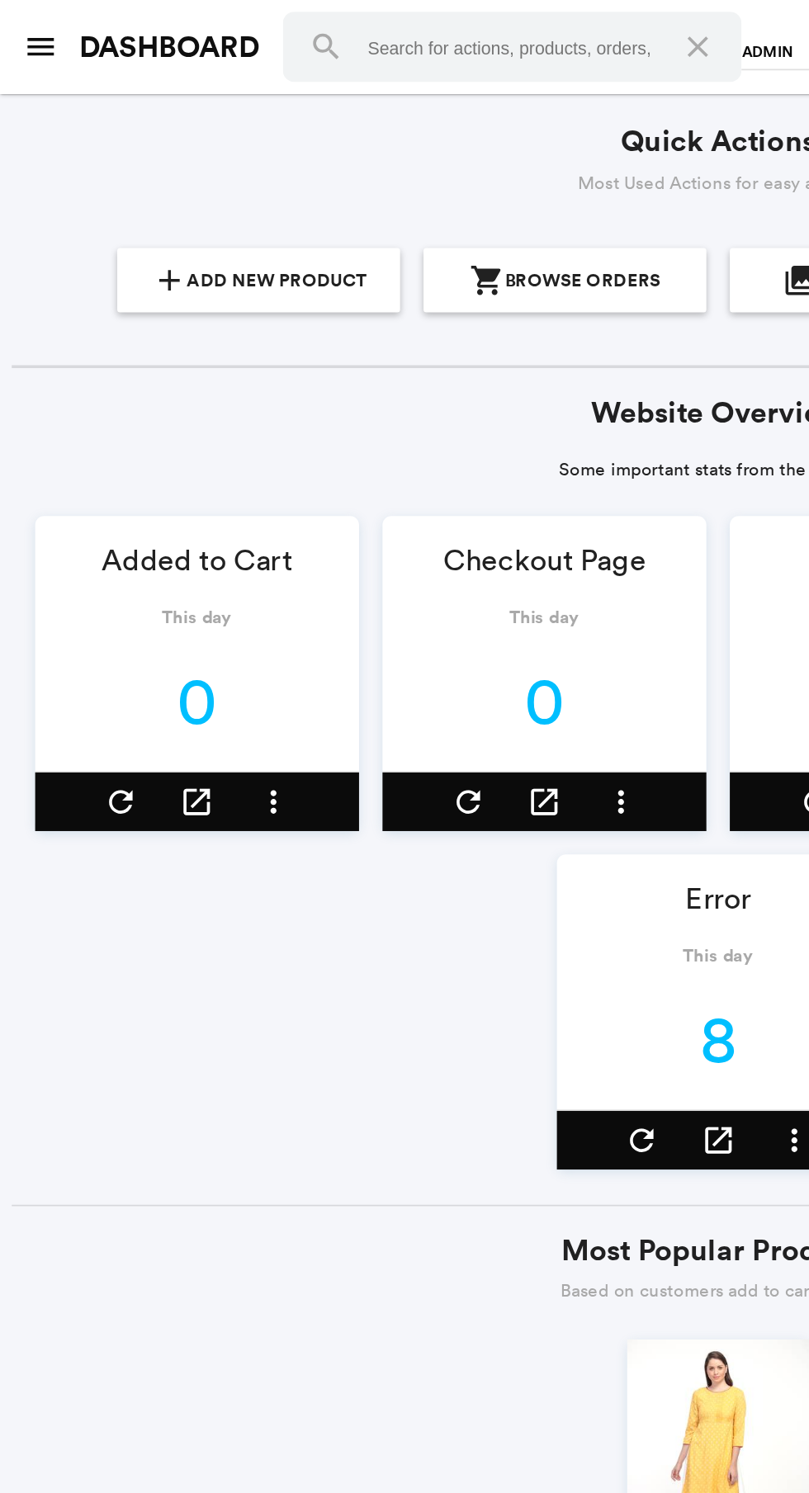
click at [35, 35] on button "menu" at bounding box center [23, 26] width 33 height 33
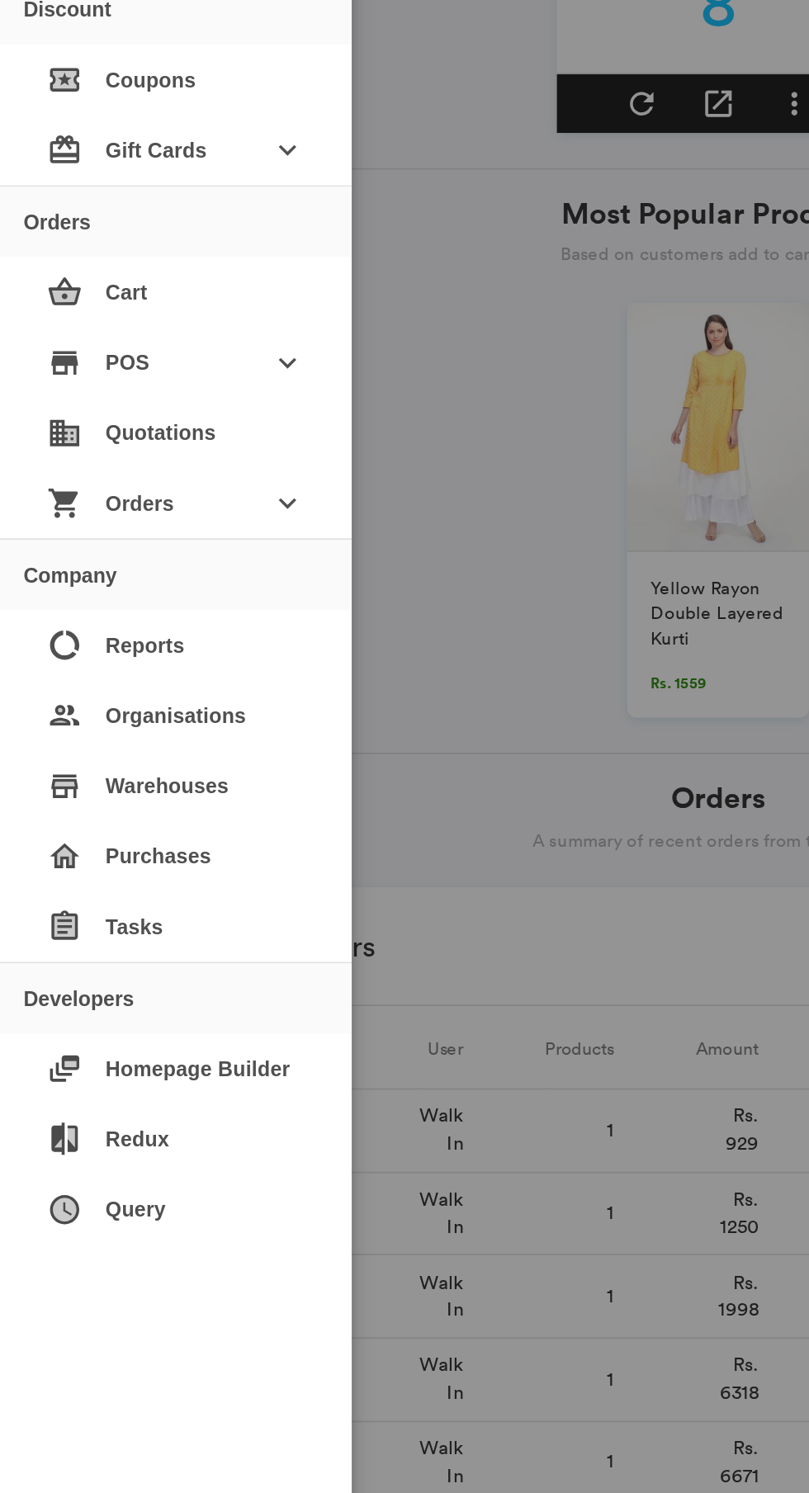
click at [134, 868] on span "Orders" at bounding box center [98, 867] width 79 height 30
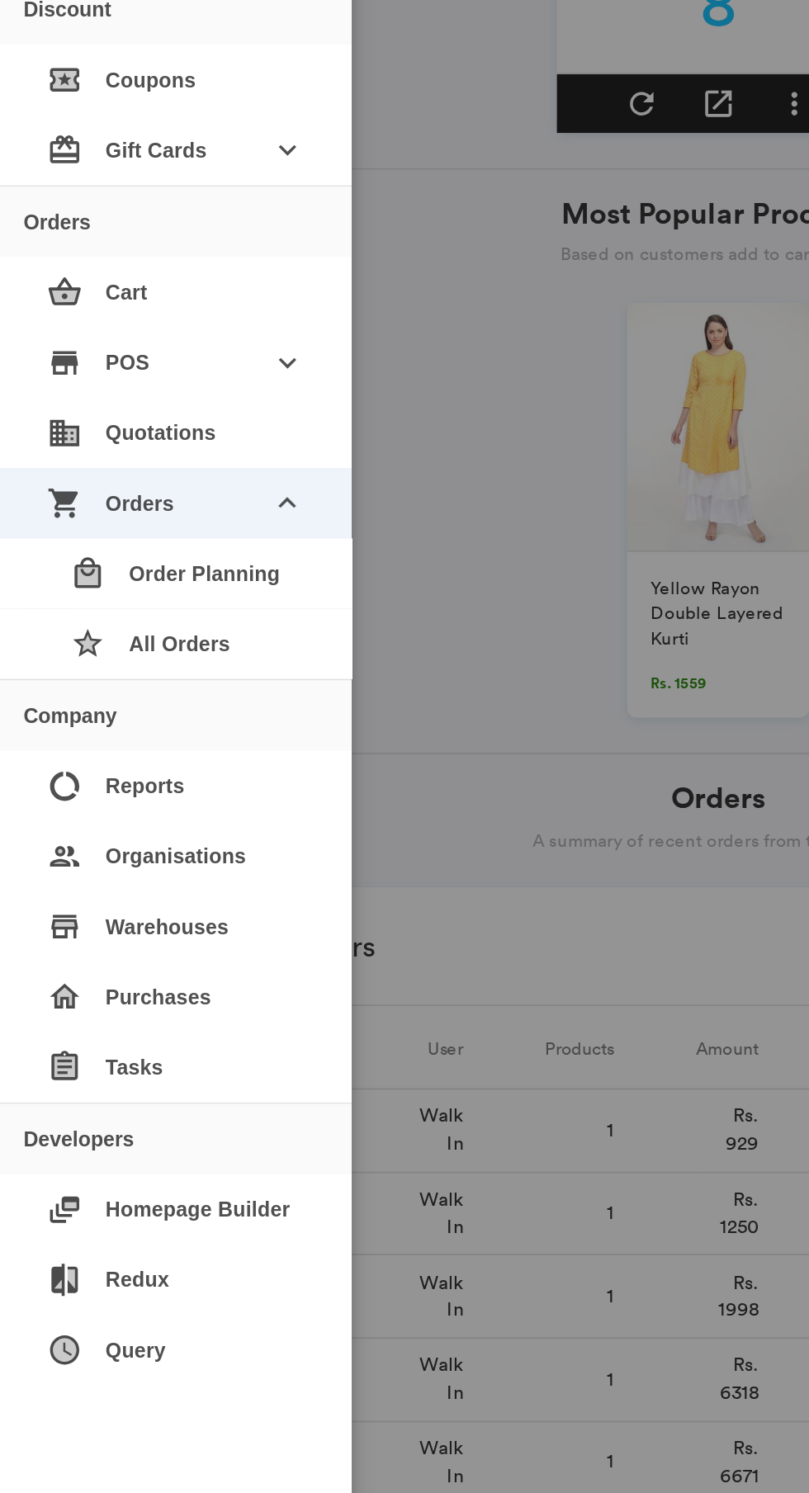
click at [145, 951] on div "star All Orders" at bounding box center [105, 947] width 158 height 40
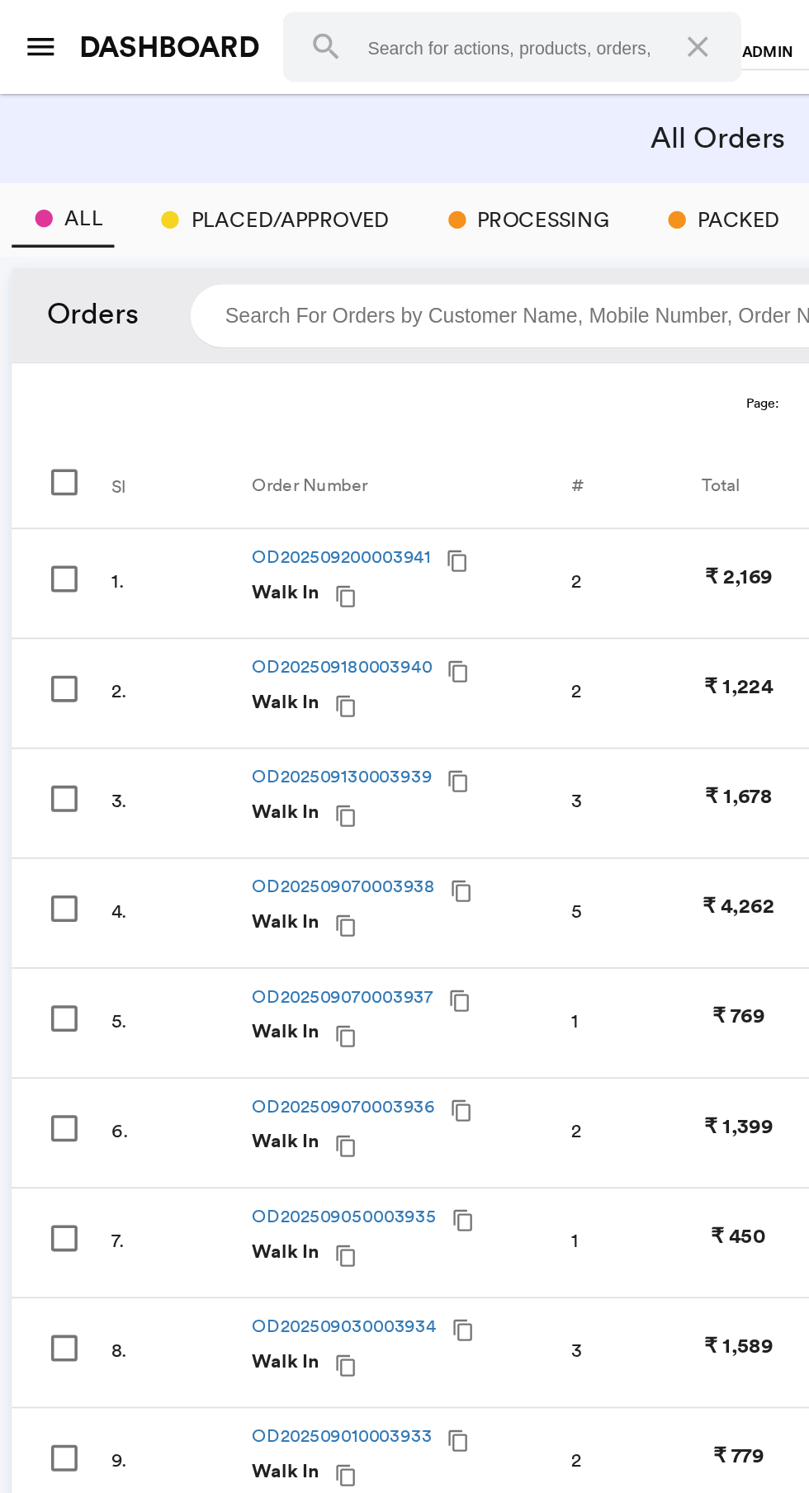
click at [232, 182] on input "search" at bounding box center [301, 178] width 388 height 36
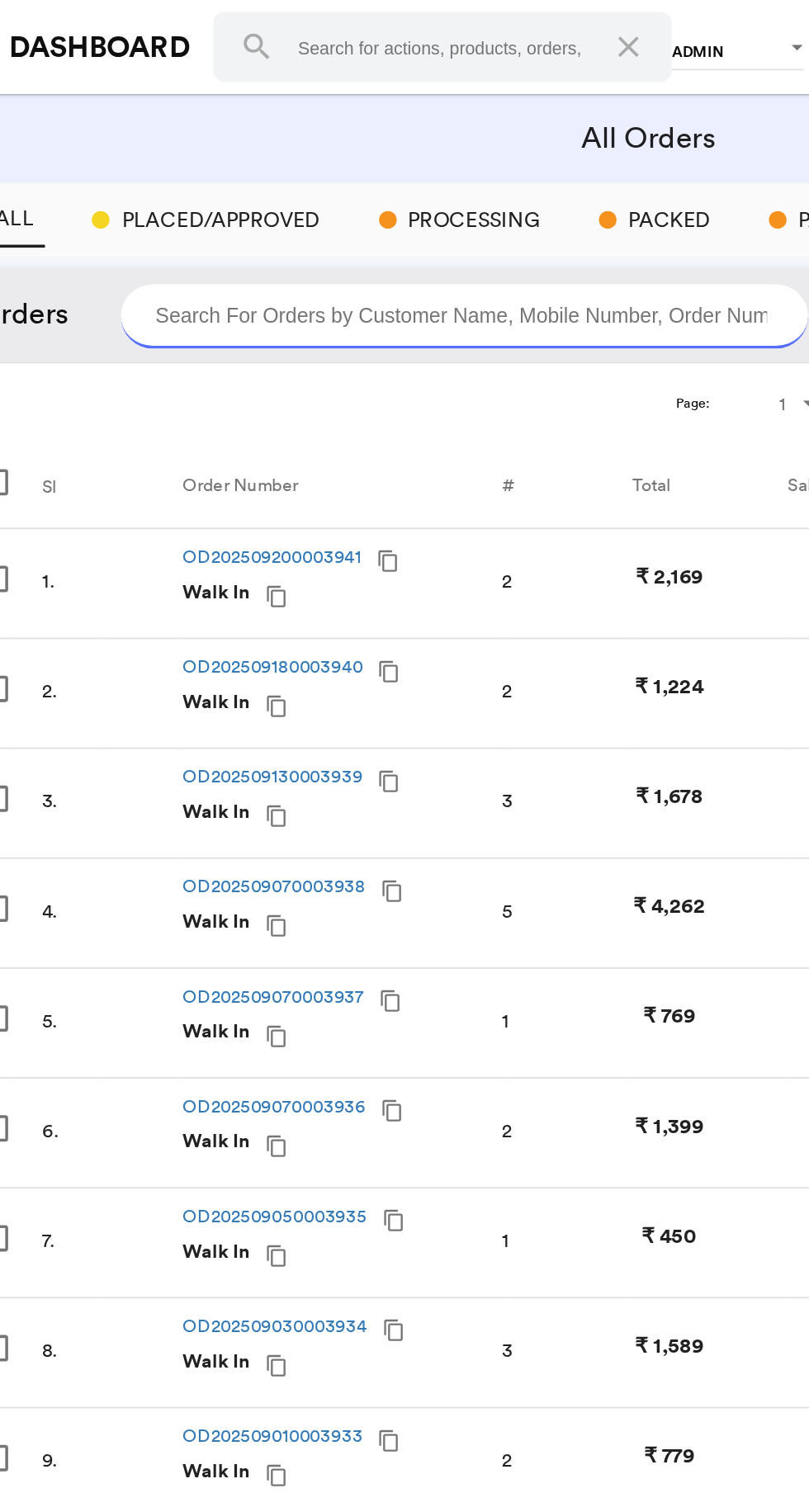
paste input "ADRJUN0231"
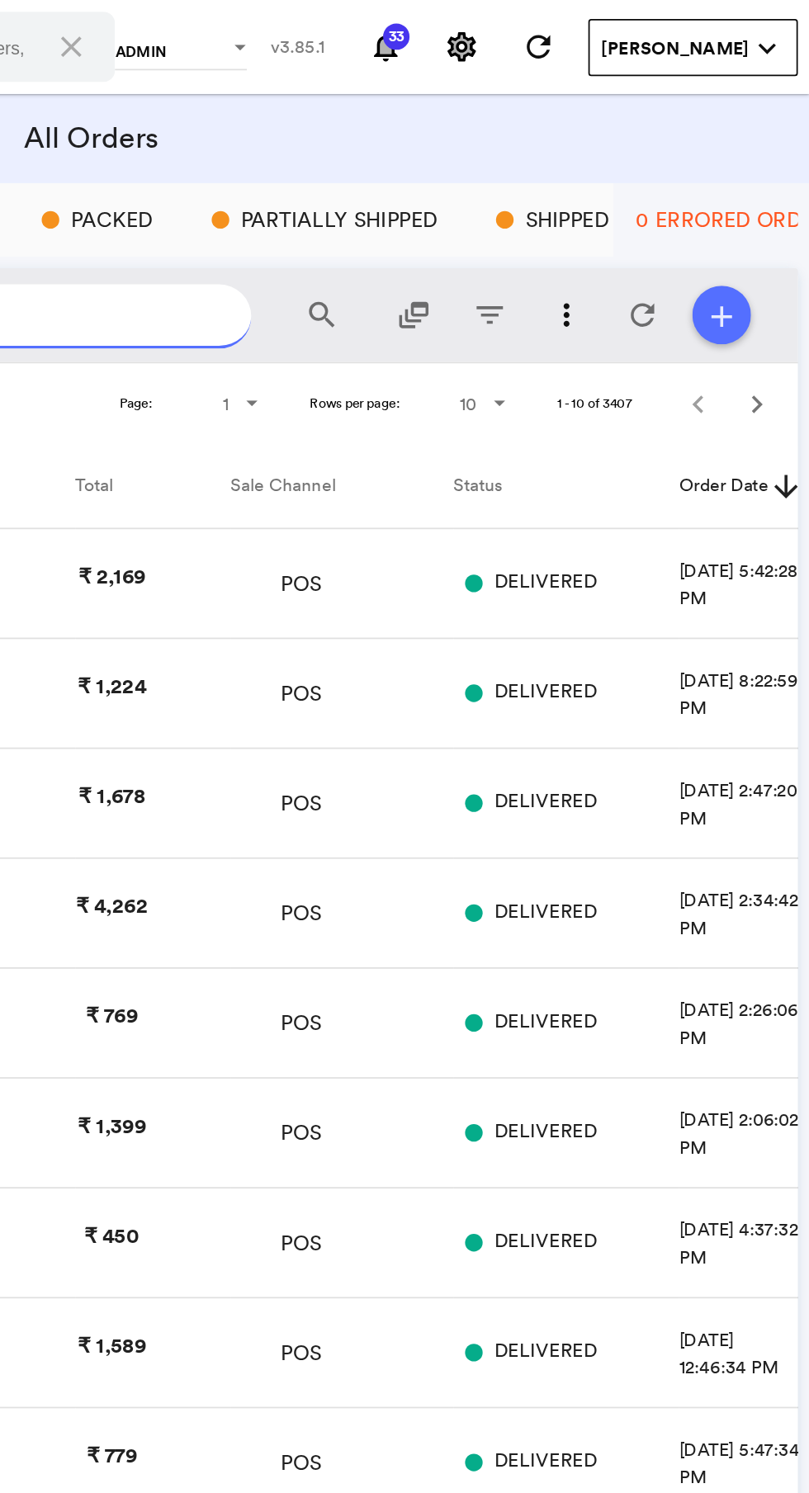
click at [529, 178] on md-icon "search" at bounding box center [534, 178] width 20 height 20
click at [536, 177] on md-icon "search" at bounding box center [534, 178] width 20 height 20
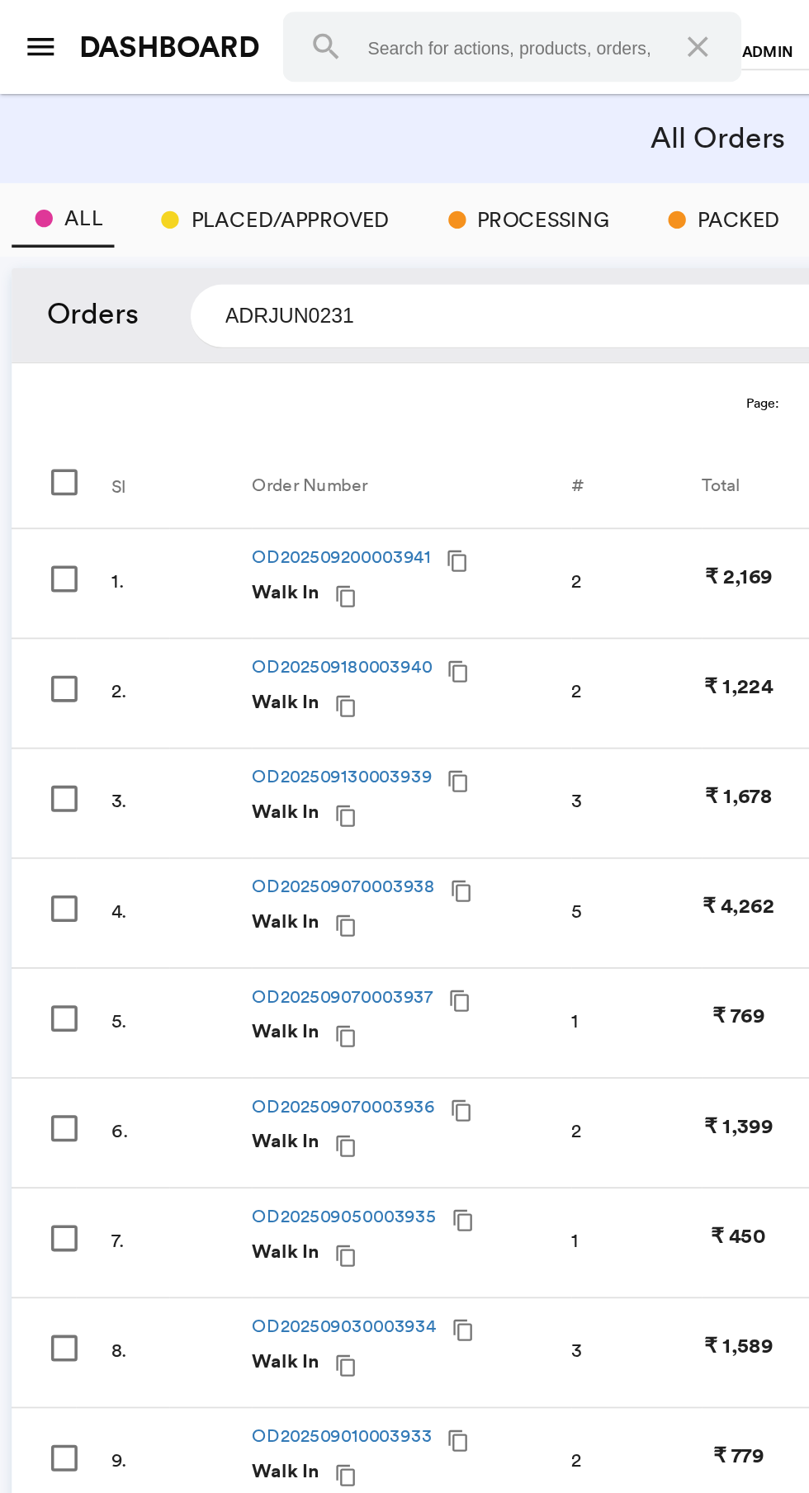
click at [231, 180] on input "ADRJUN0231" at bounding box center [301, 178] width 388 height 36
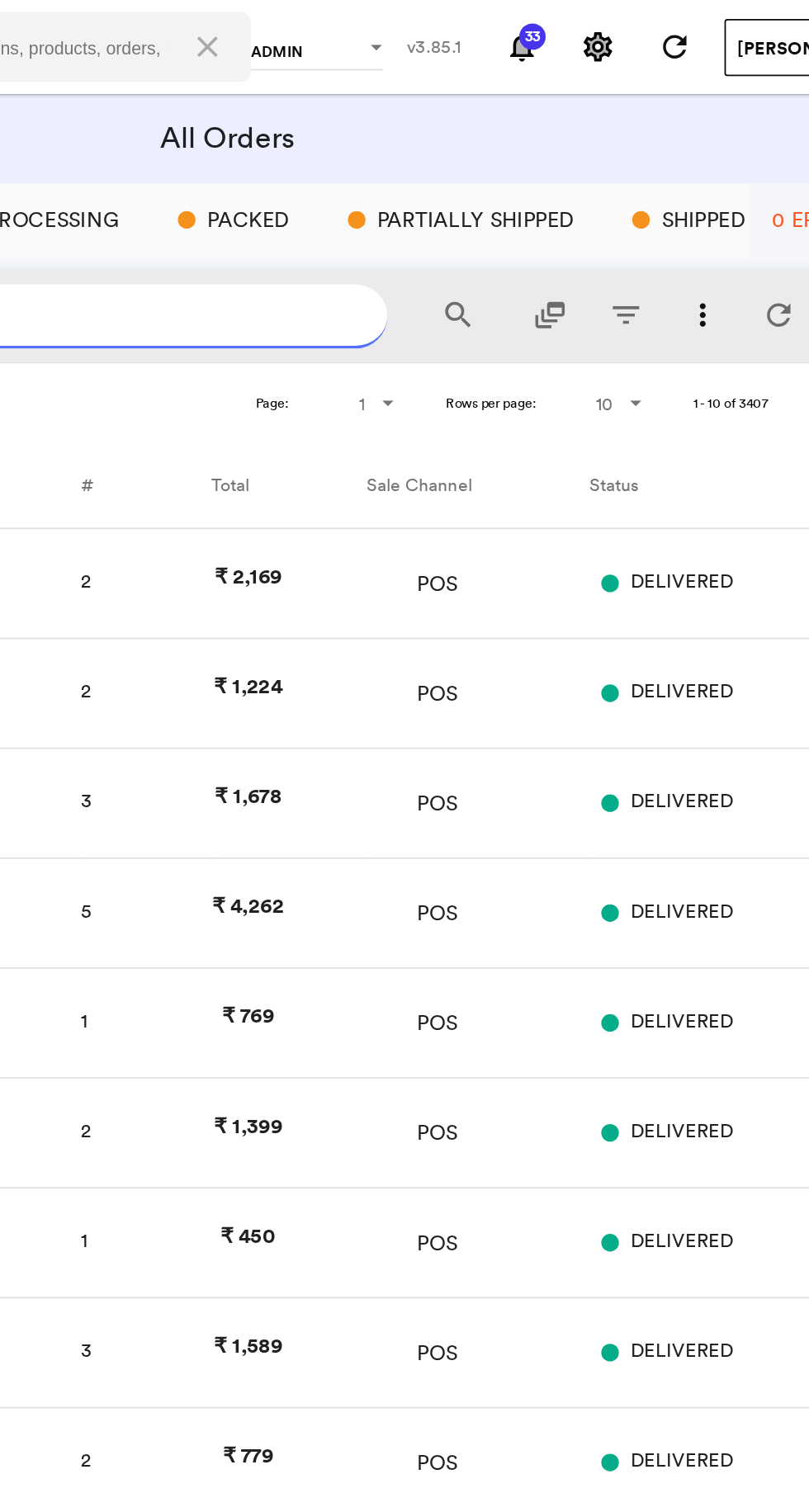
type input "Swati"
click at [534, 179] on md-icon "search" at bounding box center [534, 178] width 20 height 20
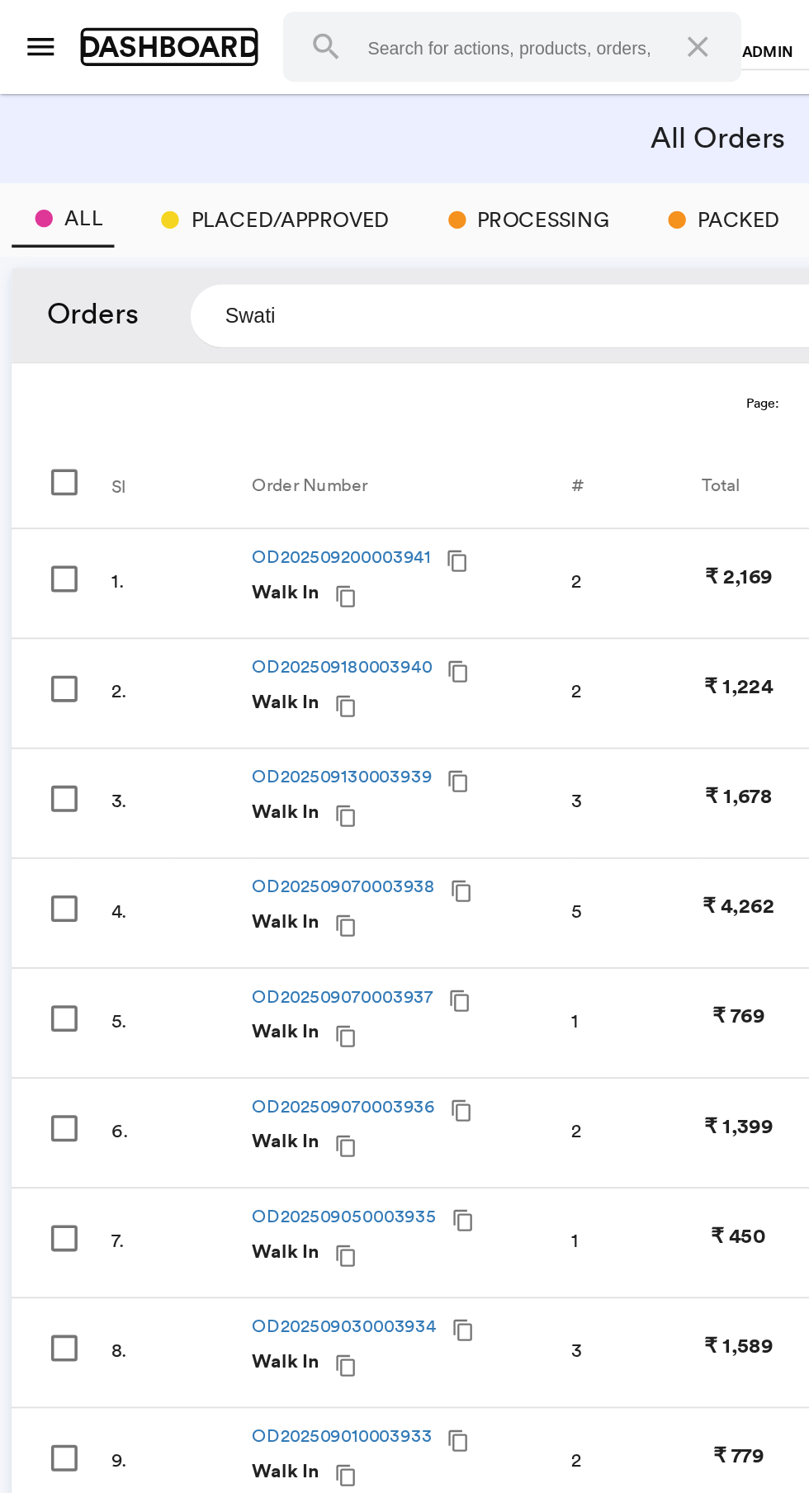
click at [76, 34] on link "DASHBOARD" at bounding box center [96, 27] width 102 height 24
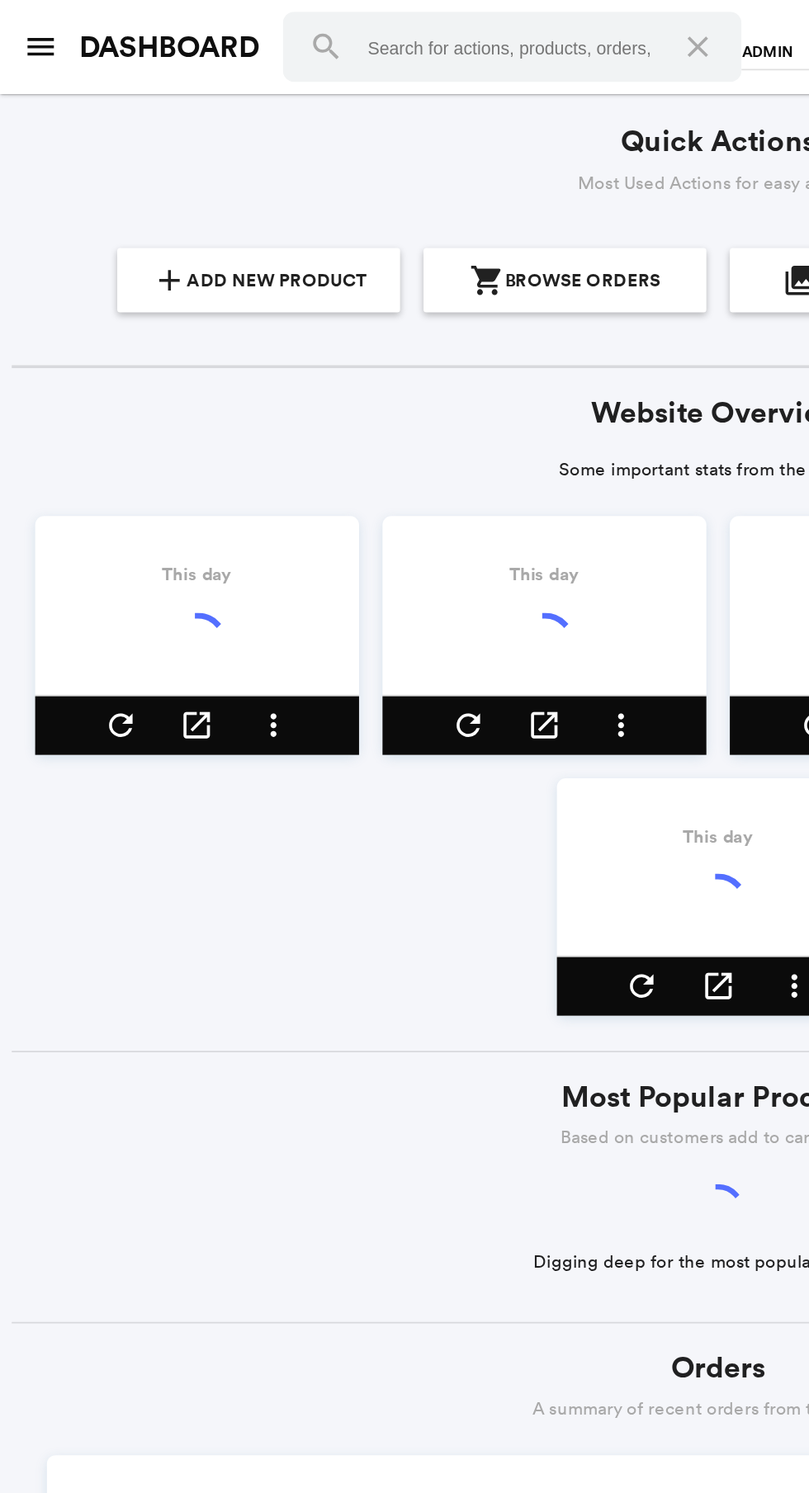
click at [25, 29] on md-icon "menu" at bounding box center [23, 27] width 20 height 20
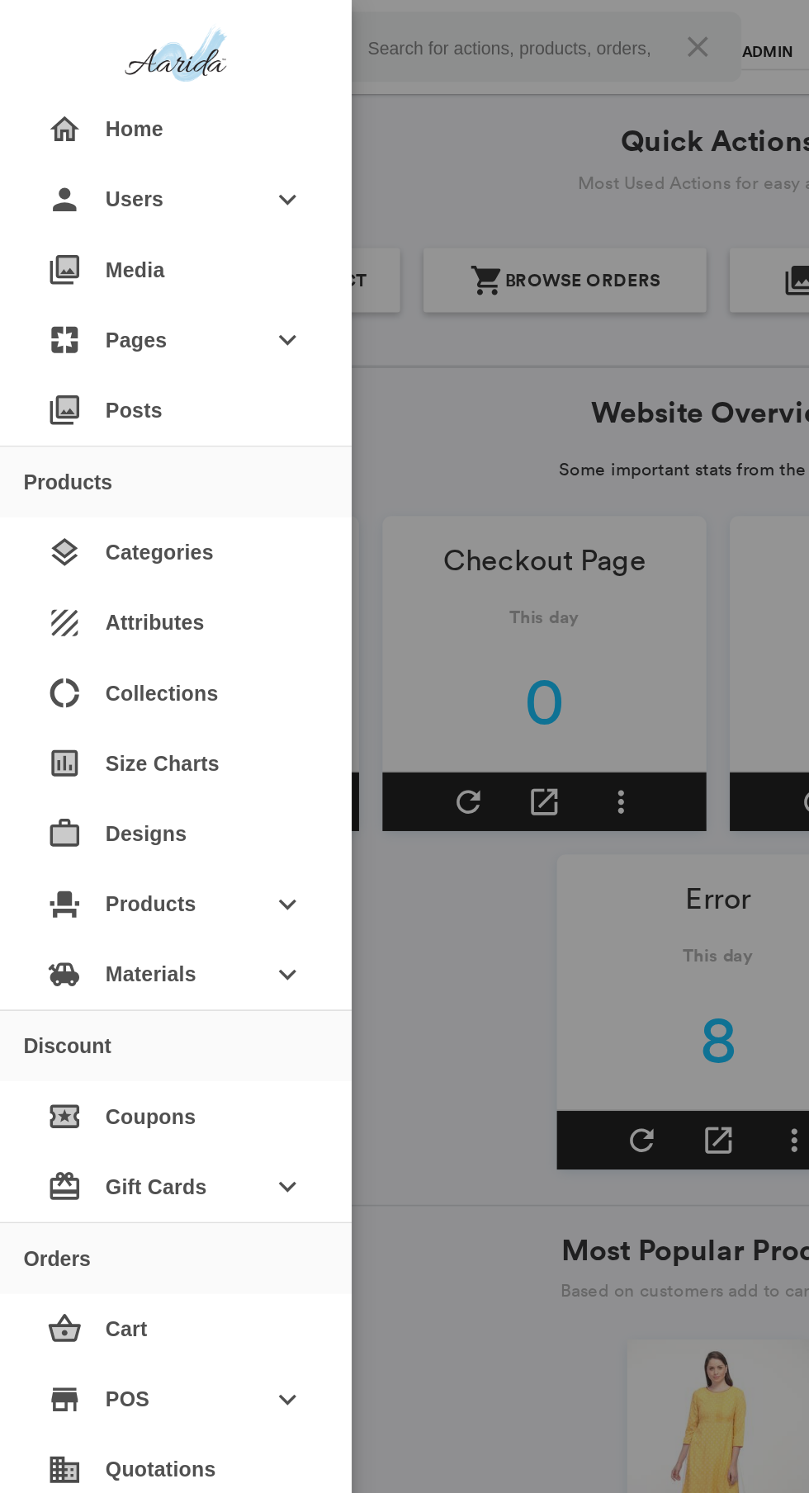
click at [285, 635] on md-backdrop at bounding box center [404, 746] width 809 height 1493
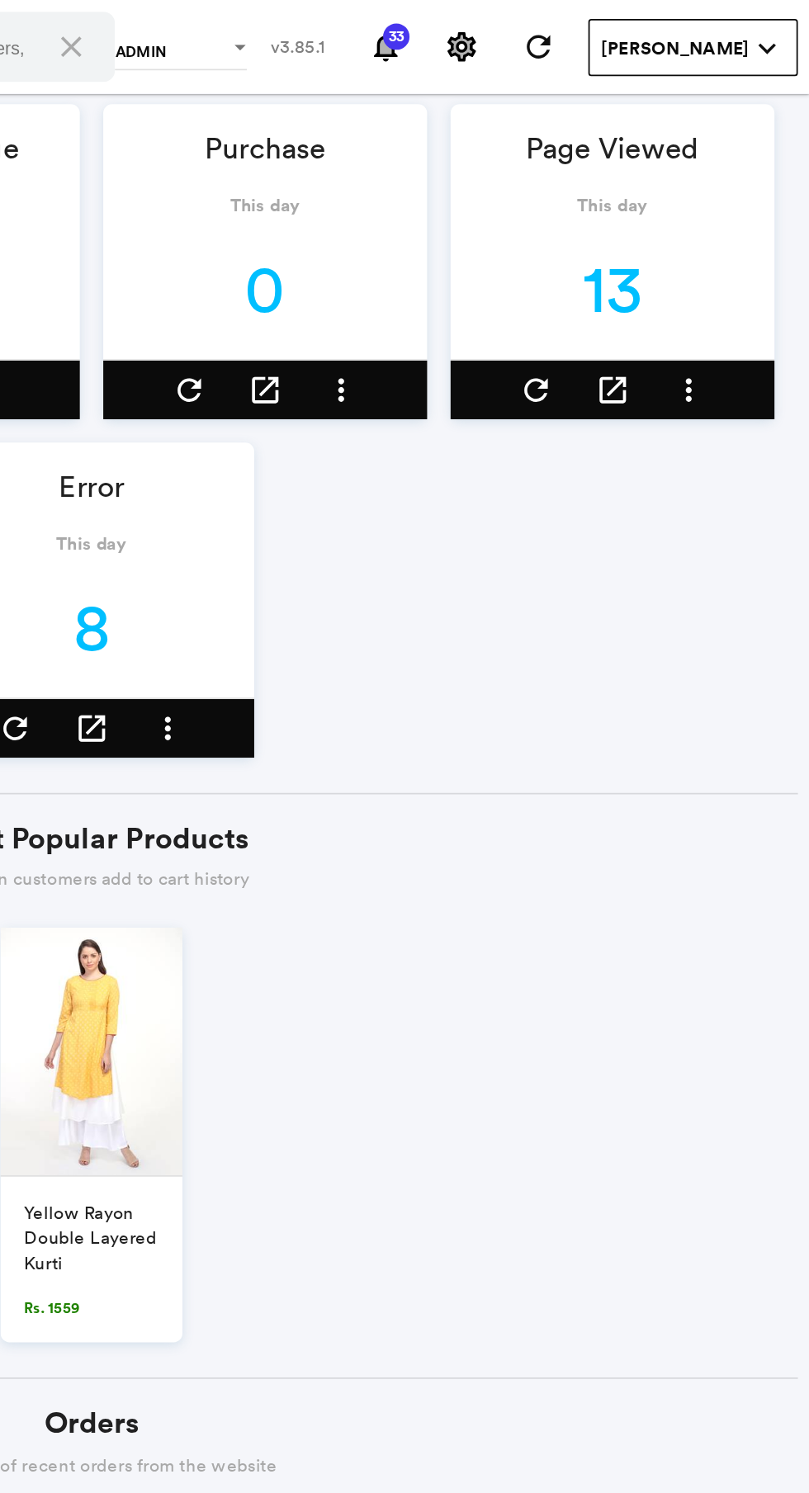
scroll to position [383, 0]
